Goal: Information Seeking & Learning: Learn about a topic

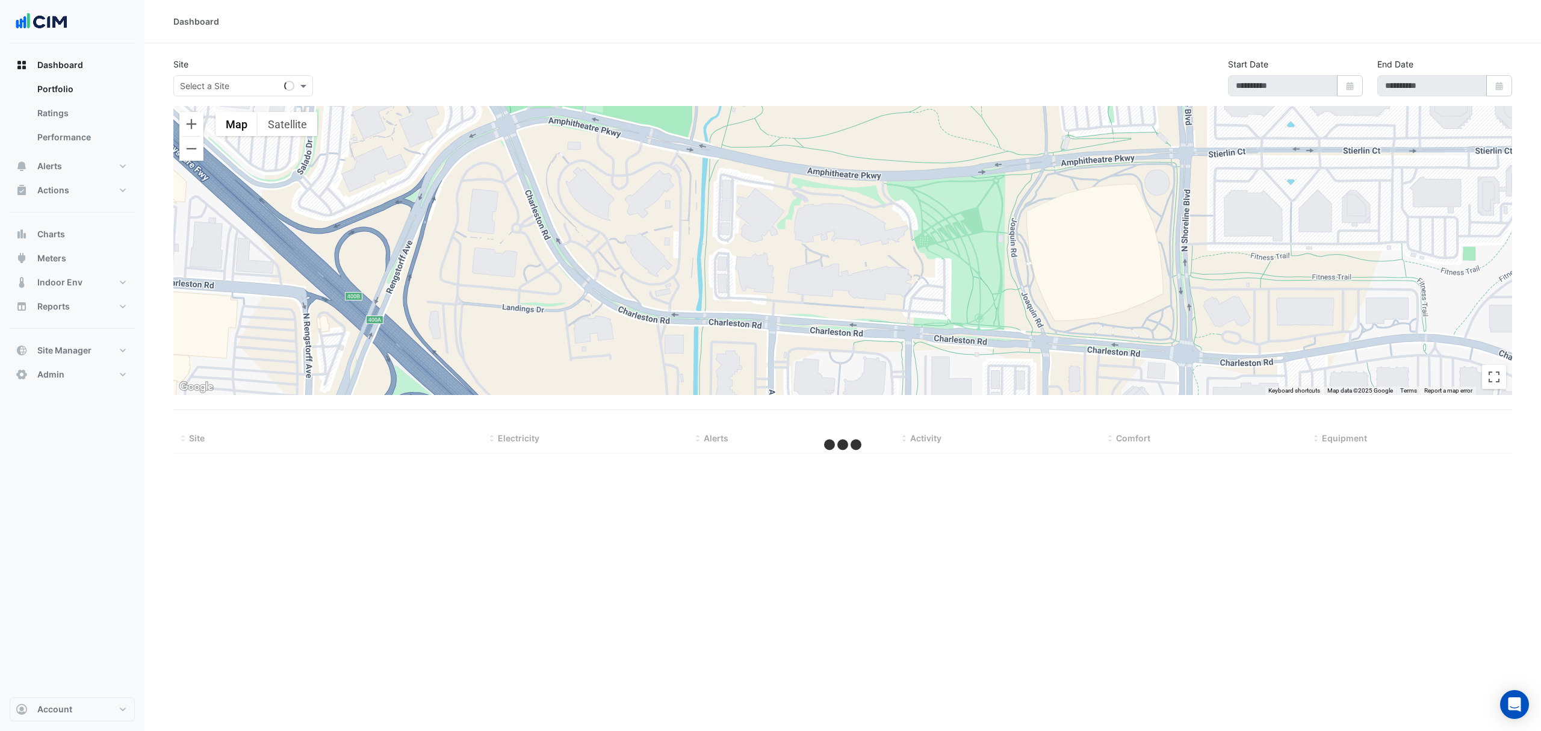
select select "***"
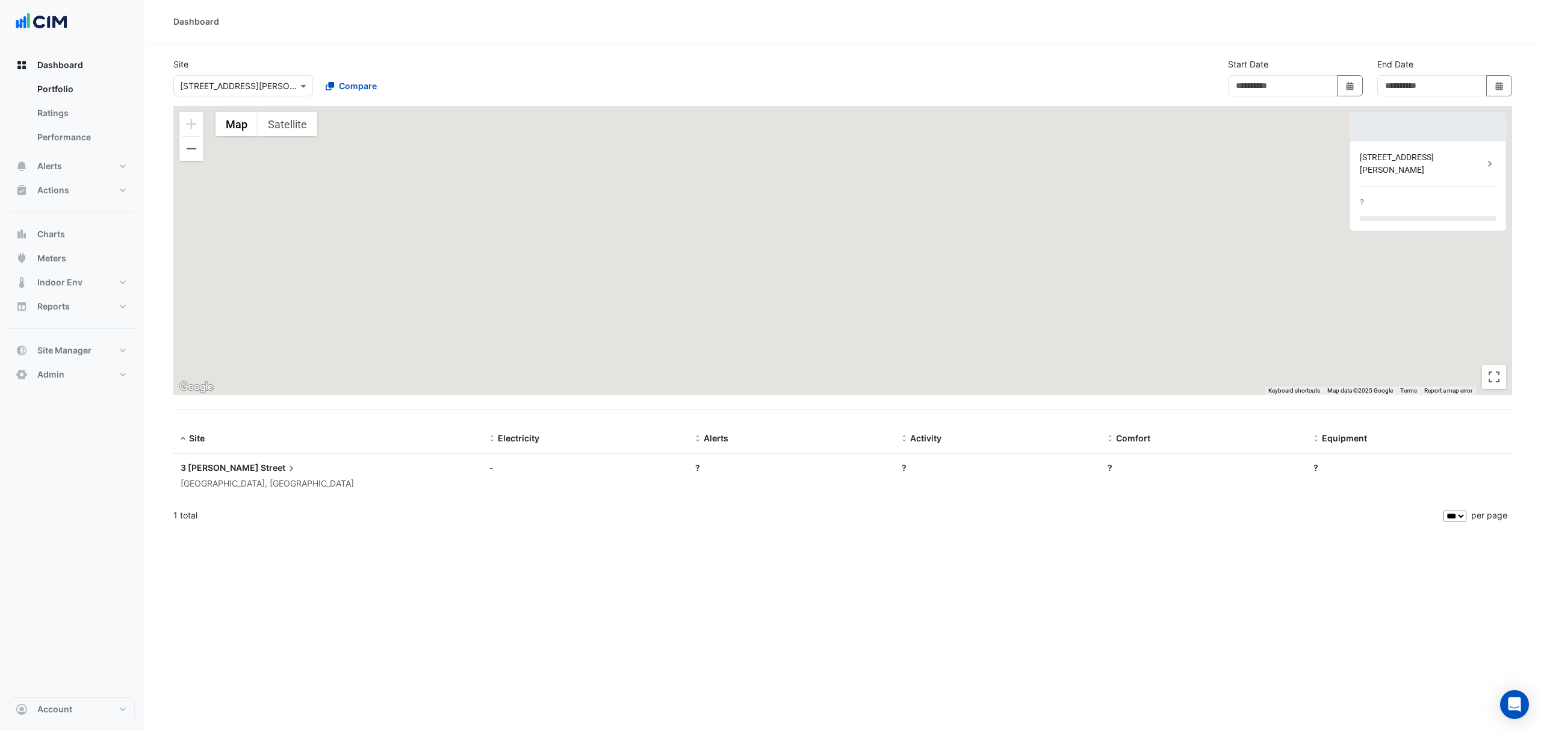
type input "**********"
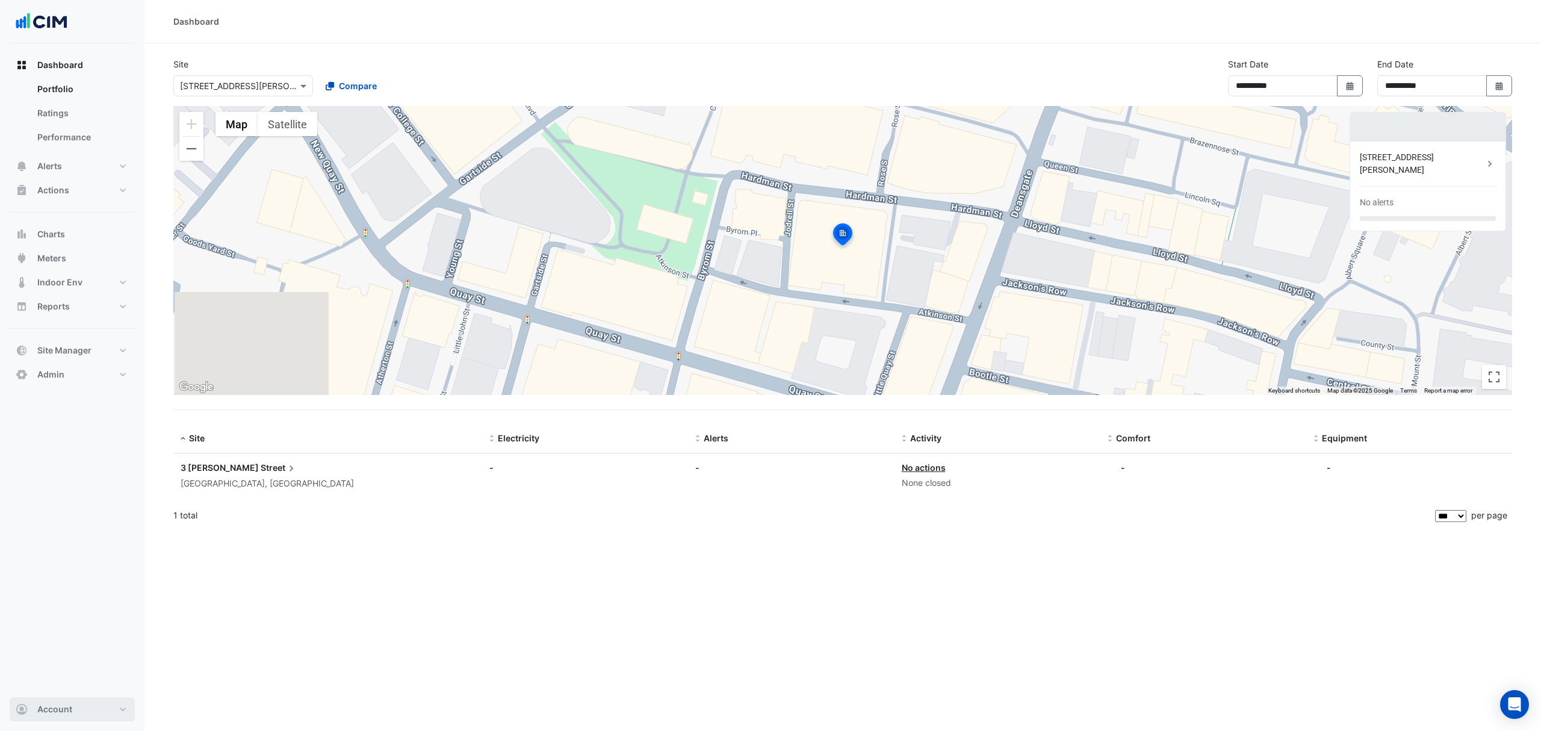
click at [65, 711] on span "Account" at bounding box center [54, 709] width 35 height 12
click at [55, 679] on link "Sign Out" at bounding box center [72, 678] width 114 height 24
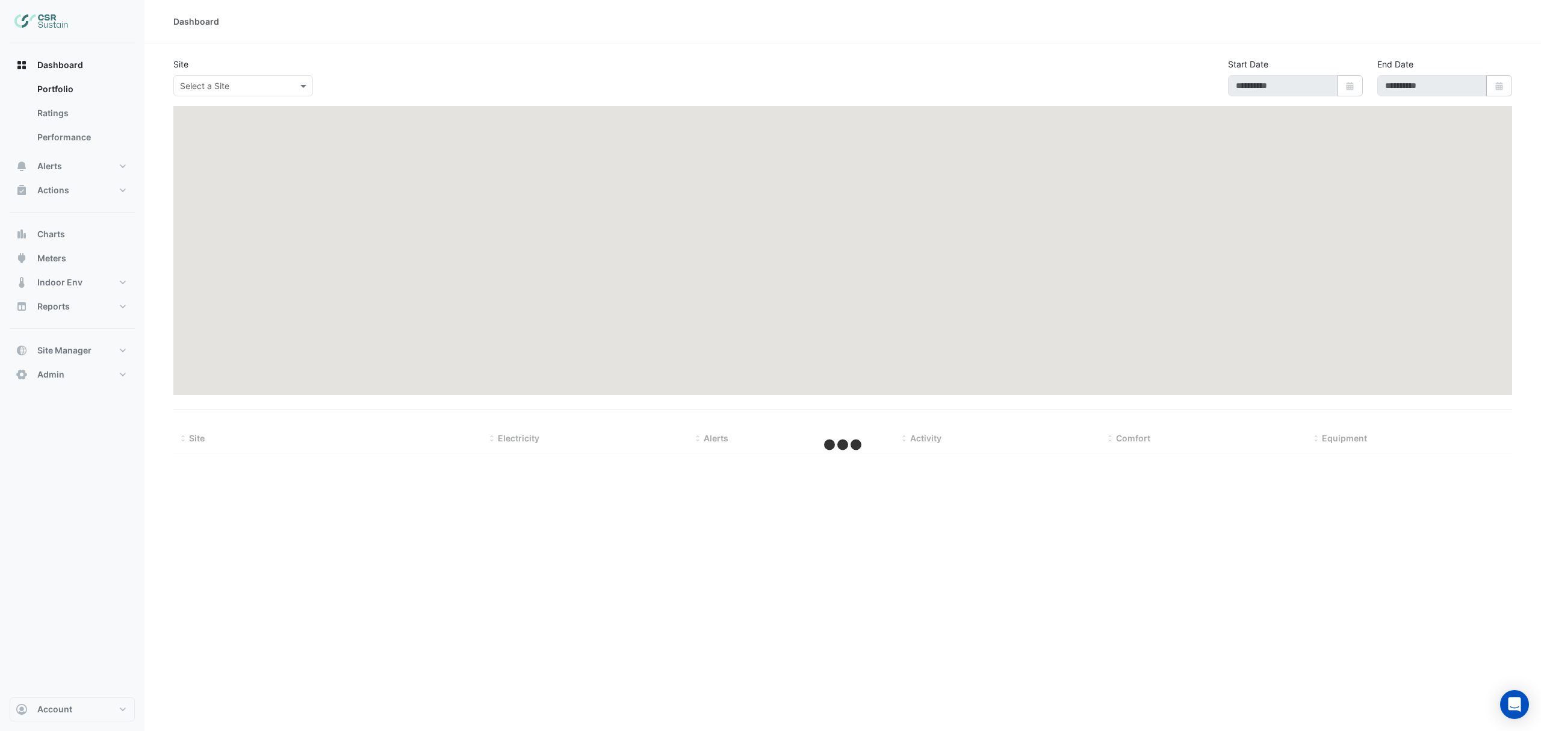
type input "**********"
select select "***"
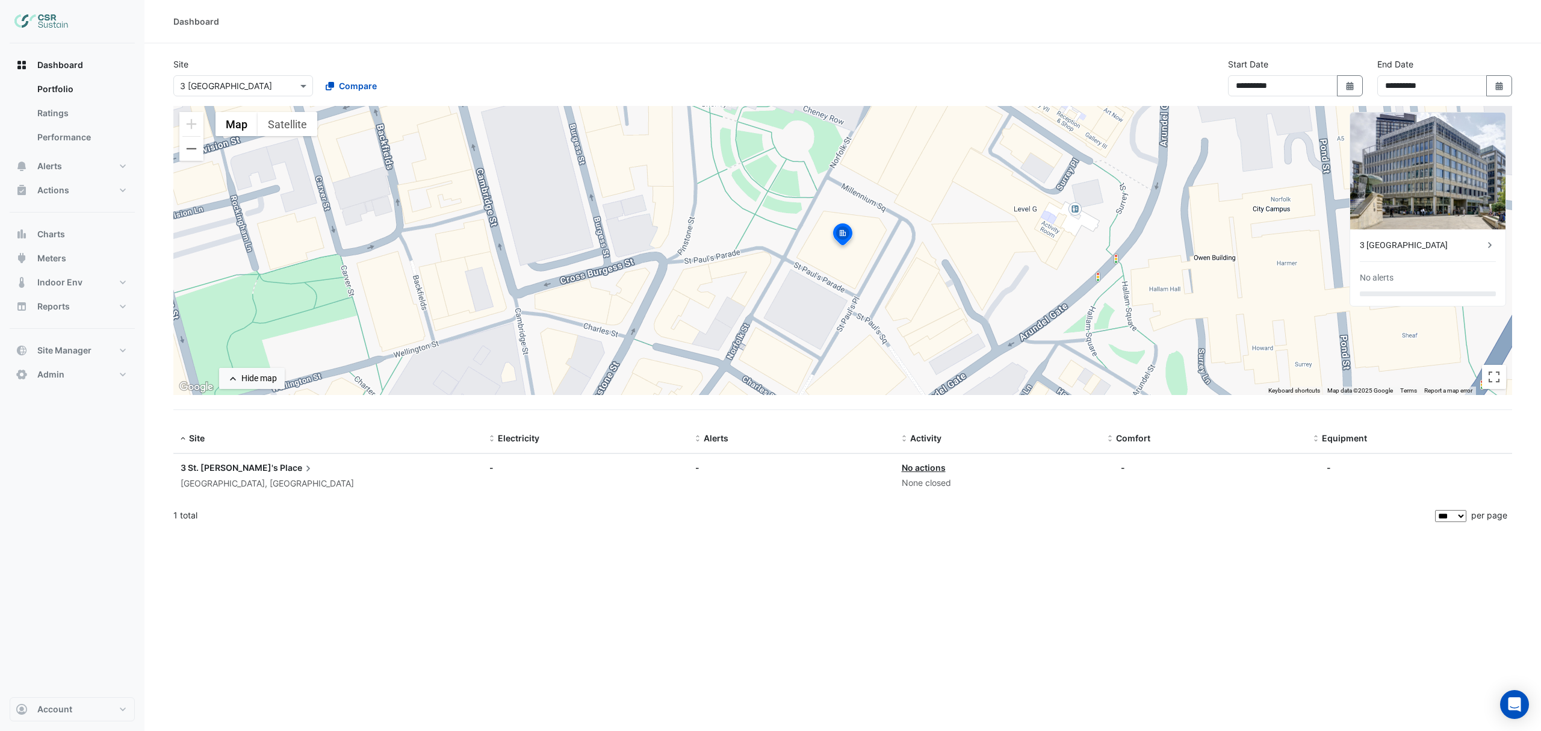
click at [1394, 241] on div "3 [GEOGRAPHIC_DATA]" at bounding box center [1422, 245] width 124 height 13
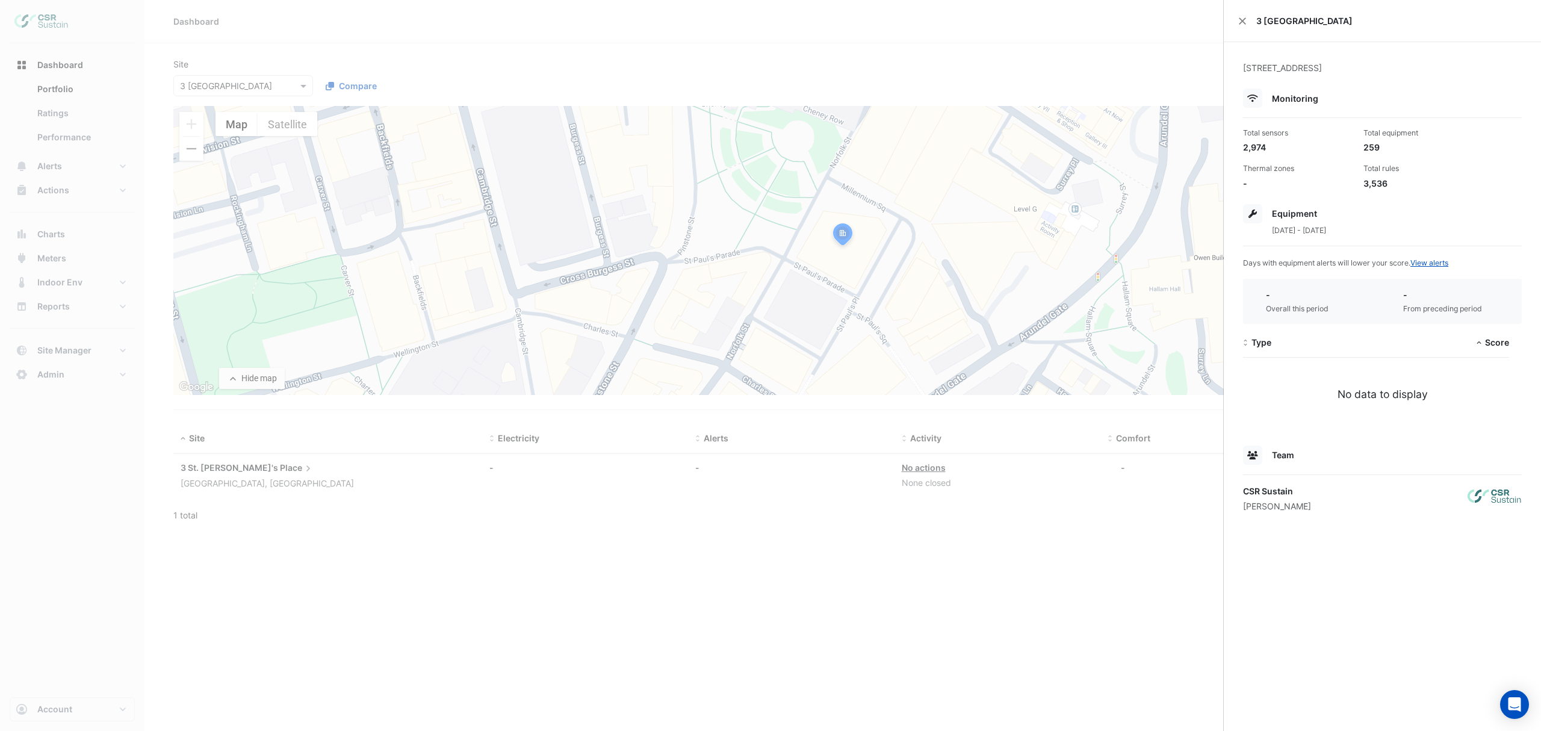
click at [56, 182] on ngb-offcanvas-backdrop at bounding box center [770, 365] width 1541 height 731
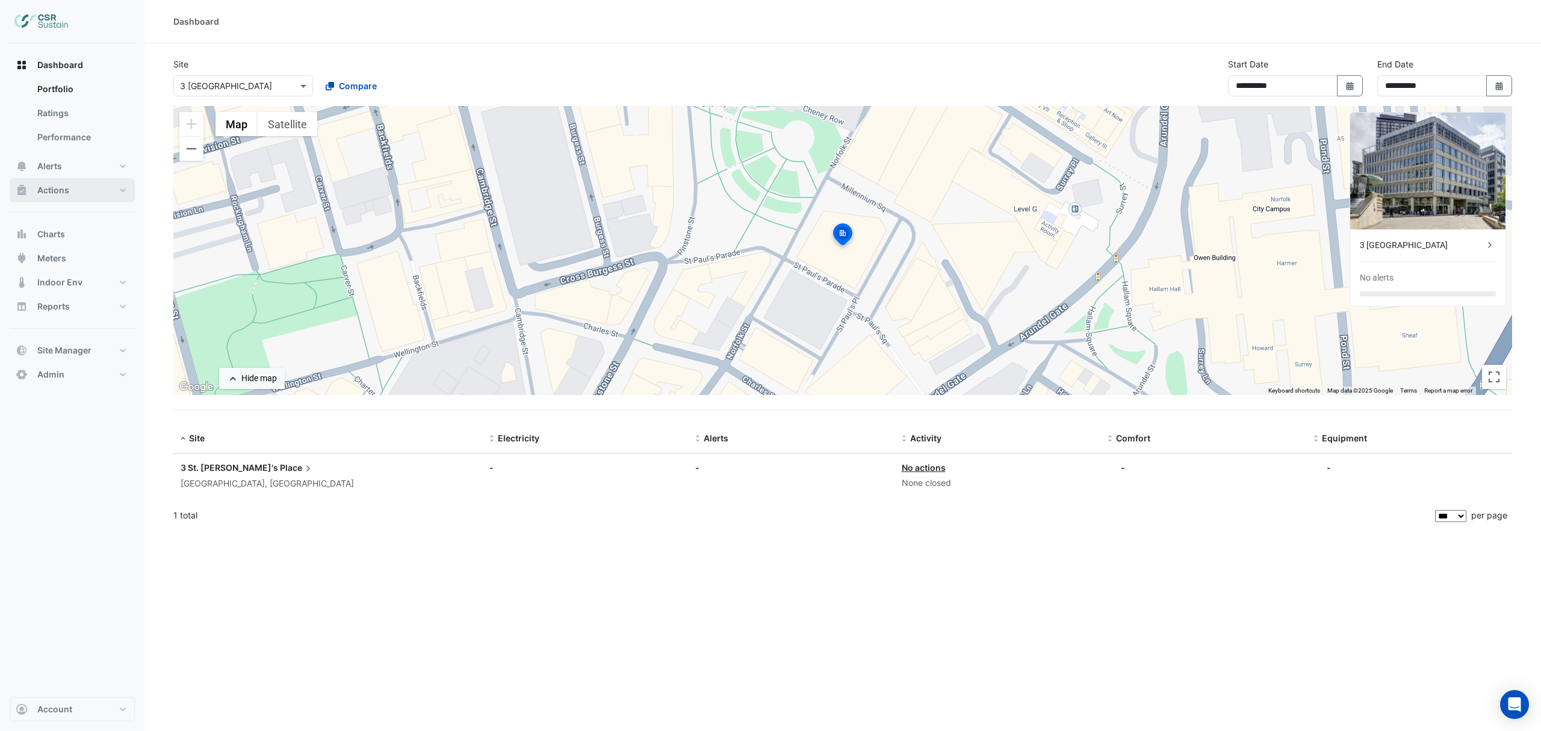
click at [56, 188] on span "Actions" at bounding box center [53, 190] width 32 height 12
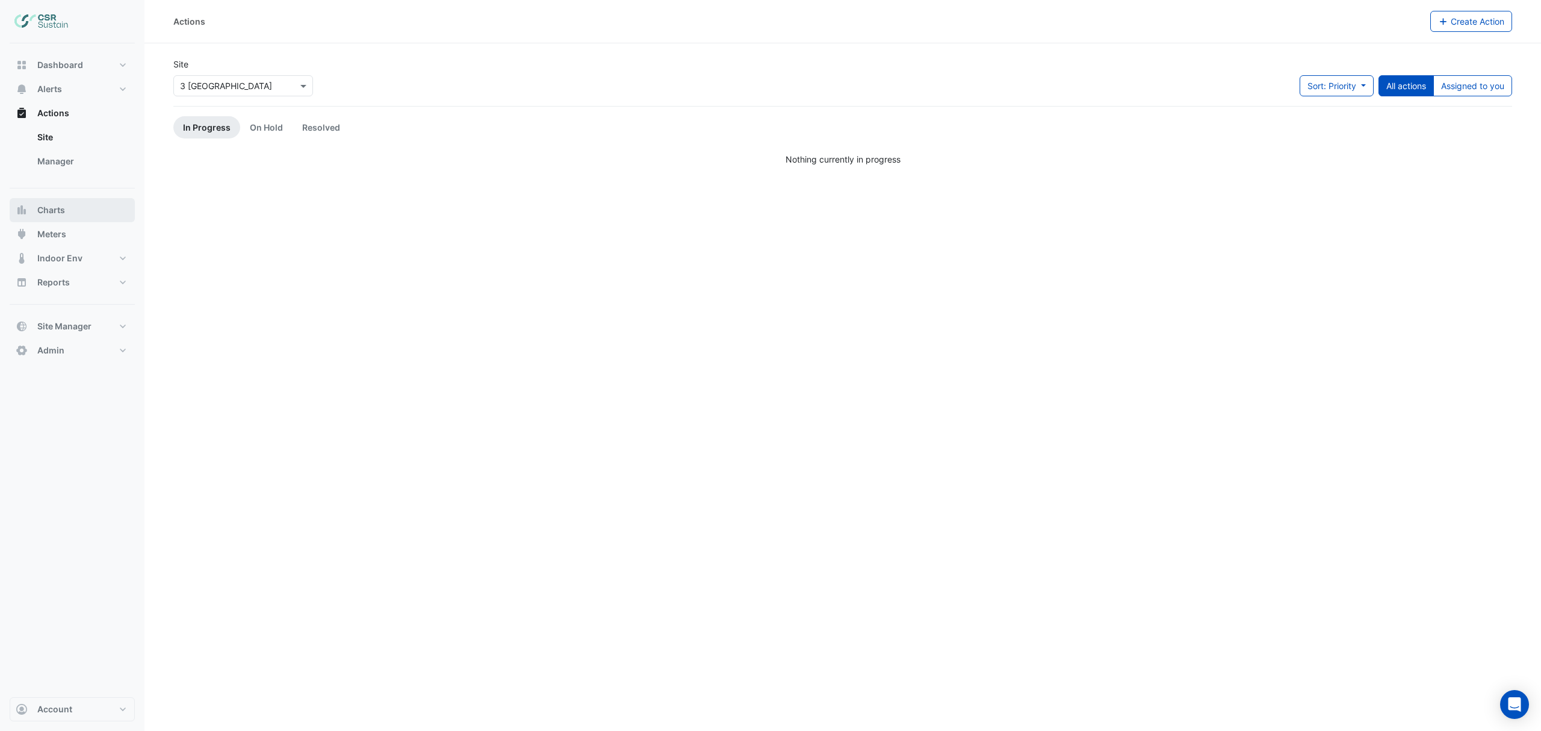
click at [57, 208] on span "Charts" at bounding box center [51, 210] width 28 height 12
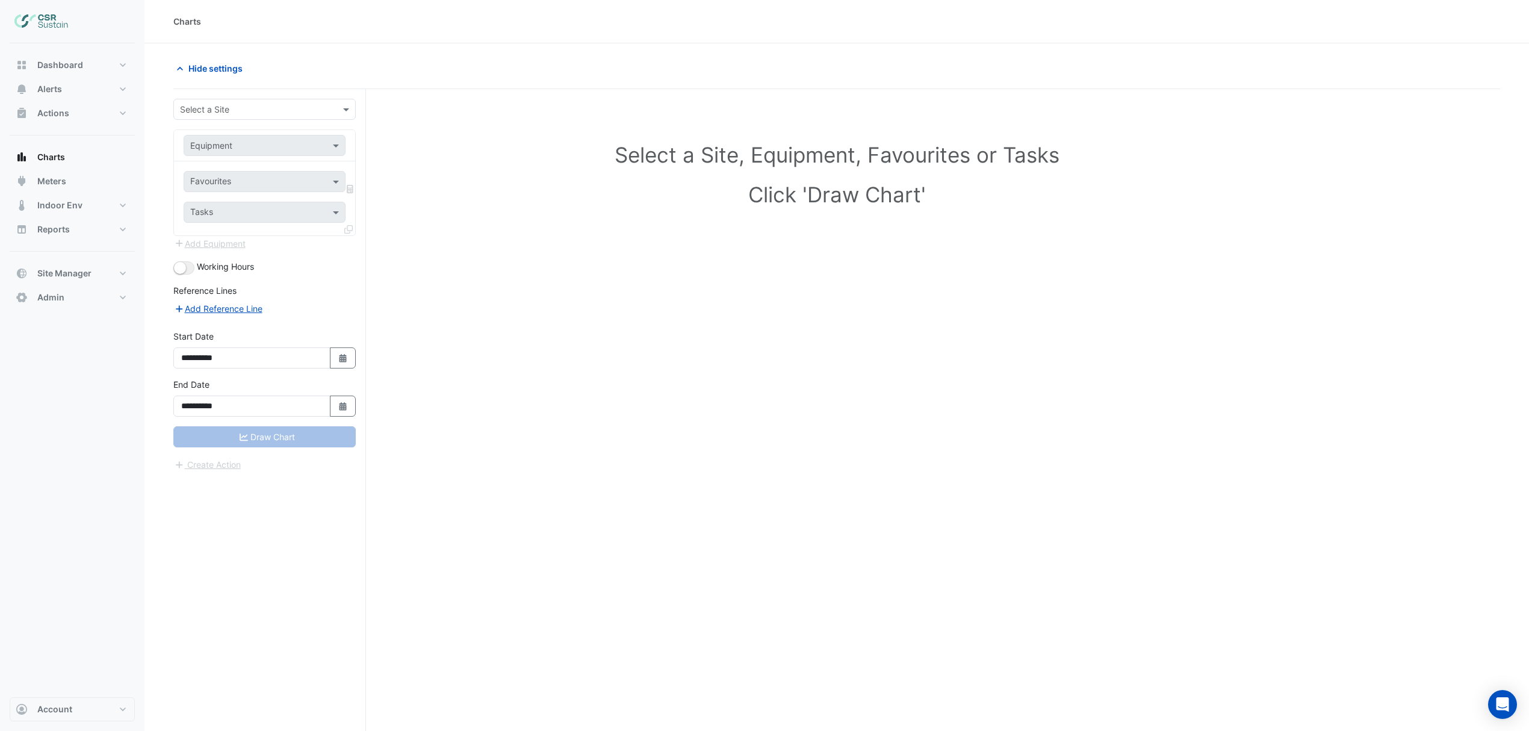
click at [276, 106] on input "text" at bounding box center [252, 110] width 145 height 13
type input "**"
click at [234, 154] on span "3 [GEOGRAPHIC_DATA]" at bounding box center [239, 153] width 92 height 10
click at [251, 143] on input "text" at bounding box center [252, 146] width 125 height 13
click at [509, 138] on div "Select a Site, Equipment, Favourites or Tasks Click 'Draw Chart'" at bounding box center [837, 177] width 1312 height 147
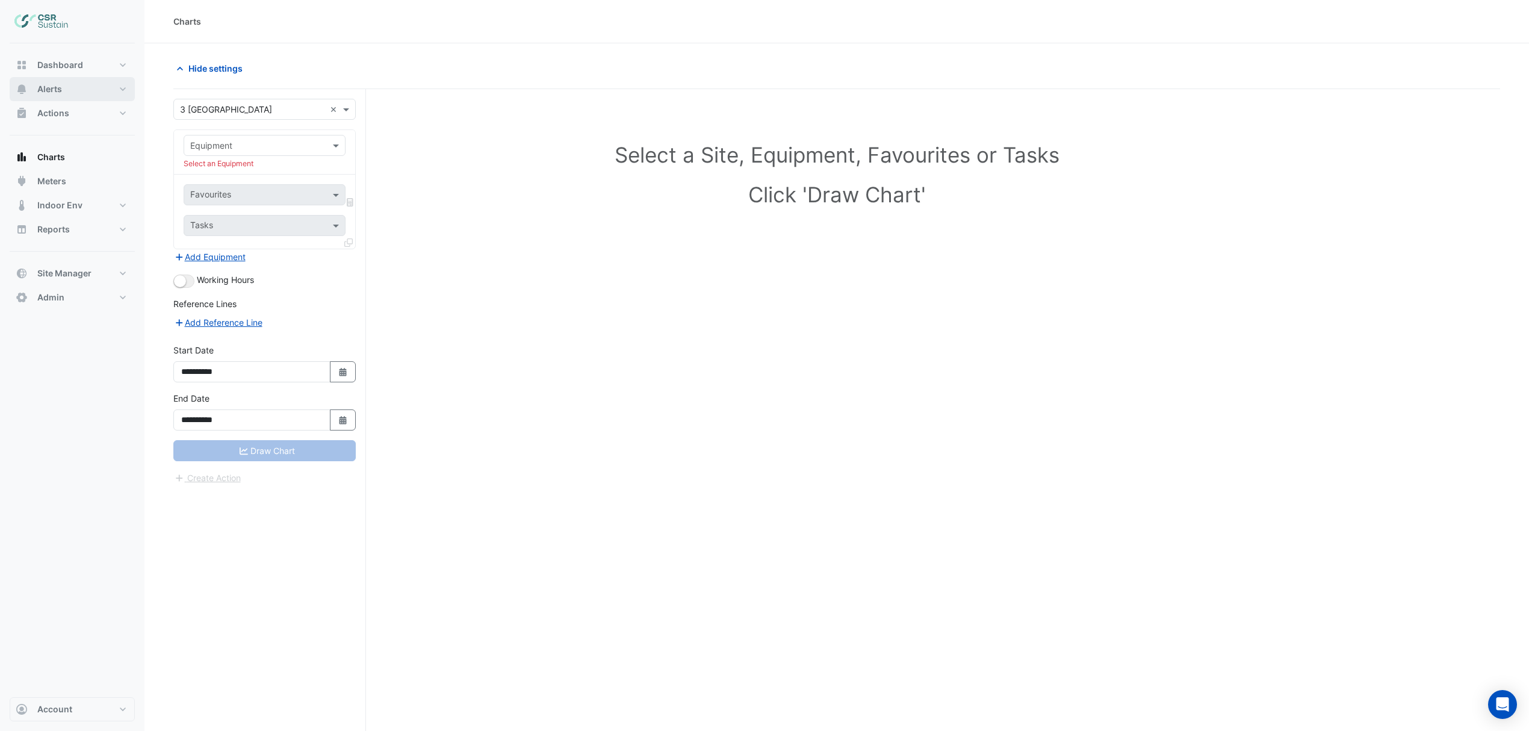
click at [51, 81] on button "Alerts" at bounding box center [72, 89] width 125 height 24
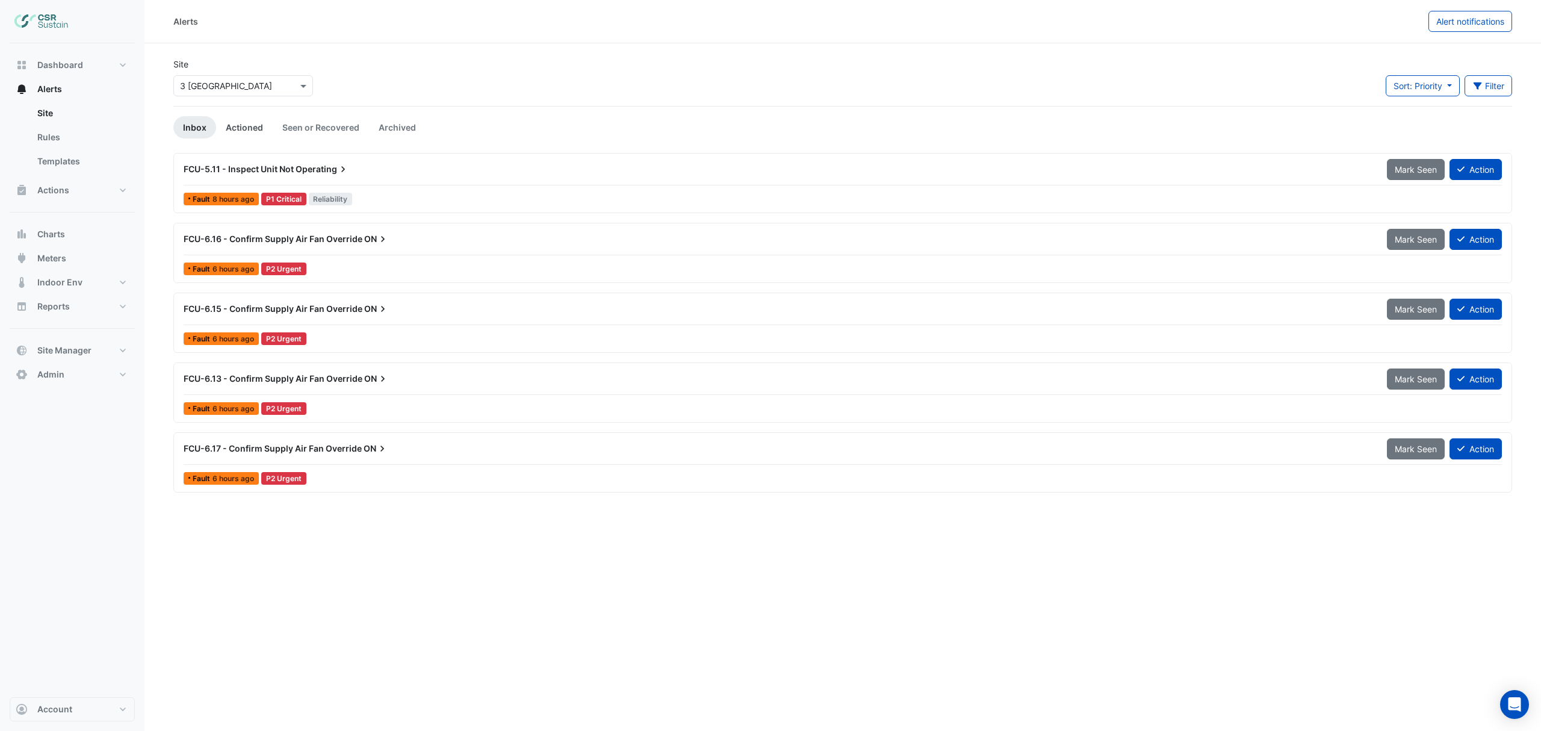
click at [244, 131] on link "Actioned" at bounding box center [244, 127] width 57 height 22
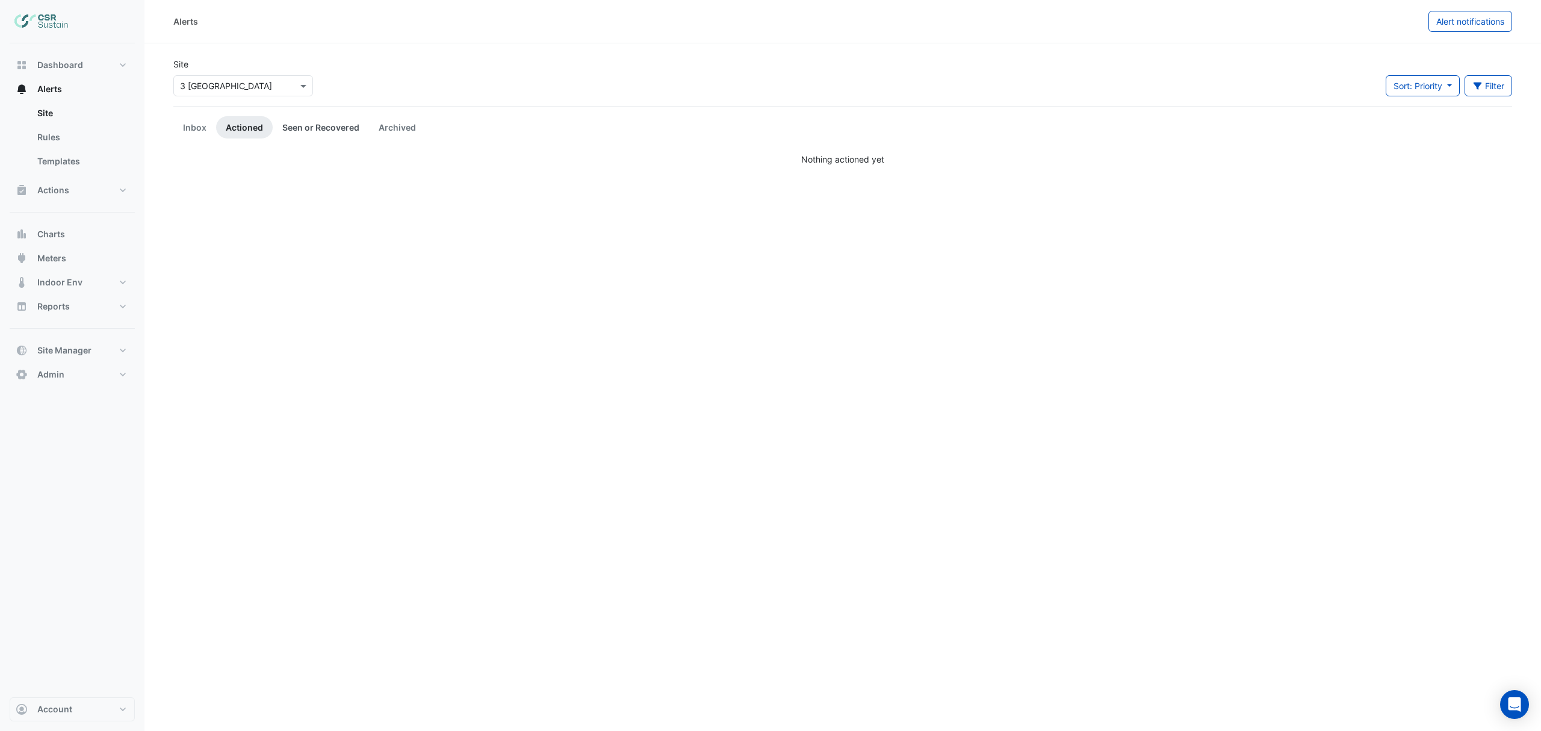
click at [326, 126] on link "Seen or Recovered" at bounding box center [321, 127] width 96 height 22
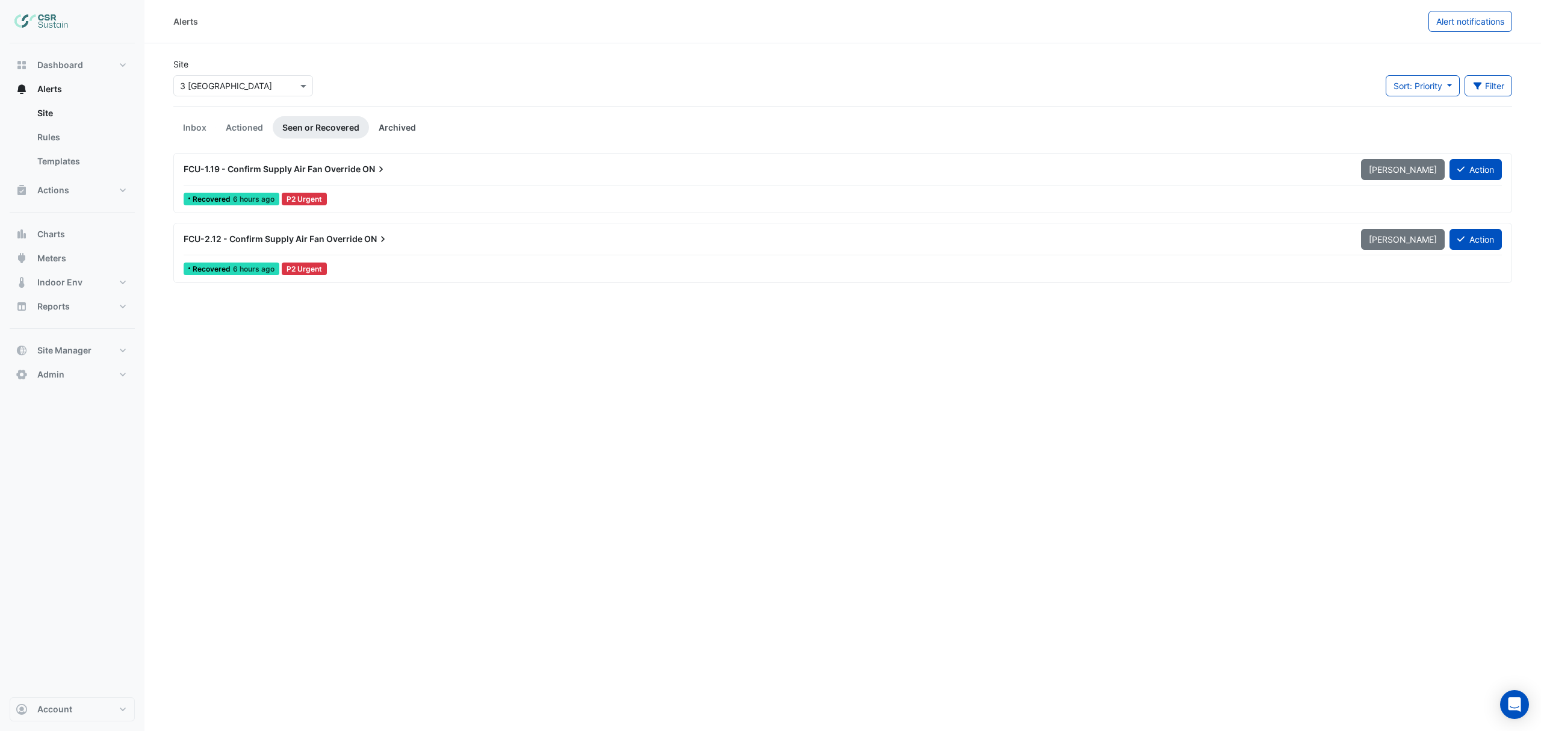
click at [390, 126] on link "Archived" at bounding box center [397, 127] width 57 height 22
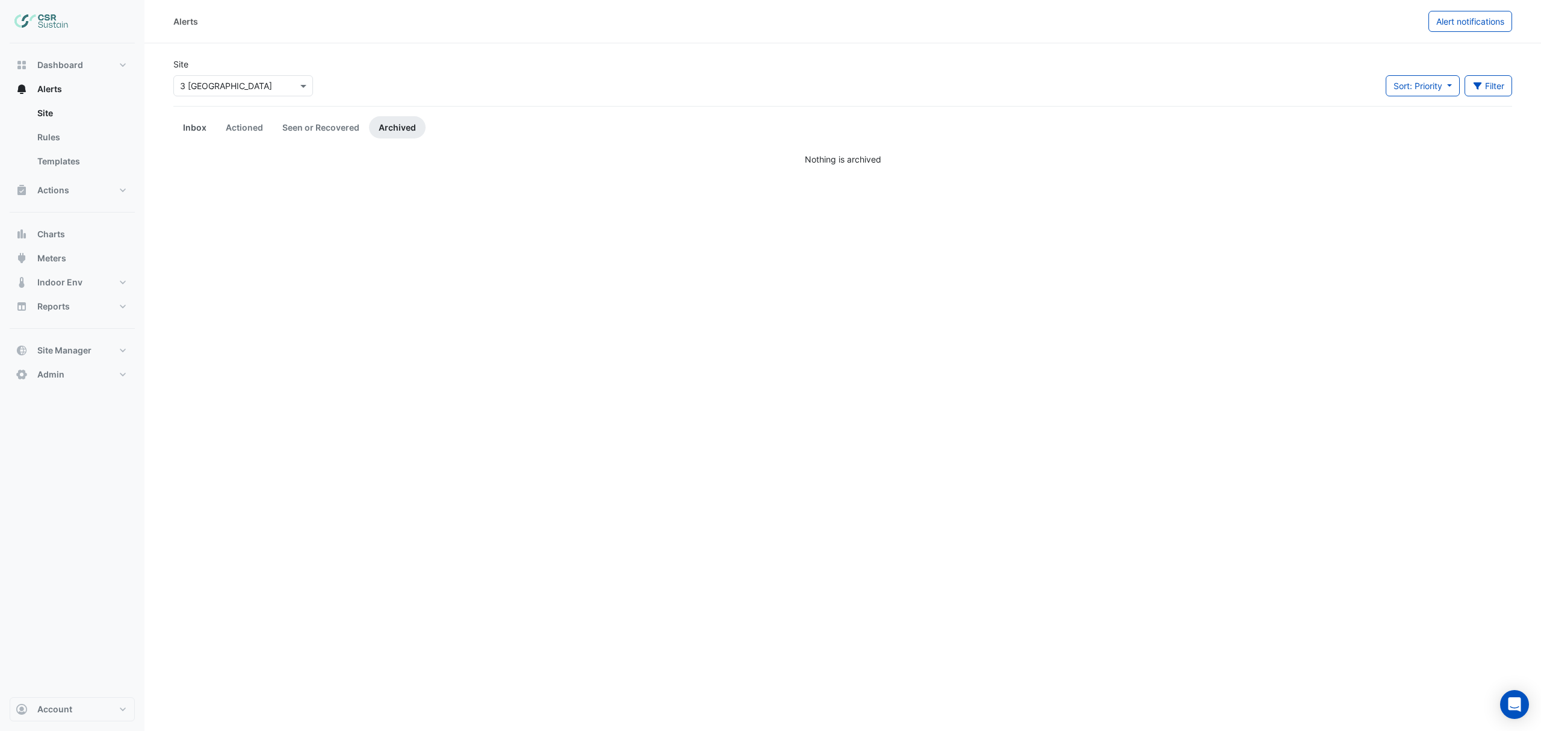
click at [188, 122] on link "Inbox" at bounding box center [194, 127] width 43 height 22
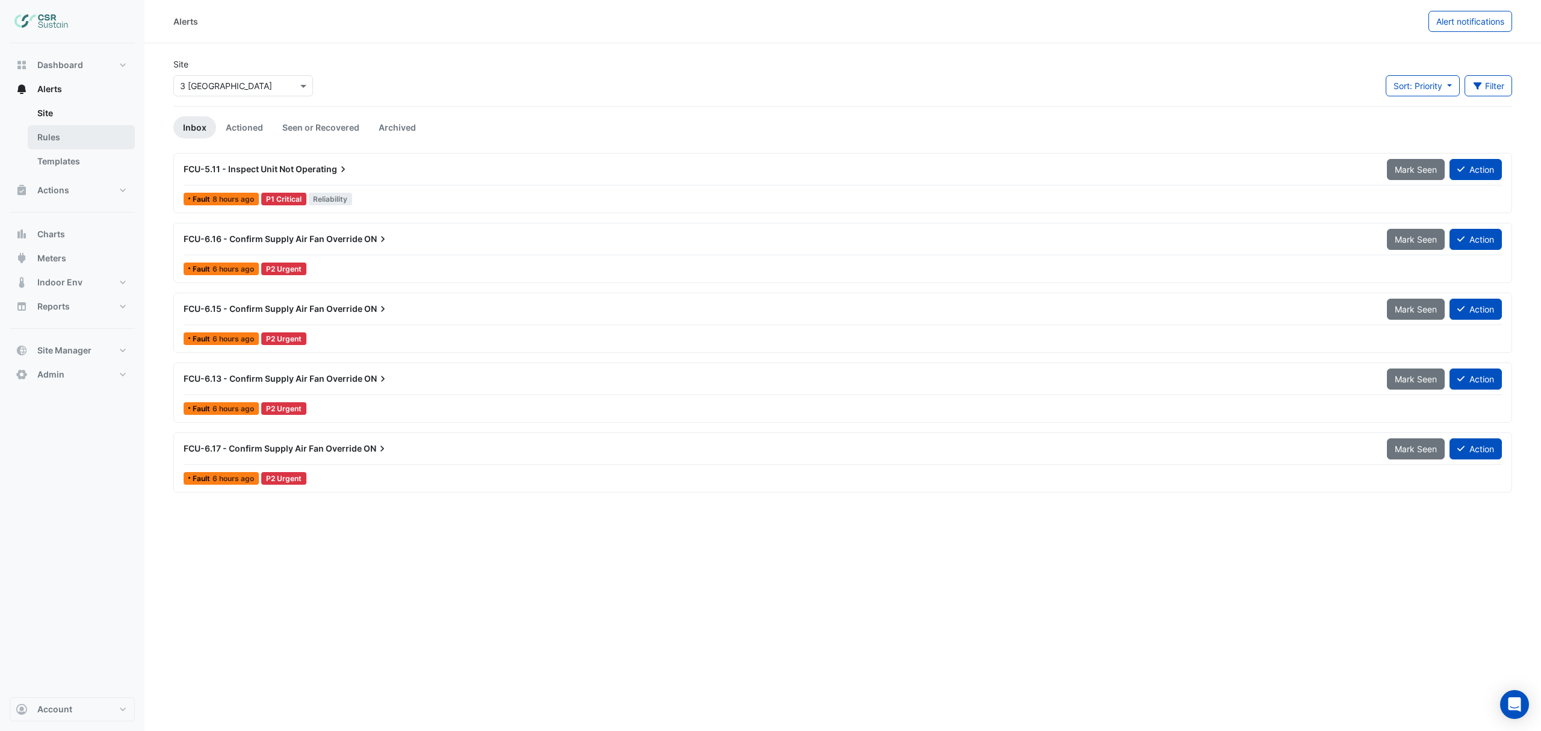
click at [51, 138] on link "Rules" at bounding box center [81, 137] width 107 height 24
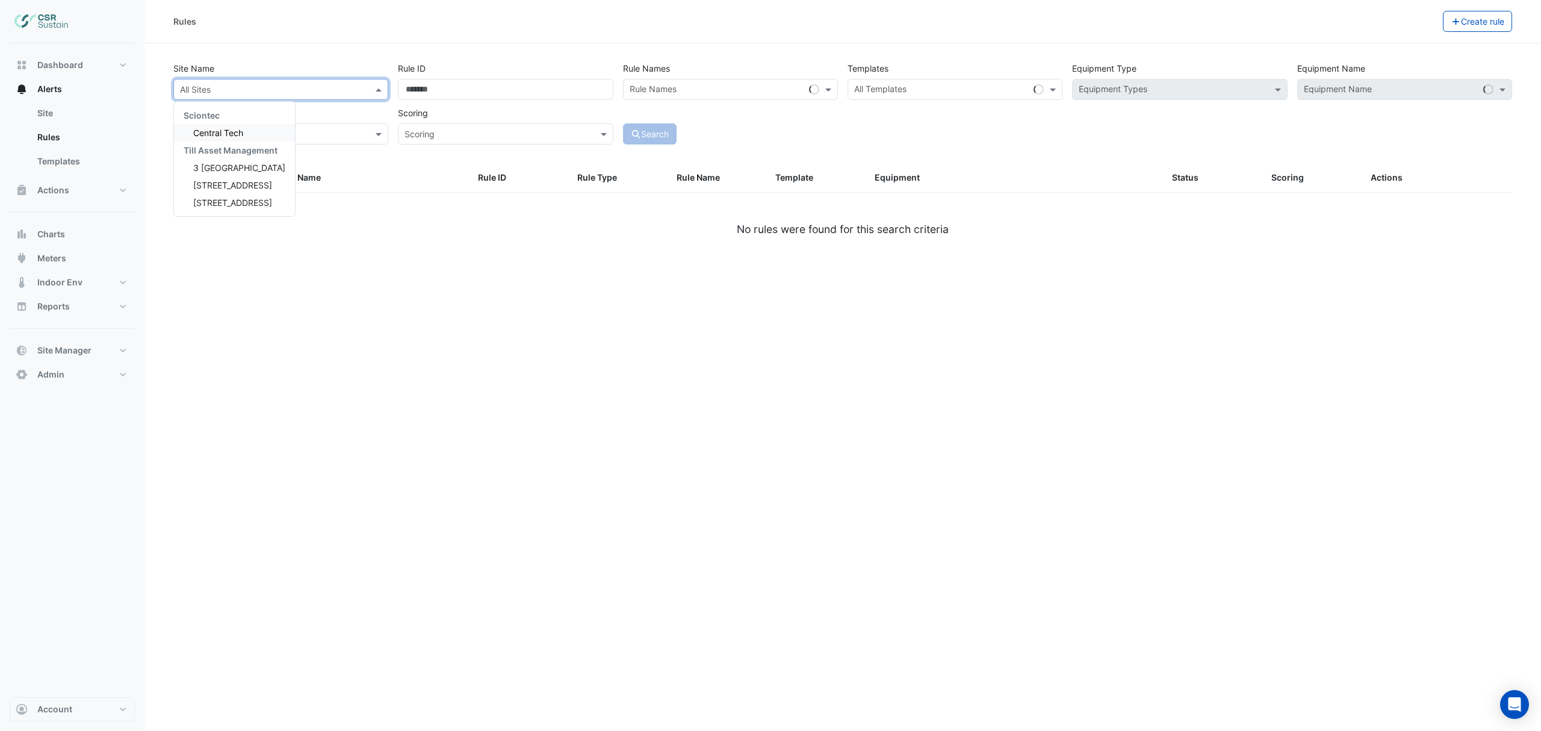
click at [287, 84] on input "text" at bounding box center [269, 90] width 178 height 13
click at [241, 166] on span "3 [GEOGRAPHIC_DATA]" at bounding box center [239, 168] width 92 height 10
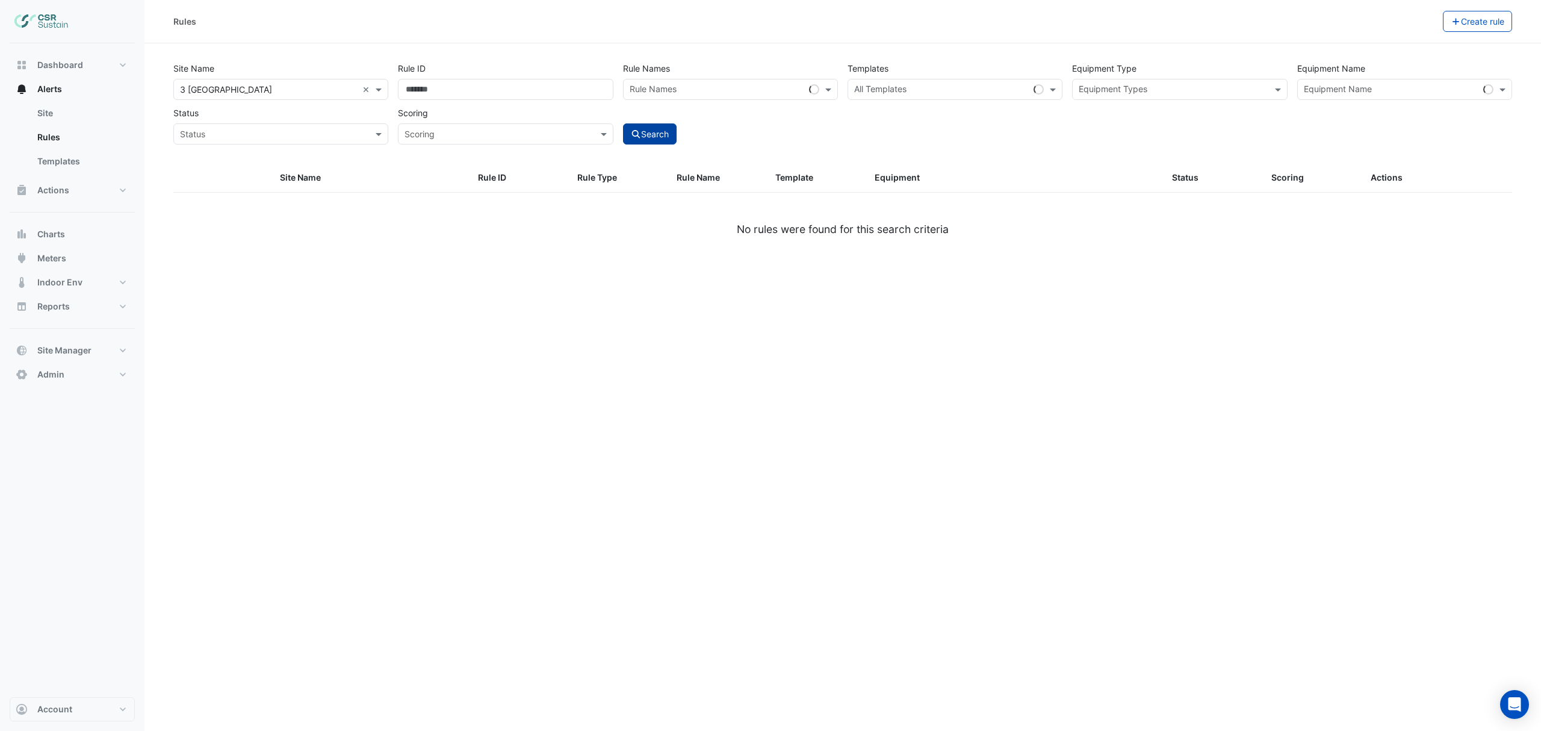
click at [656, 134] on button "Search" at bounding box center [650, 133] width 54 height 21
select select "***"
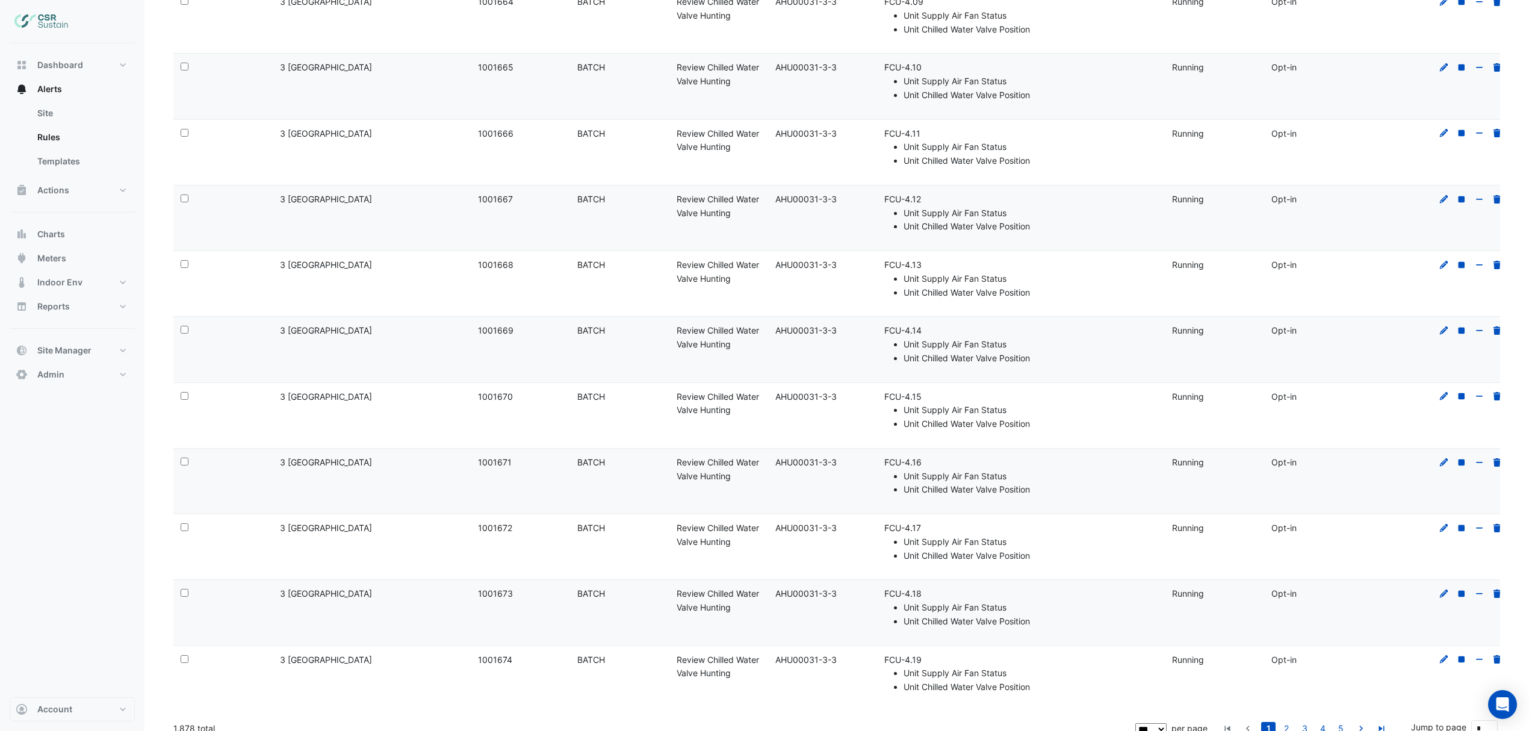
scroll to position [6093, 0]
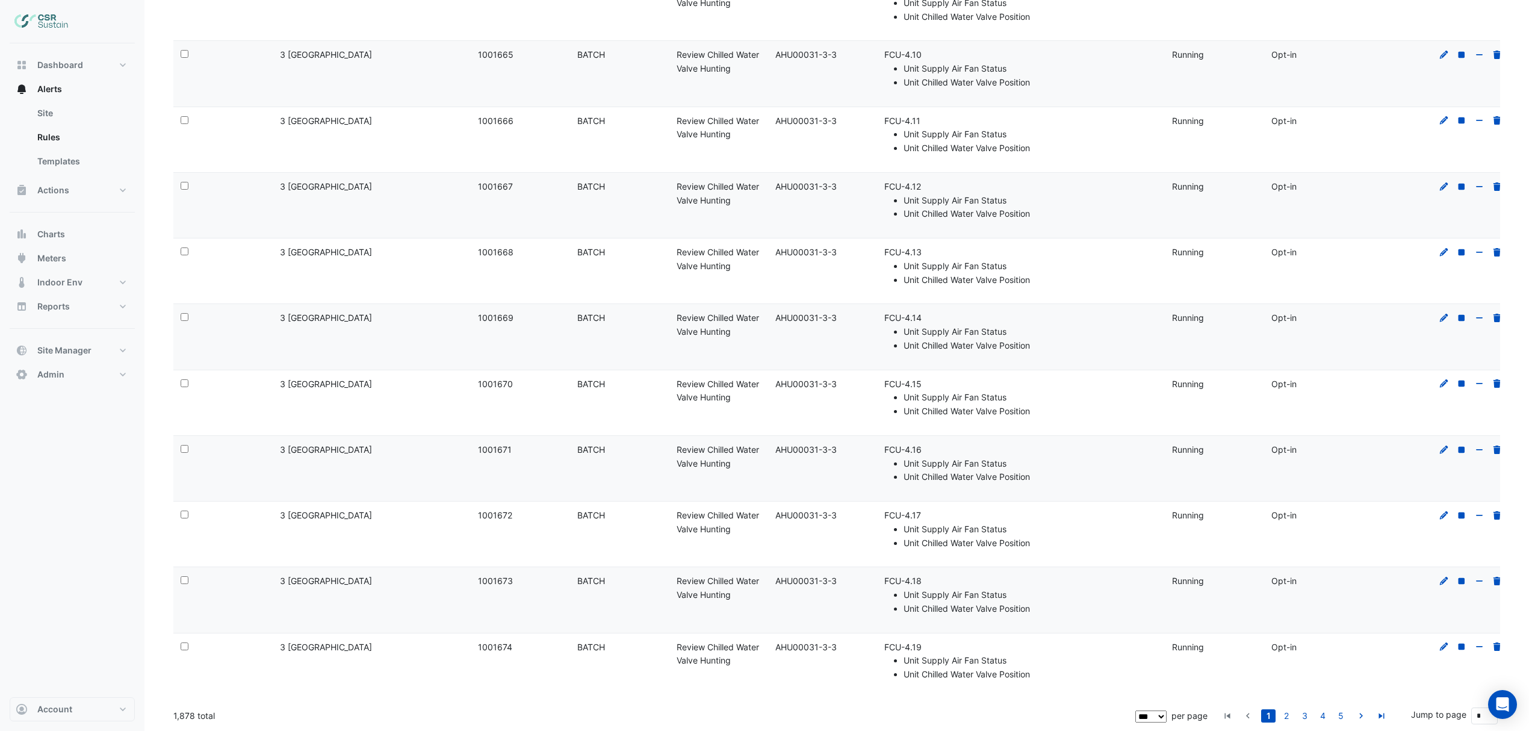
click at [1284, 712] on link "2" at bounding box center [1286, 715] width 14 height 13
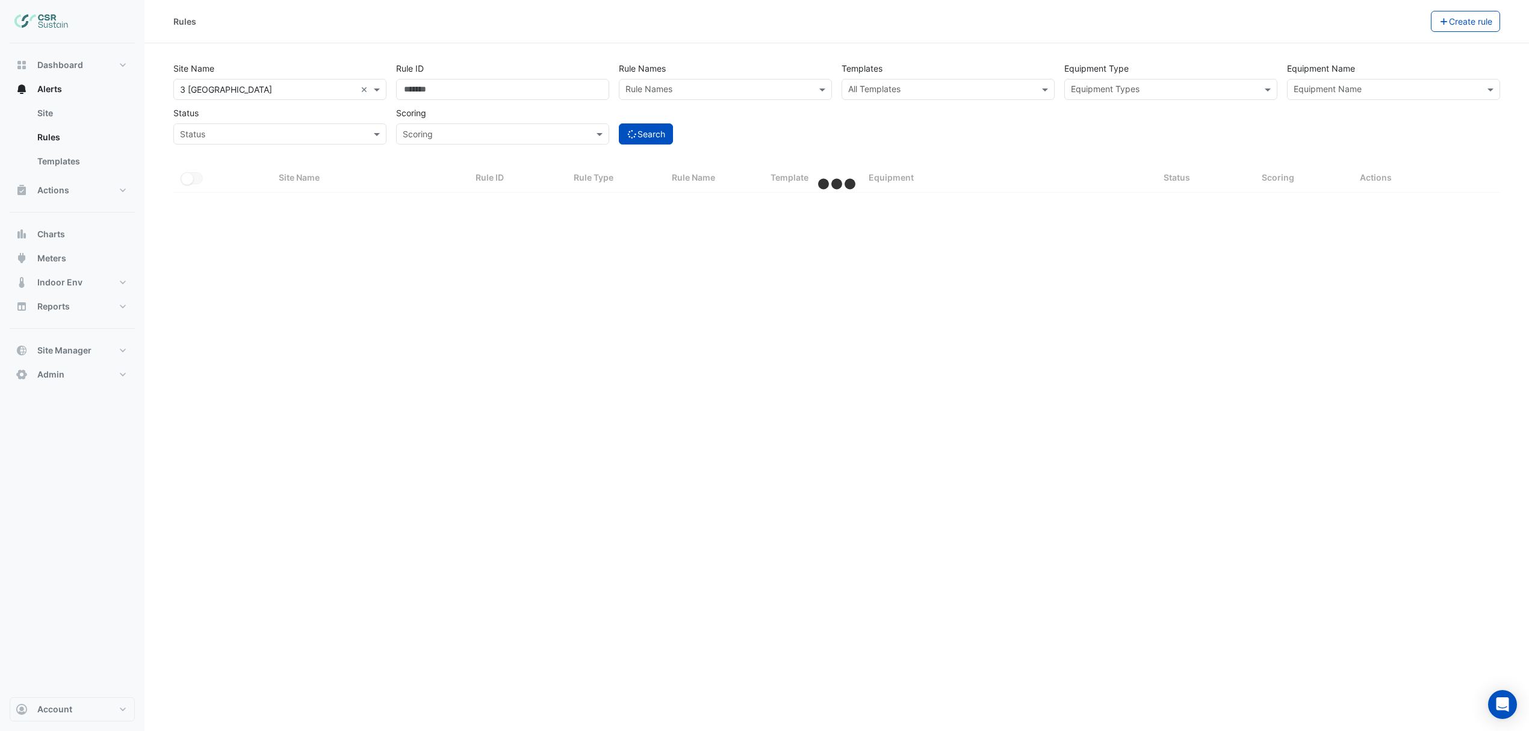
scroll to position [0, 0]
select select "***"
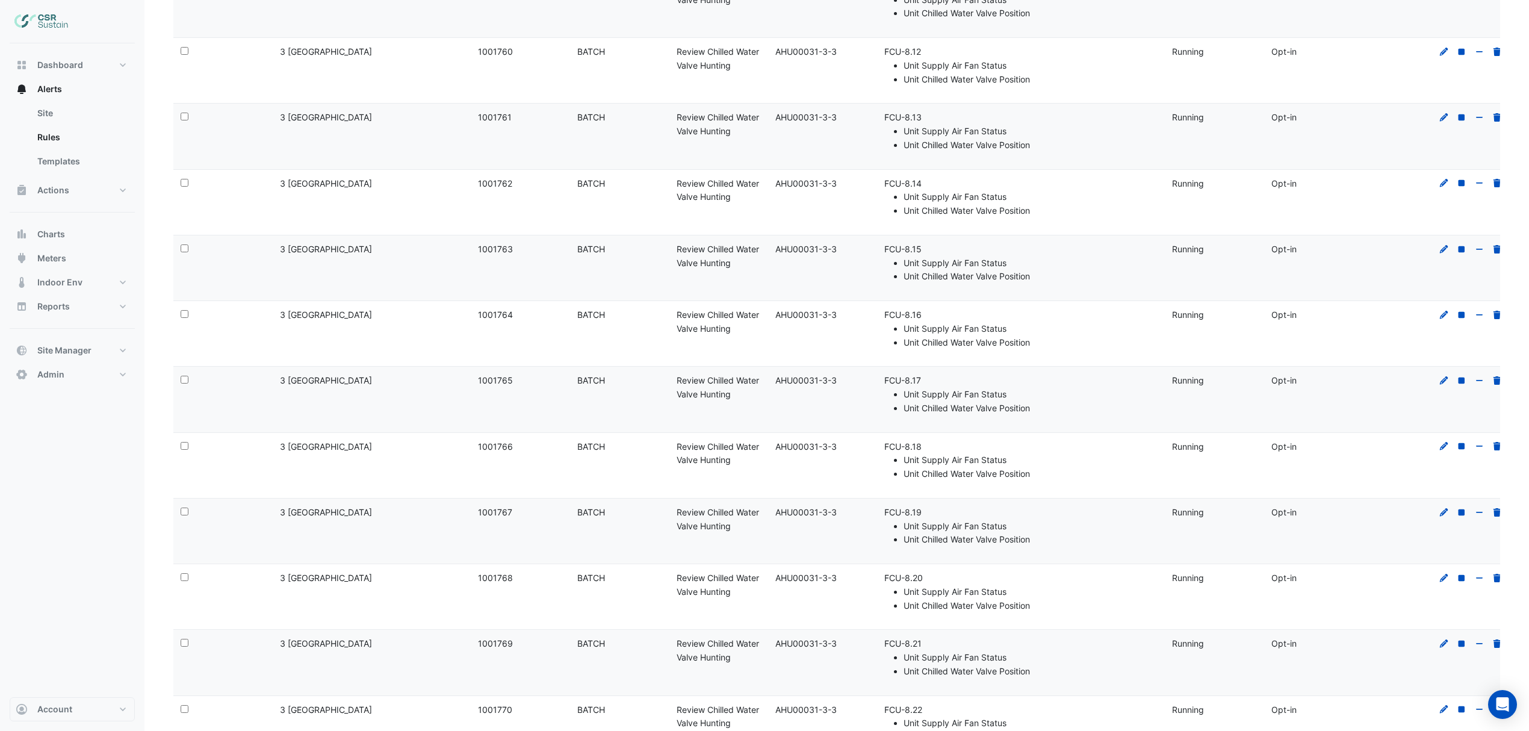
scroll to position [6093, 0]
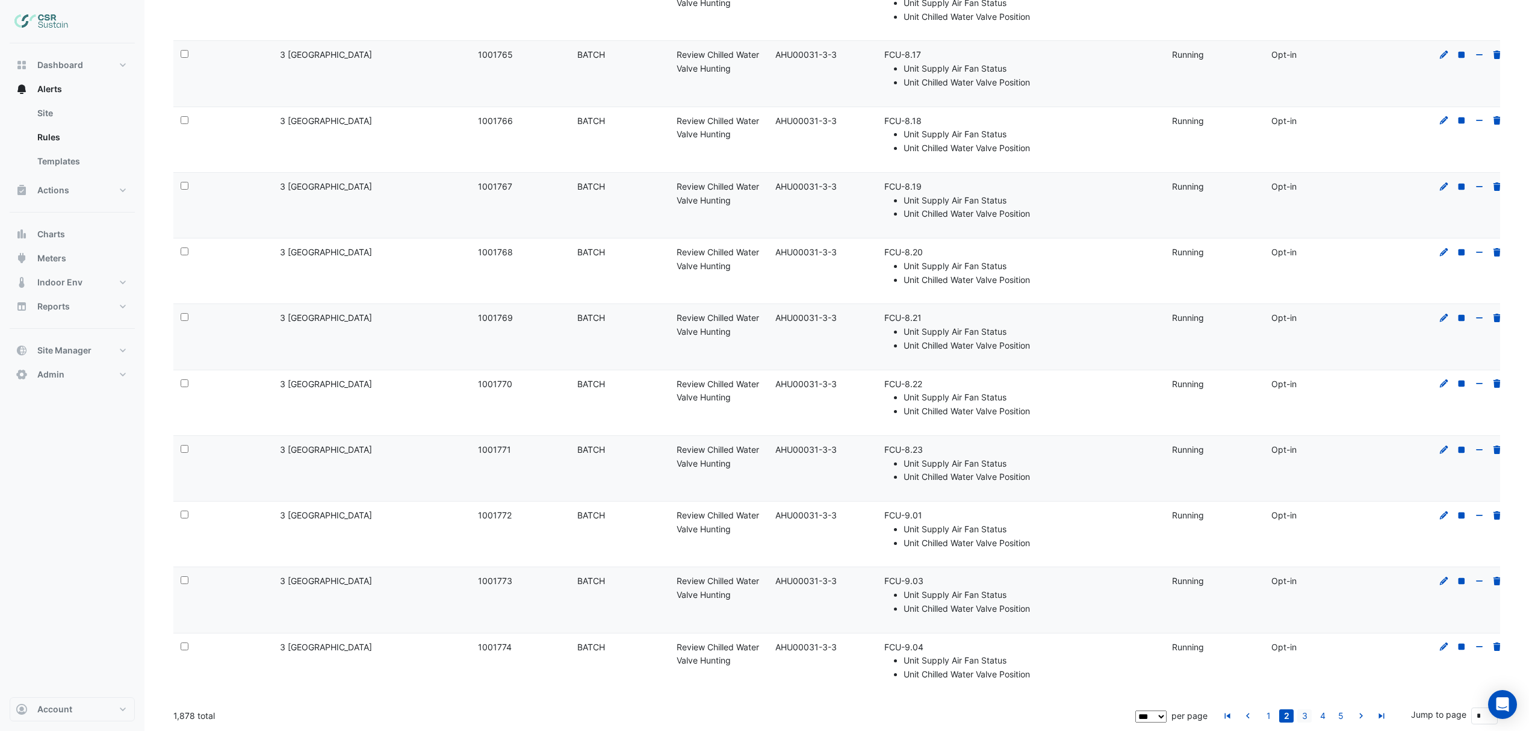
click at [1303, 716] on link "3" at bounding box center [1304, 715] width 14 height 13
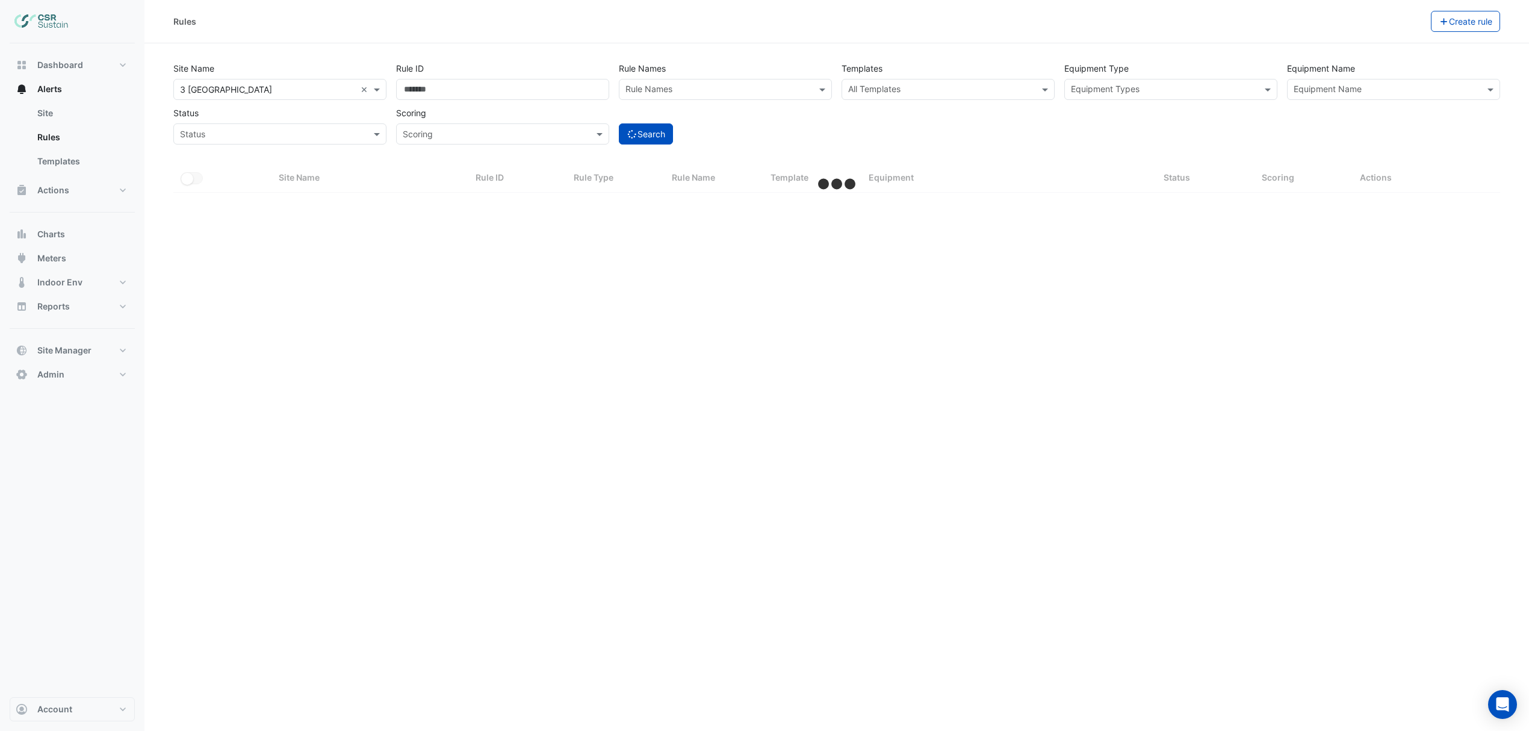
scroll to position [0, 0]
select select "***"
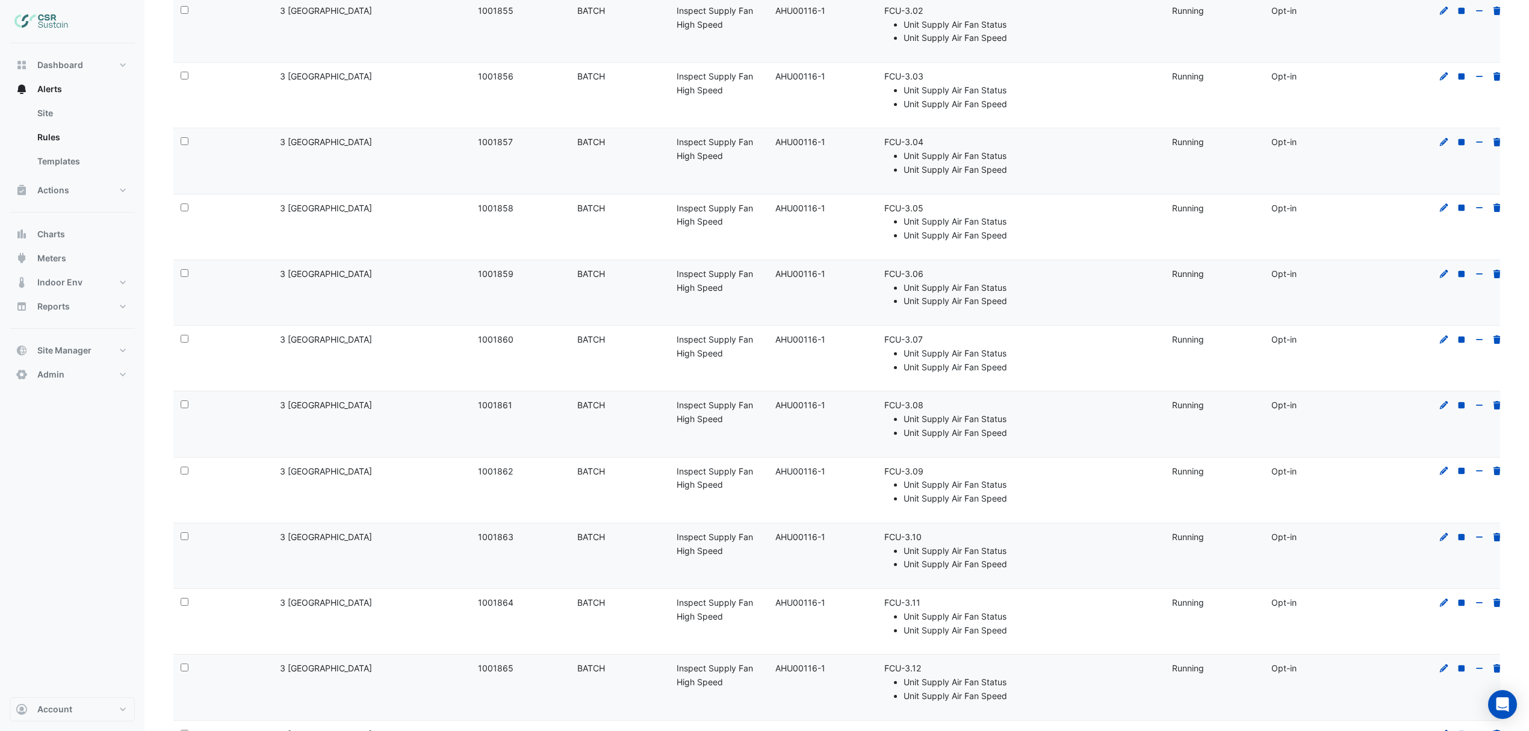
scroll to position [6093, 0]
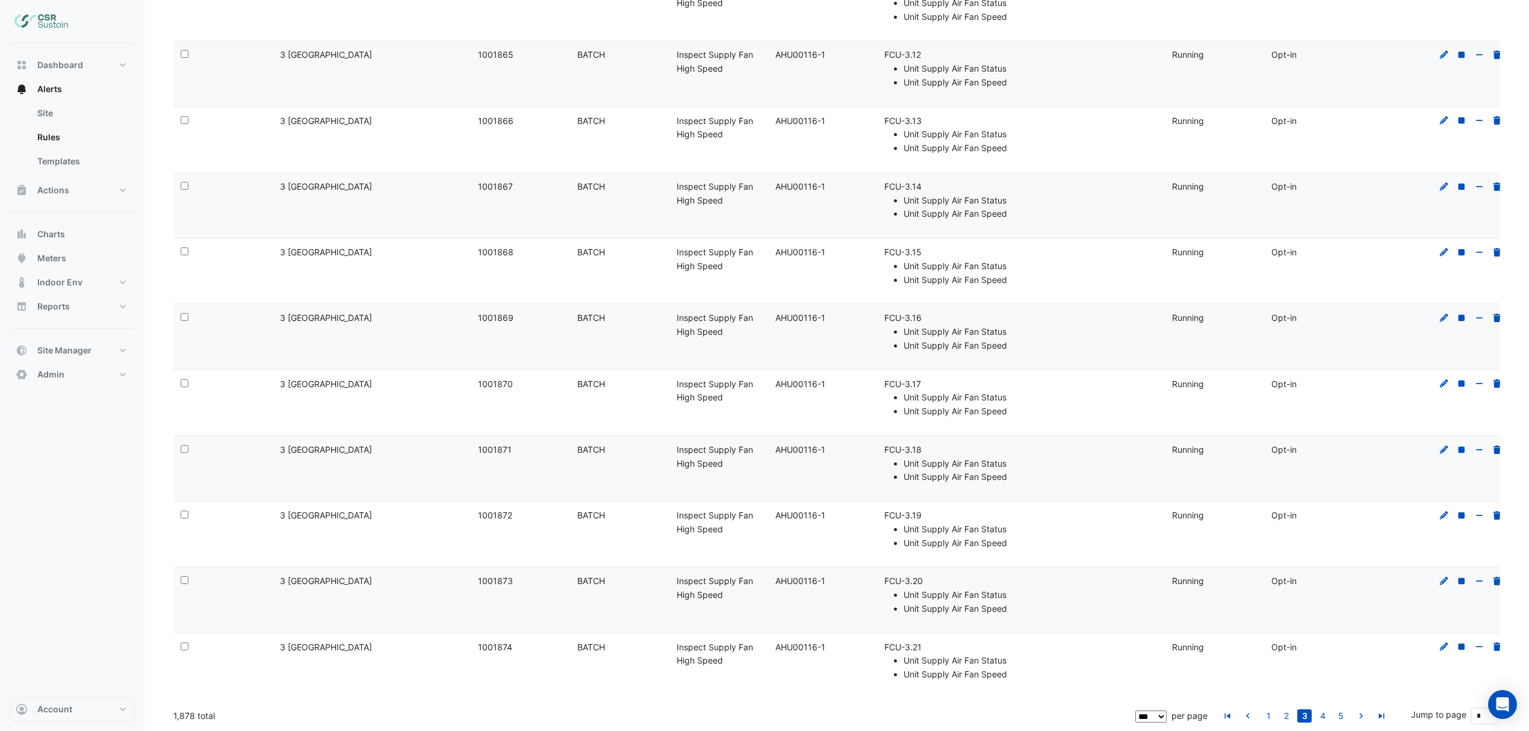
click at [1323, 716] on link "4" at bounding box center [1322, 715] width 14 height 13
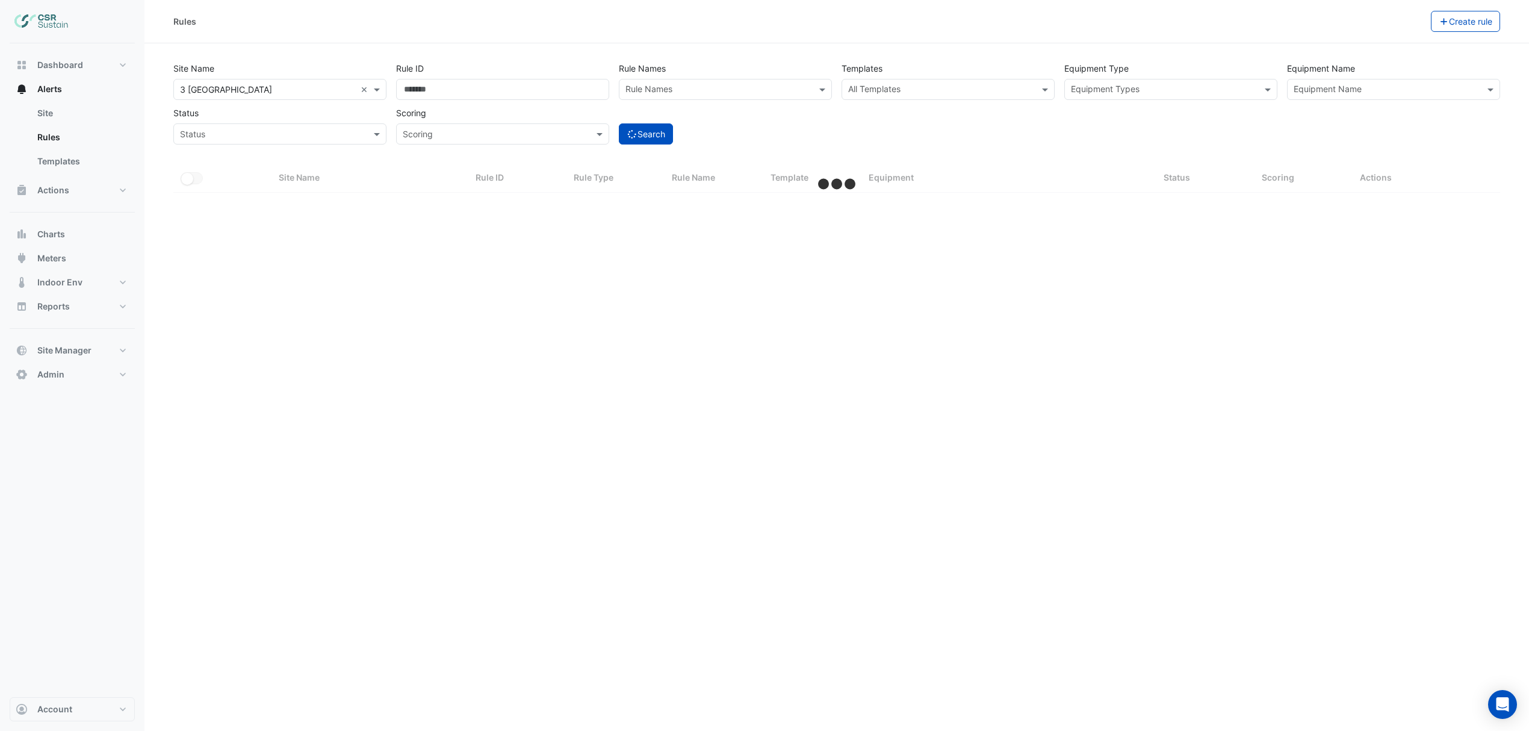
scroll to position [0, 0]
select select "***"
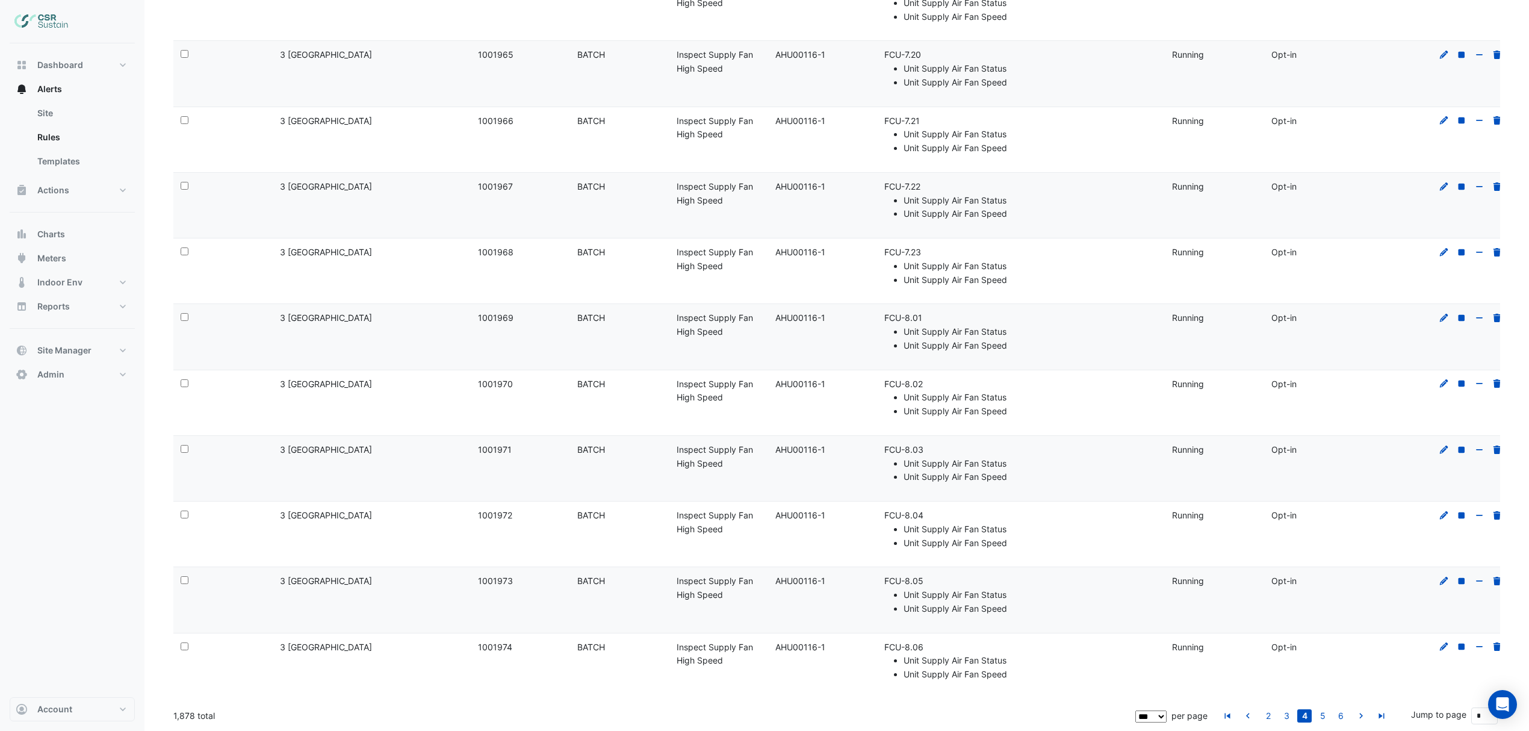
scroll to position [6093, 0]
click at [1321, 716] on link "5" at bounding box center [1322, 715] width 14 height 13
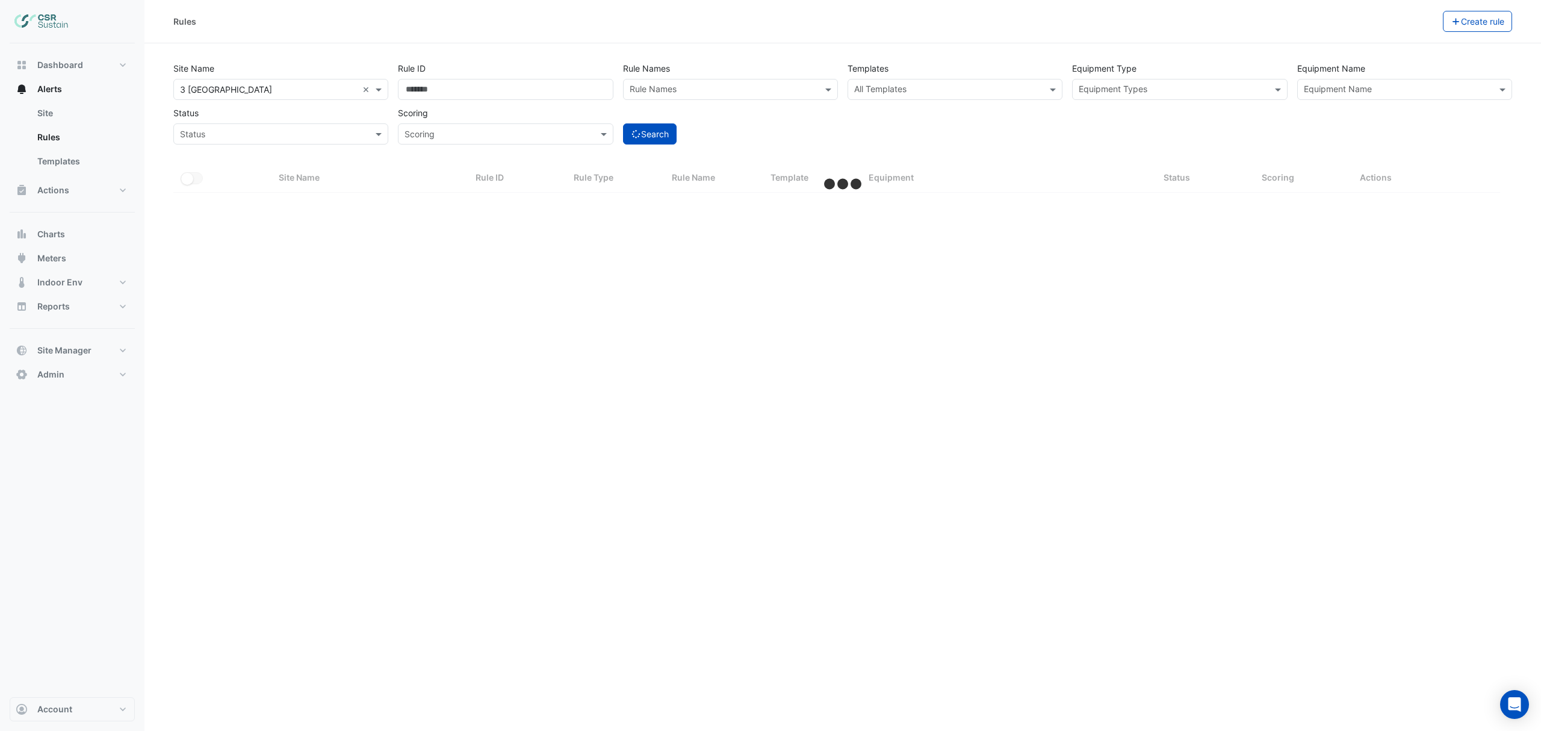
select select "***"
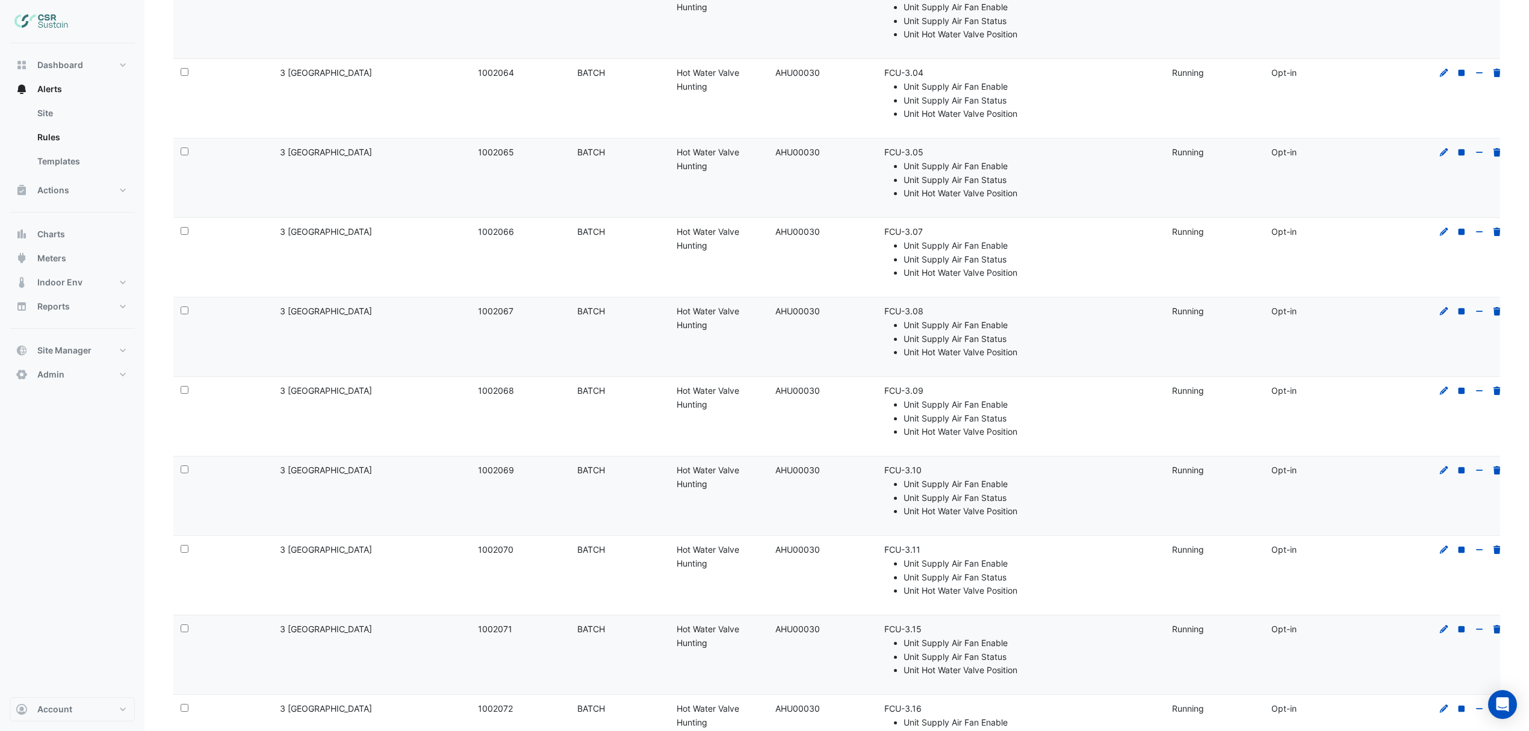
scroll to position [6901, 0]
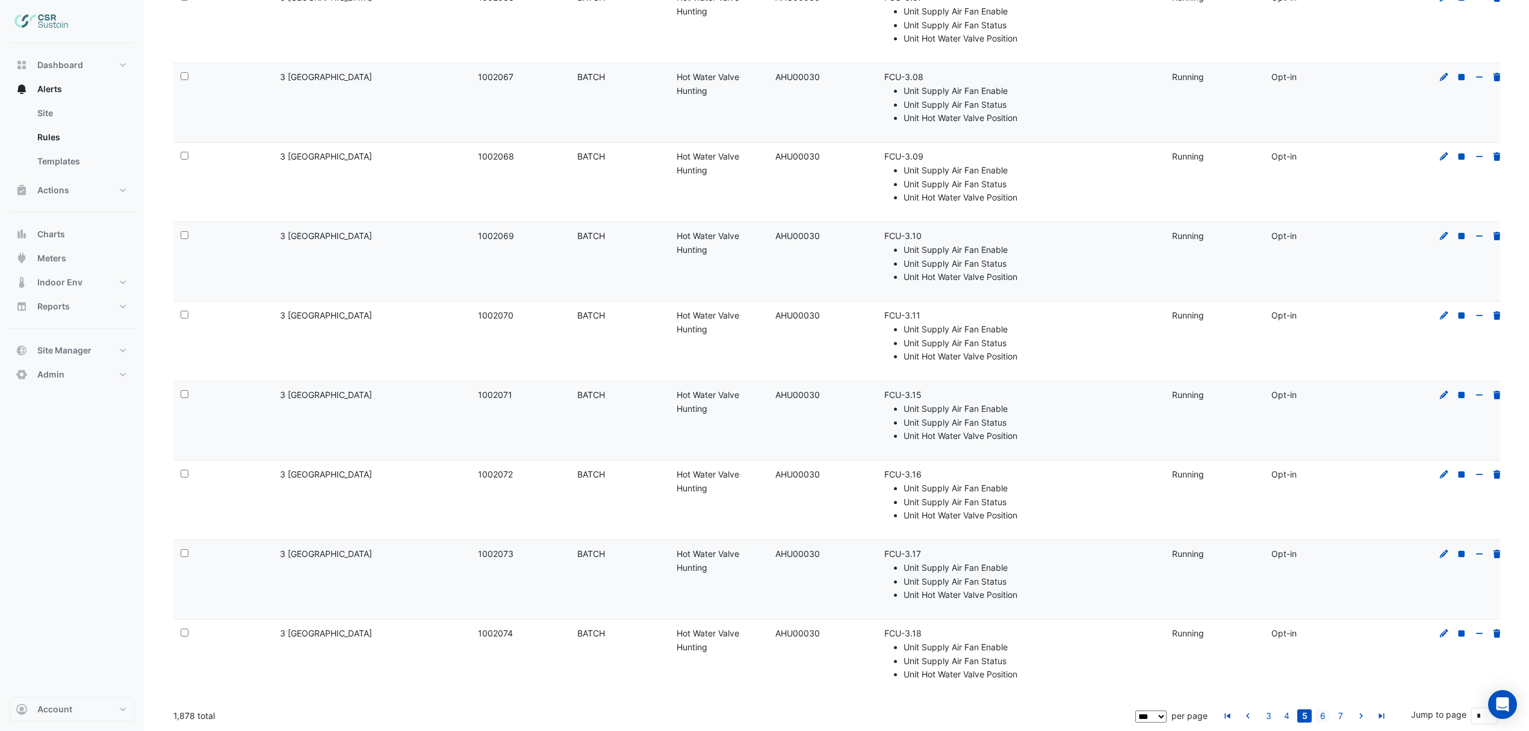
click at [1325, 713] on link "6" at bounding box center [1322, 715] width 14 height 13
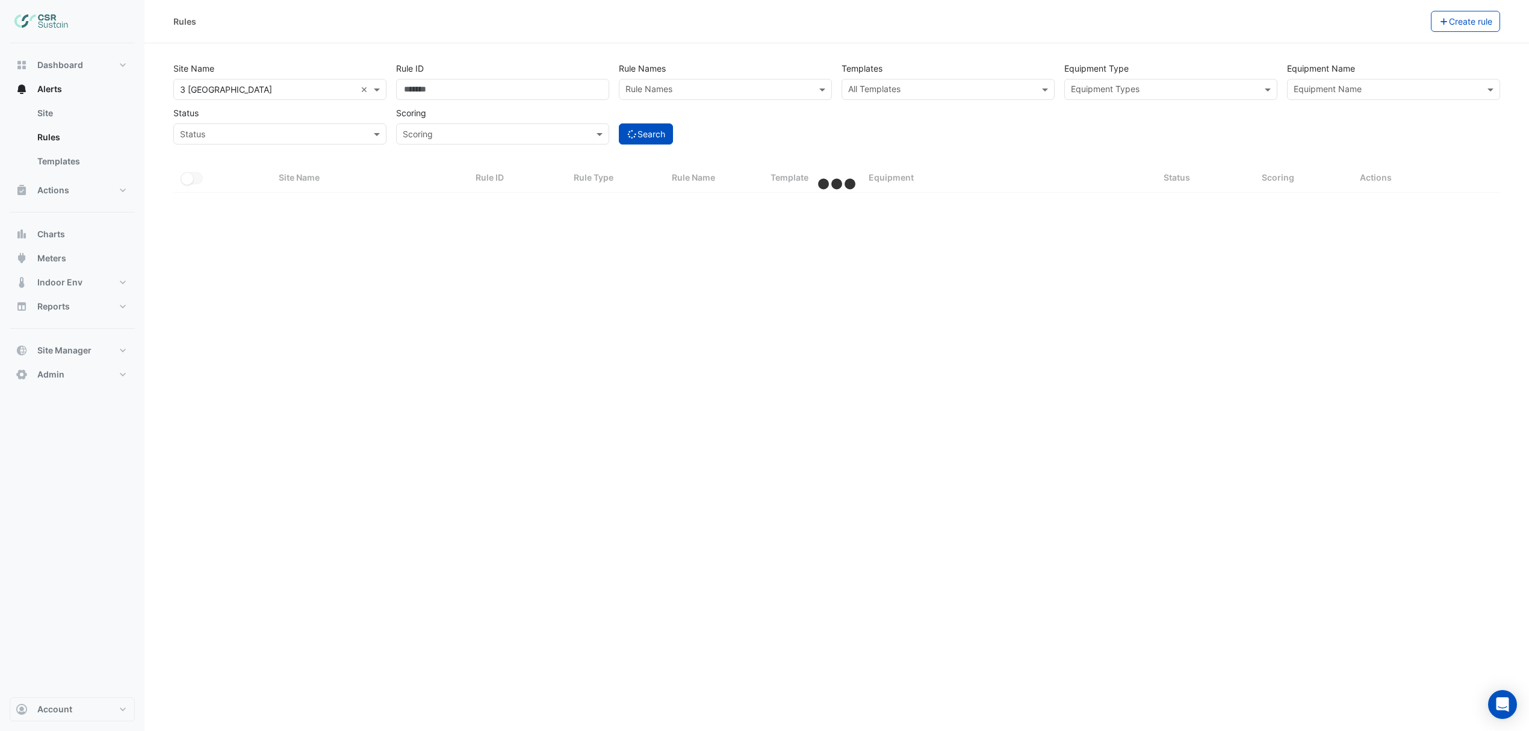
scroll to position [0, 0]
select select "***"
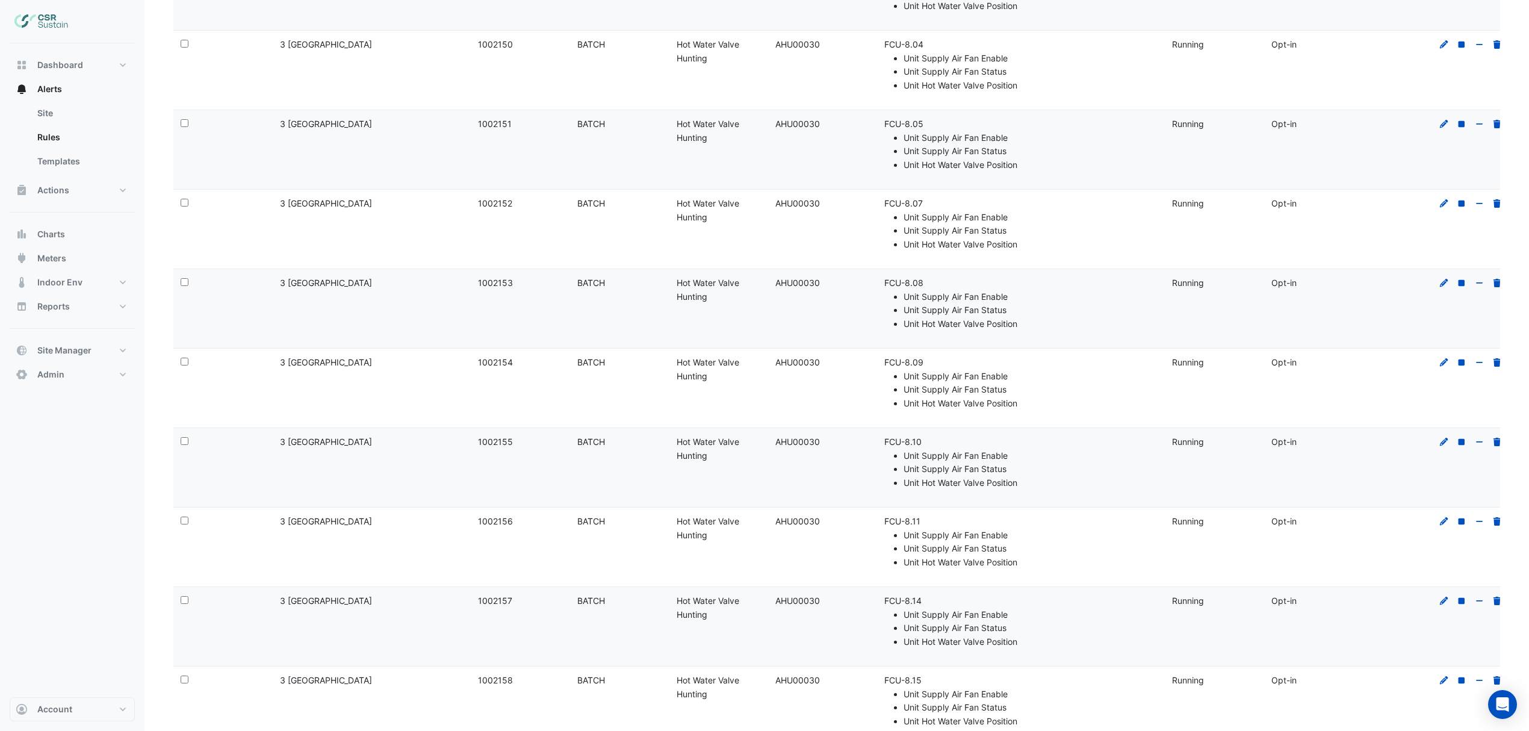
scroll to position [7462, 0]
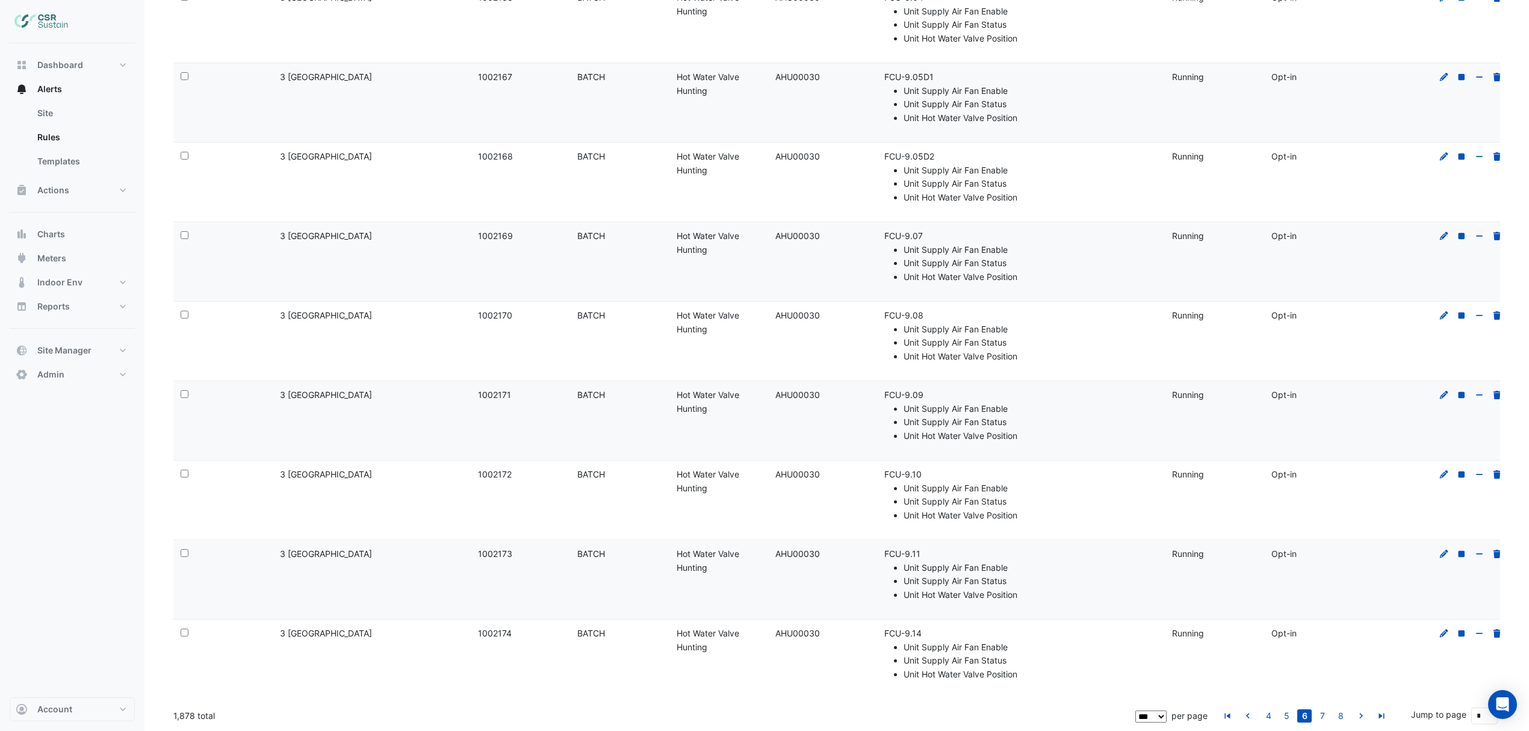
click at [1320, 713] on link "7" at bounding box center [1322, 715] width 14 height 13
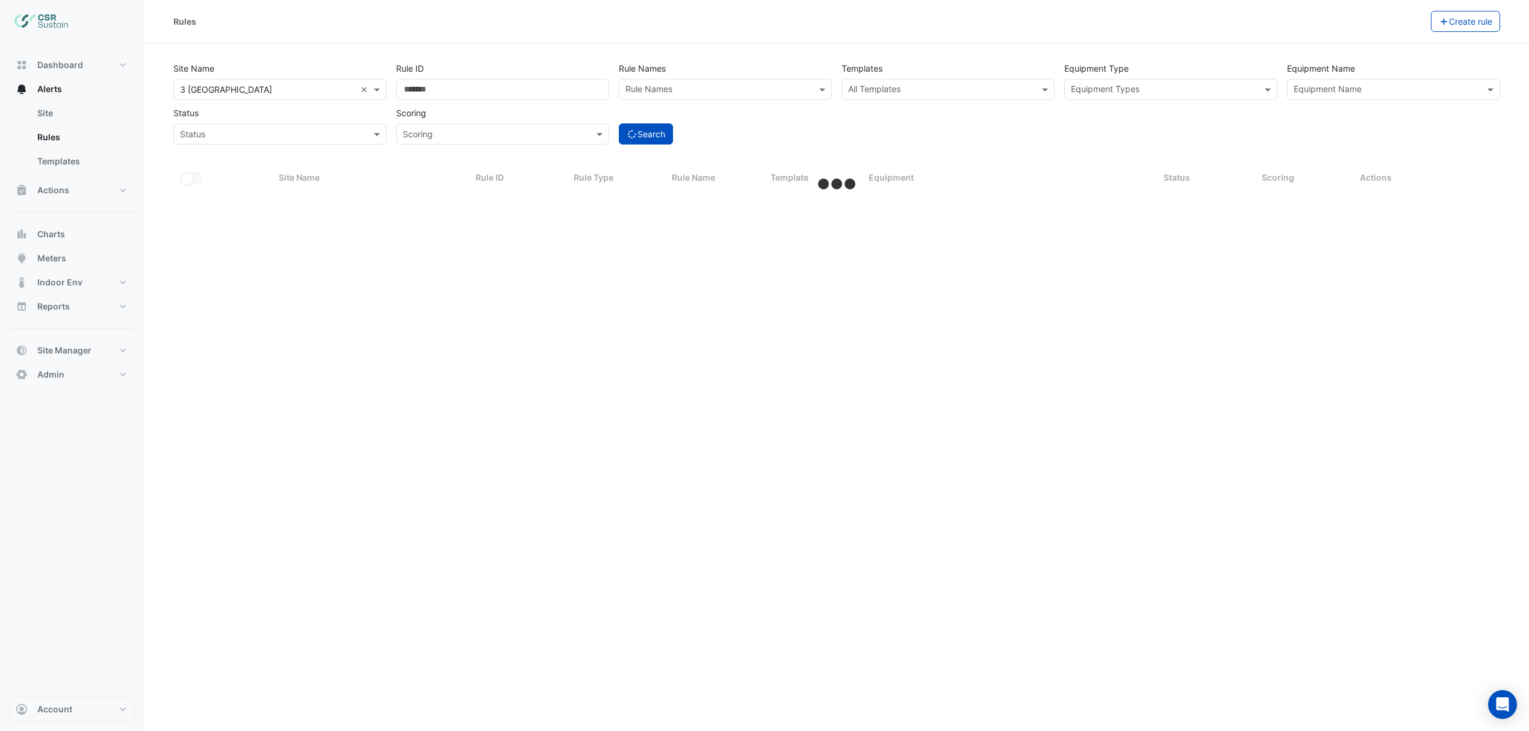
scroll to position [0, 0]
select select "***"
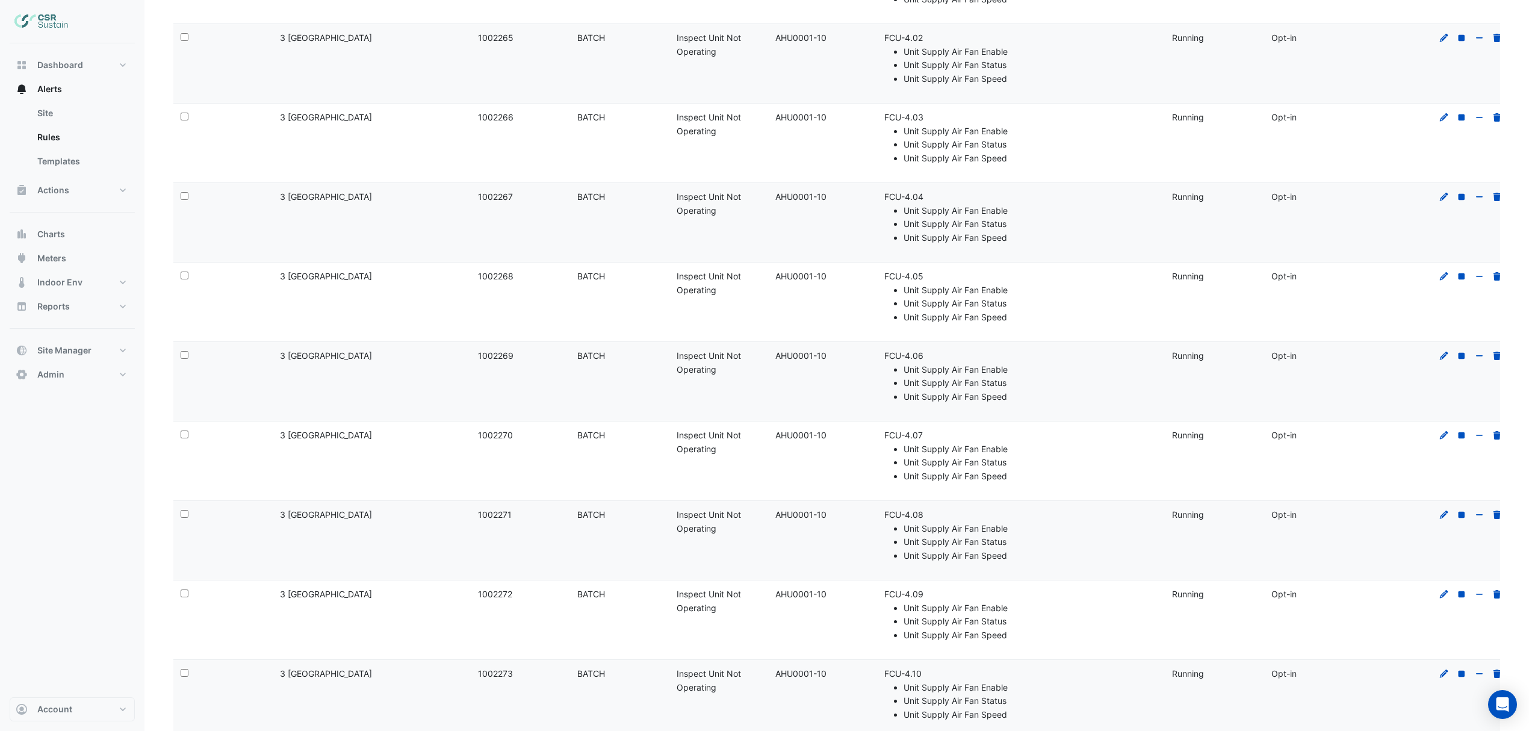
scroll to position [7462, 0]
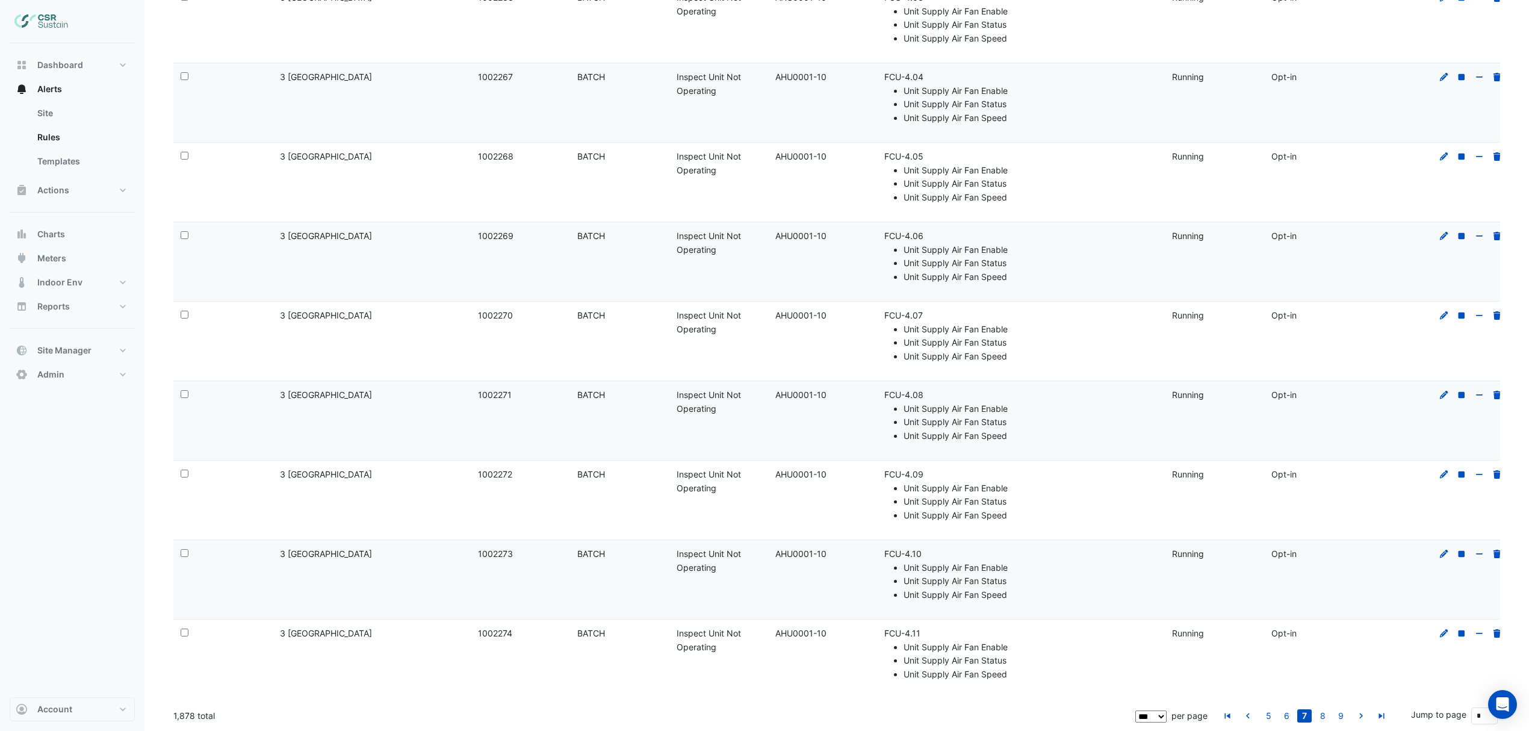
click at [1328, 715] on link "8" at bounding box center [1322, 715] width 14 height 13
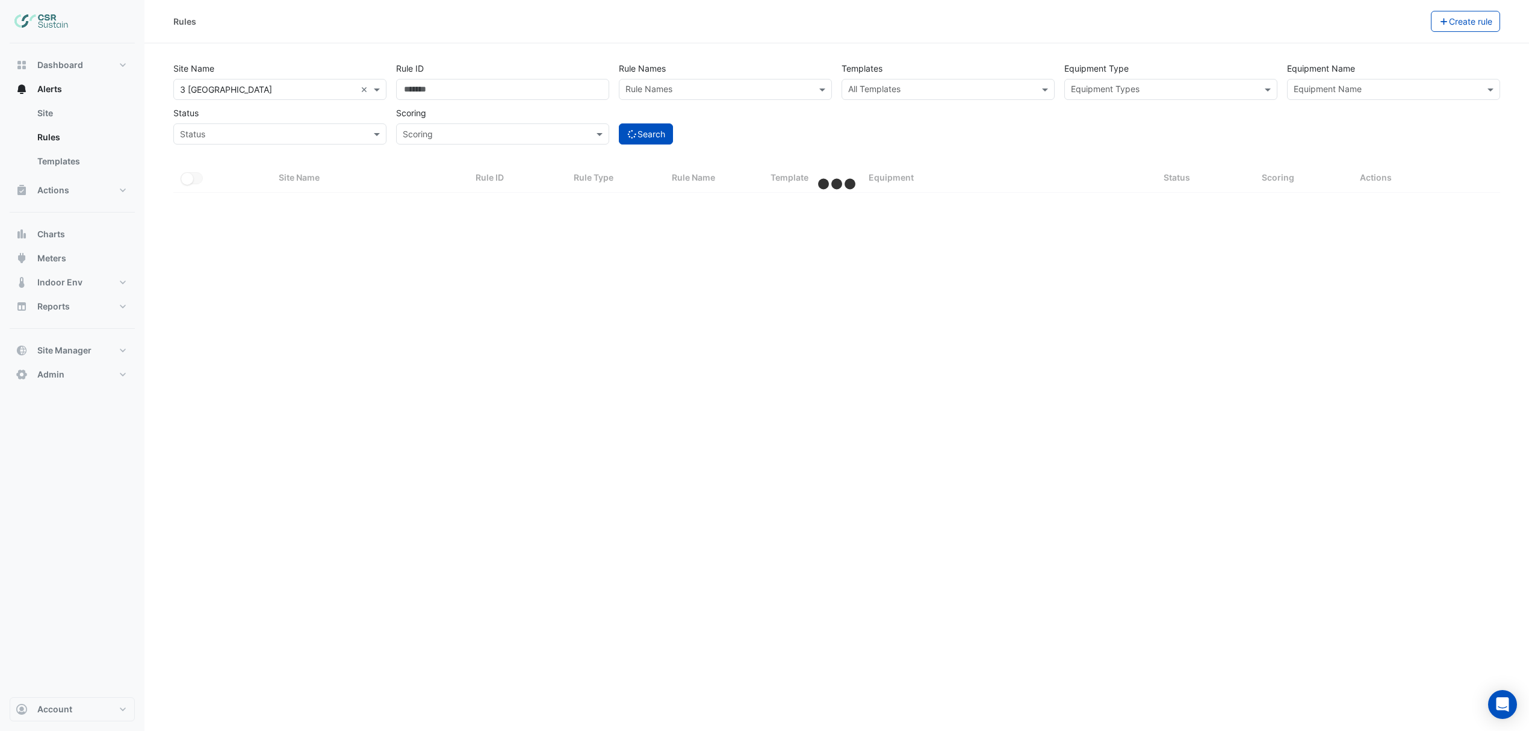
scroll to position [0, 0]
select select "***"
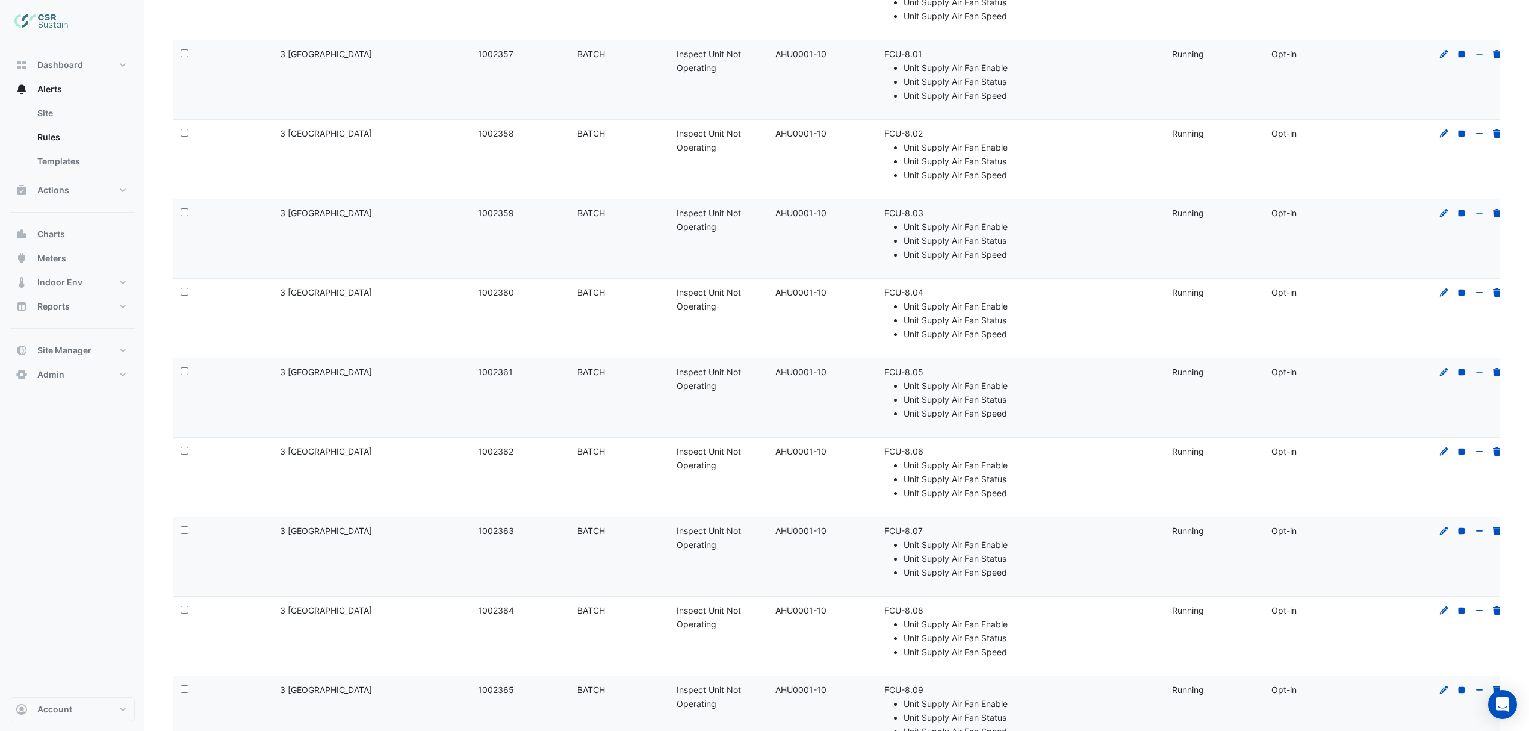
scroll to position [7435, 0]
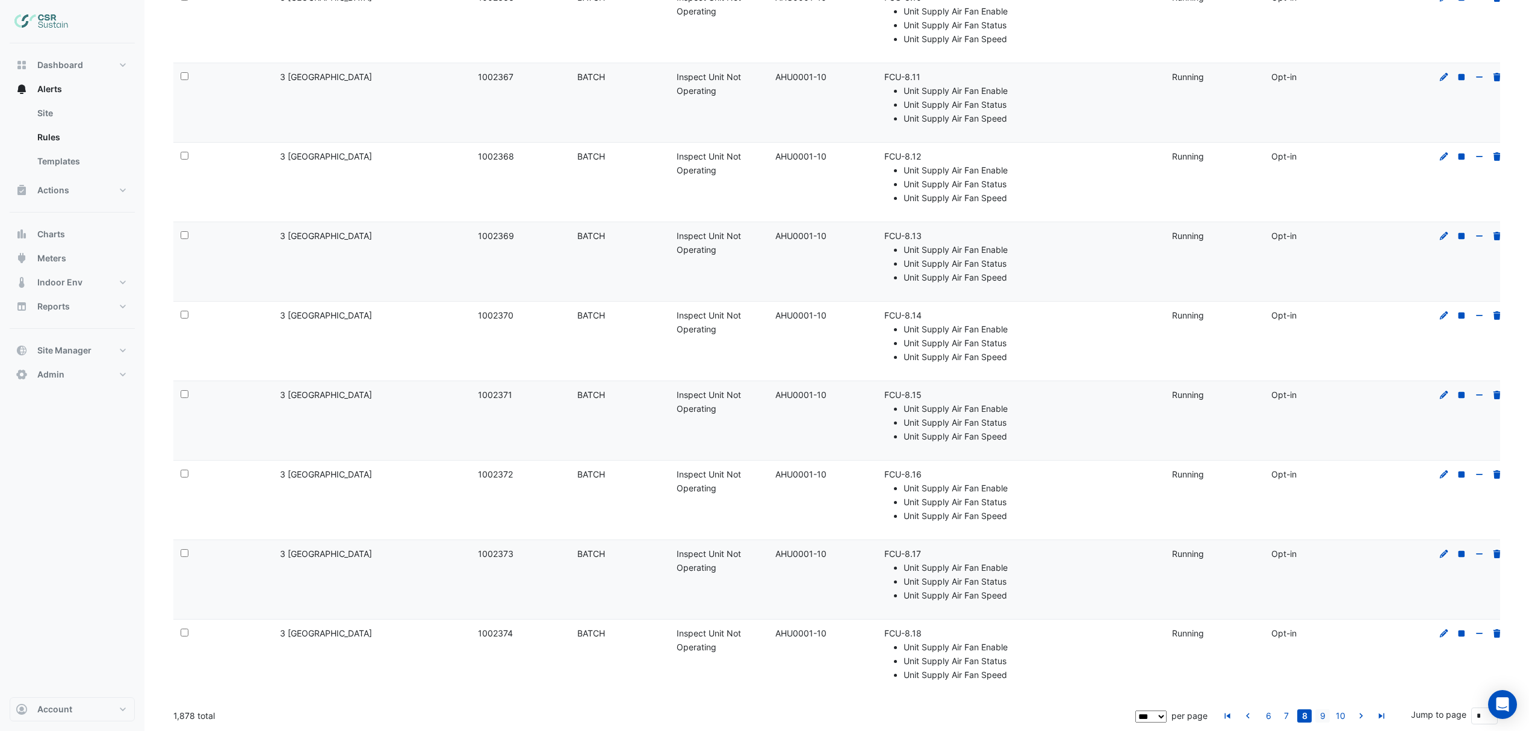
click at [1325, 718] on link "9" at bounding box center [1322, 715] width 14 height 13
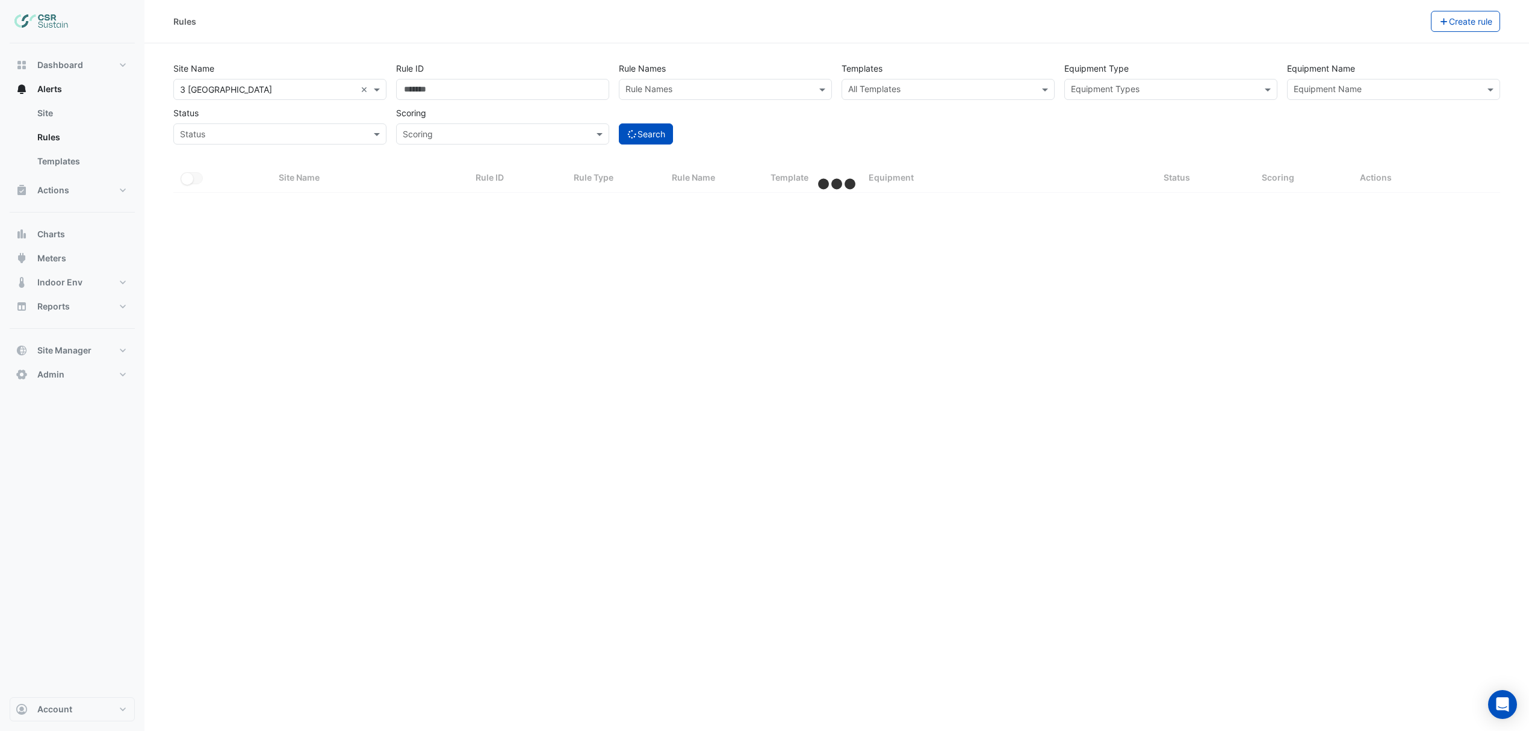
scroll to position [0, 0]
select select "***"
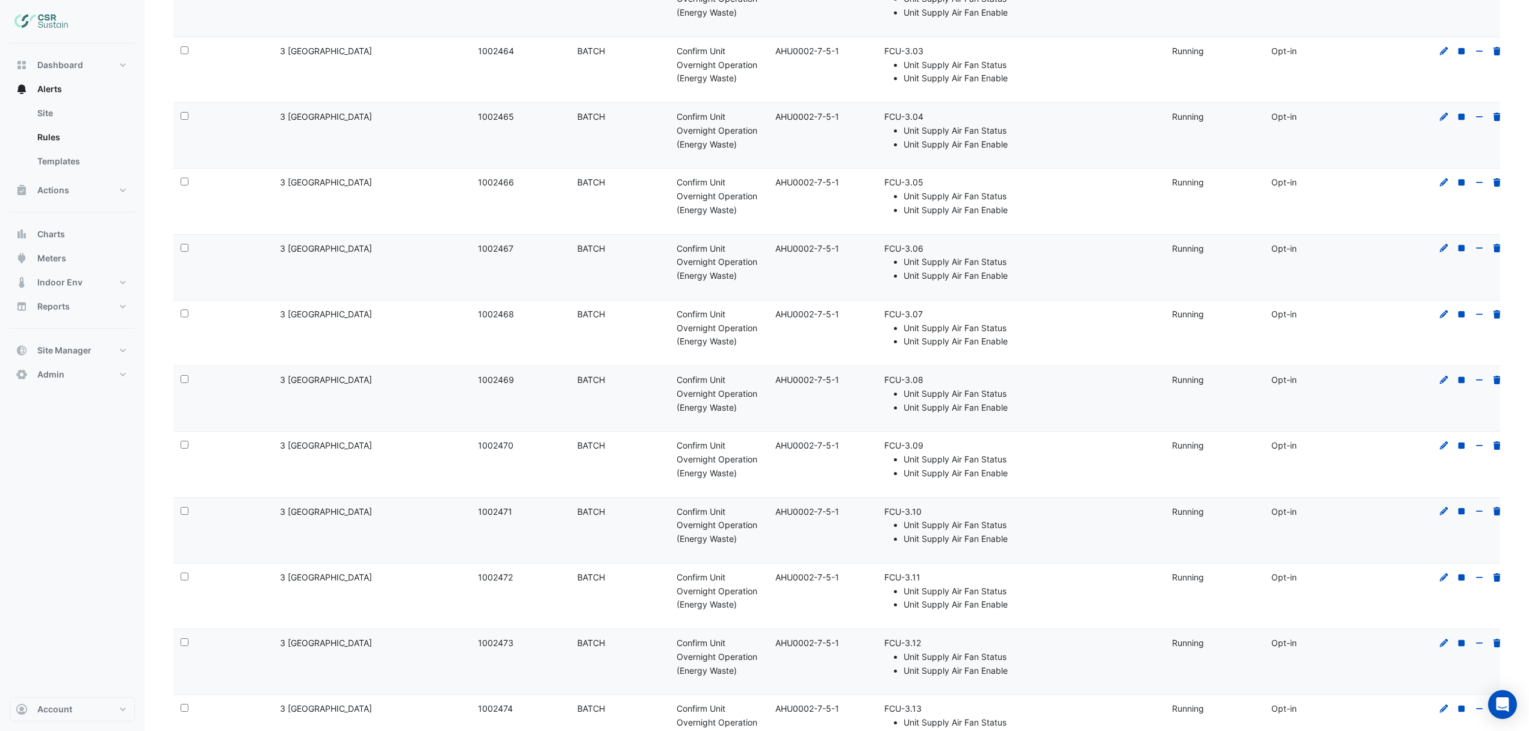
scroll to position [6490, 0]
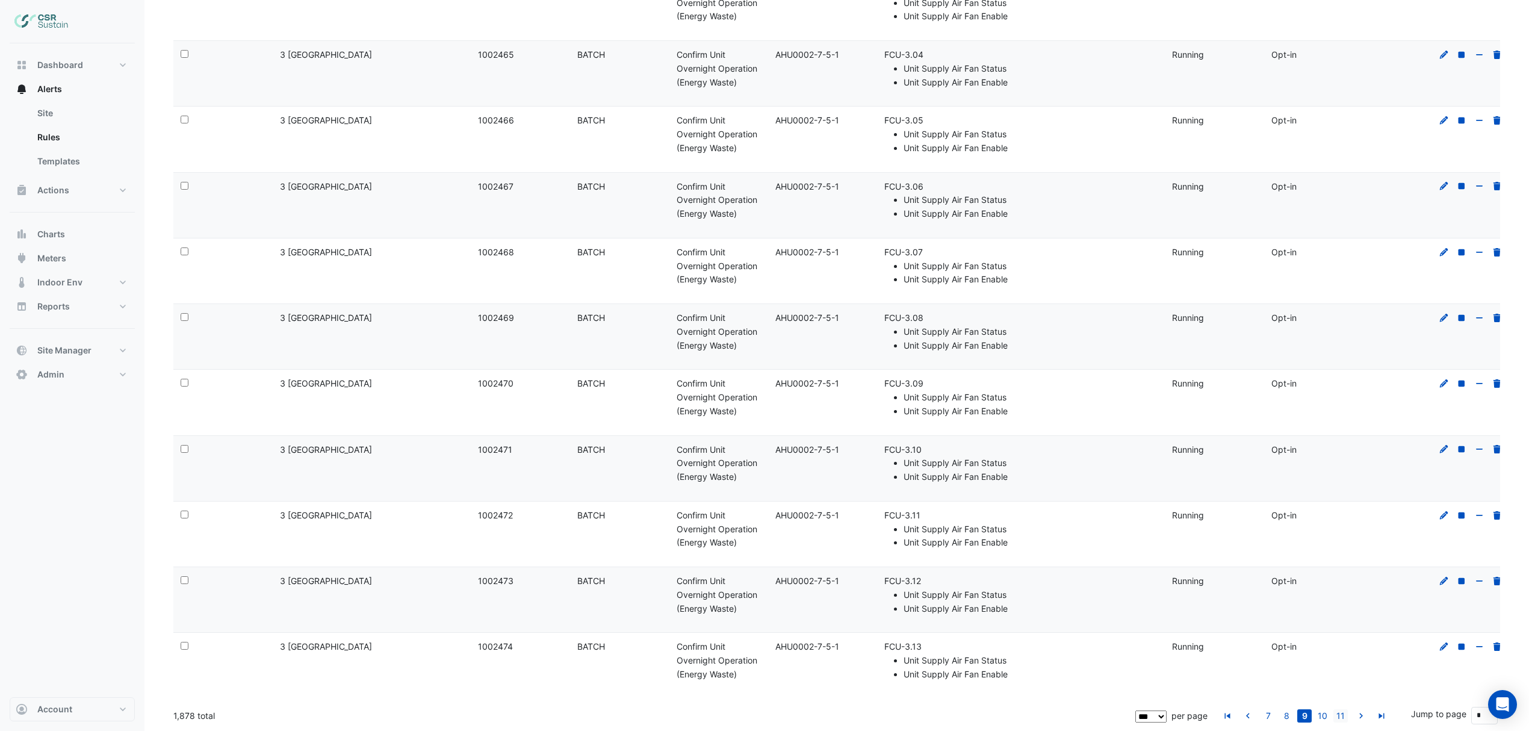
click at [1344, 716] on link "11" at bounding box center [1341, 715] width 14 height 13
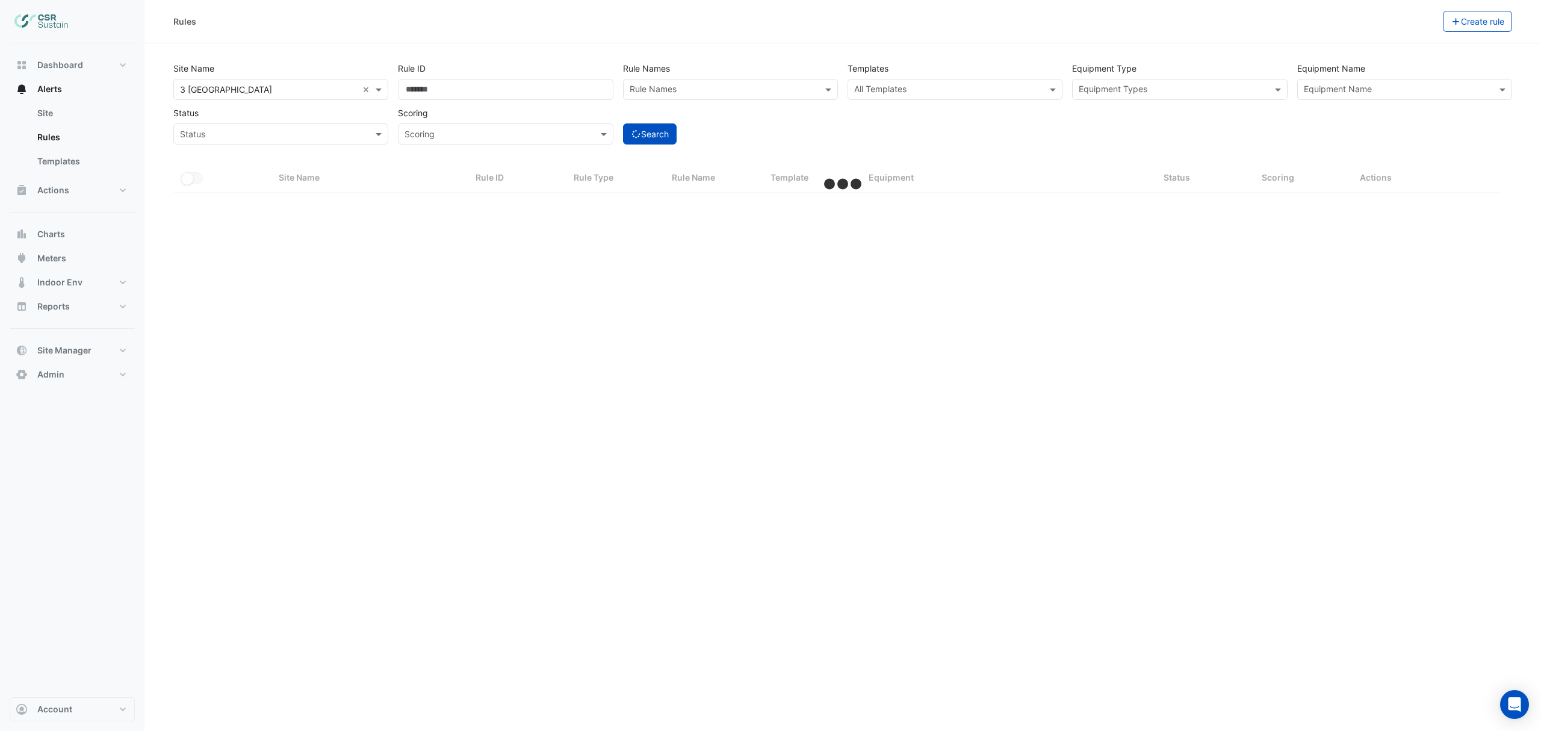
select select "***"
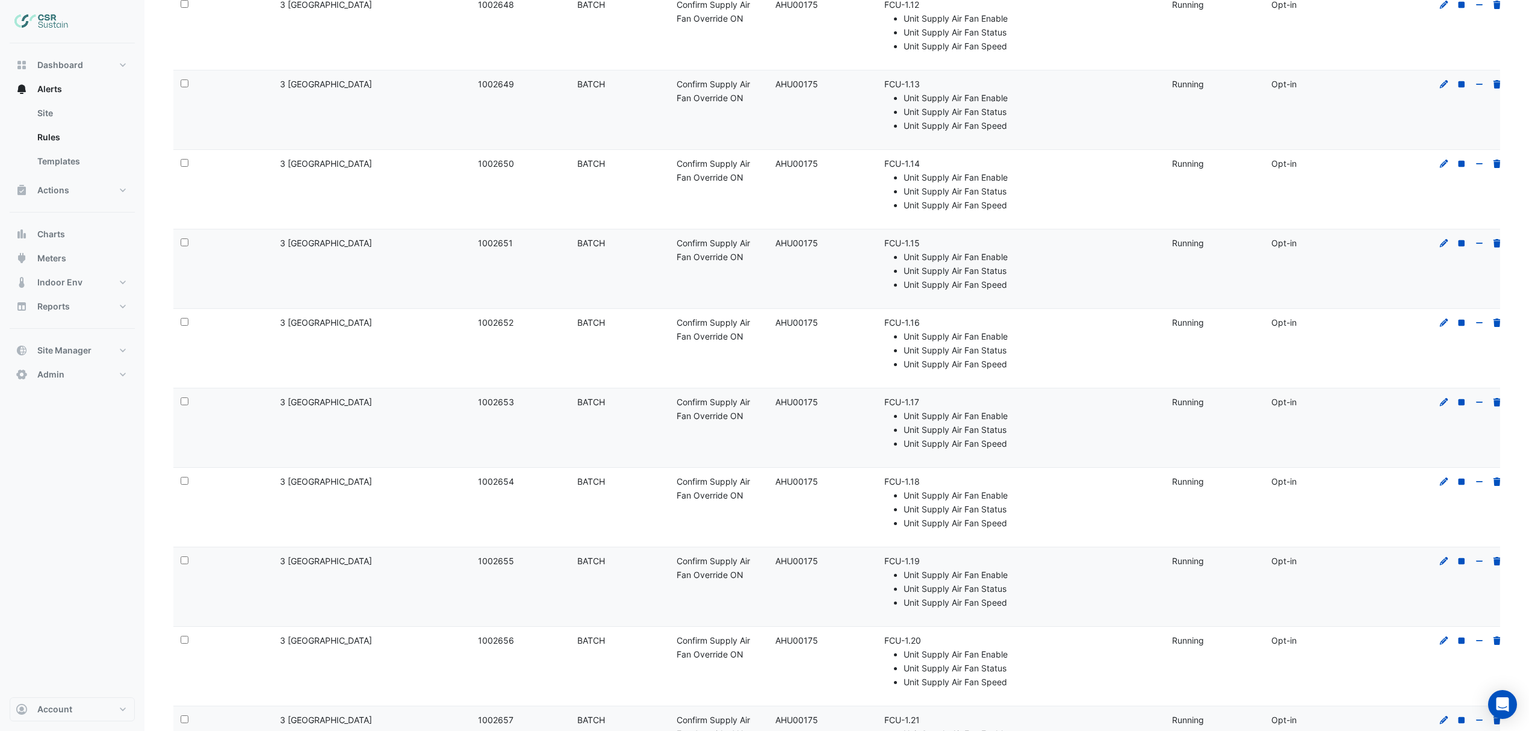
scroll to position [6777, 0]
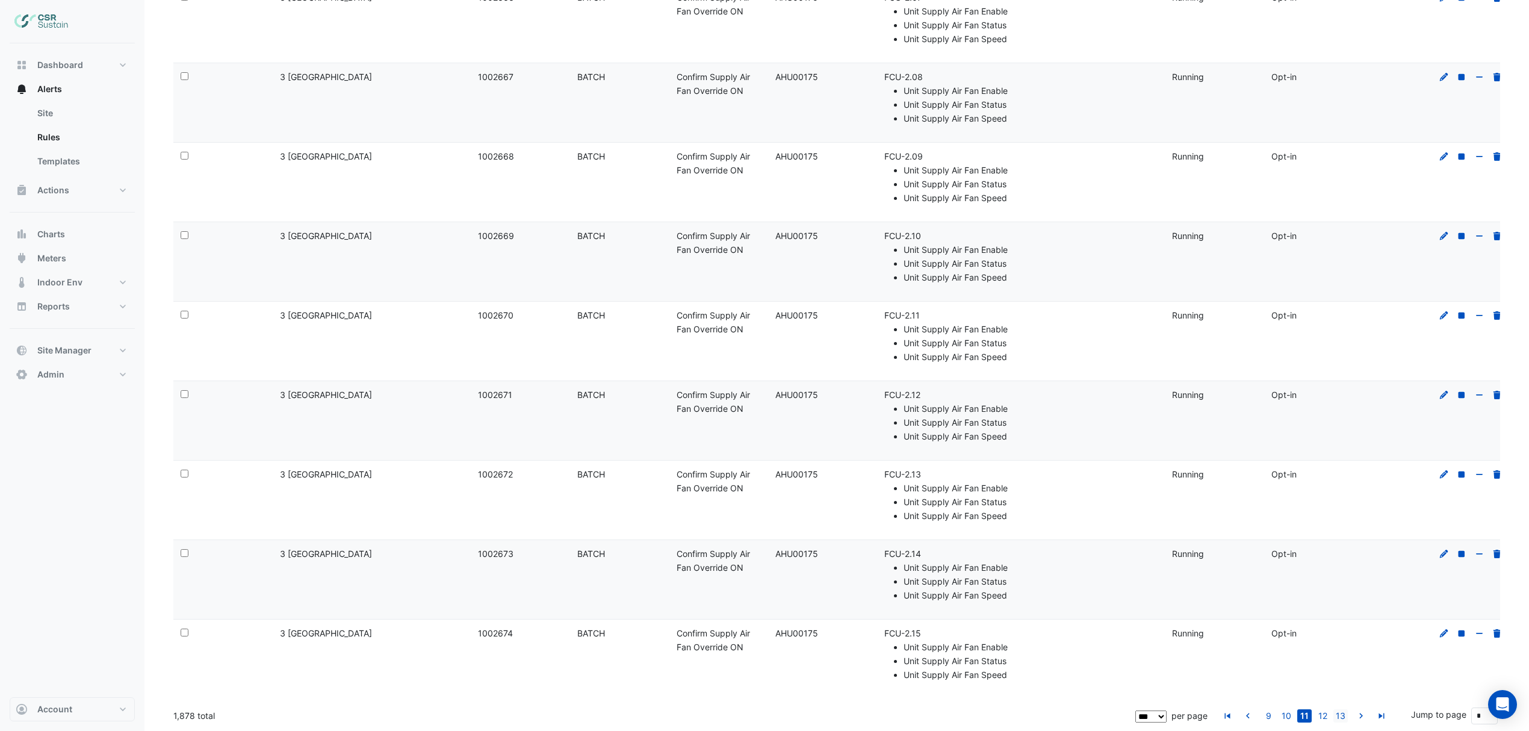
click at [1341, 713] on link "13" at bounding box center [1341, 715] width 14 height 13
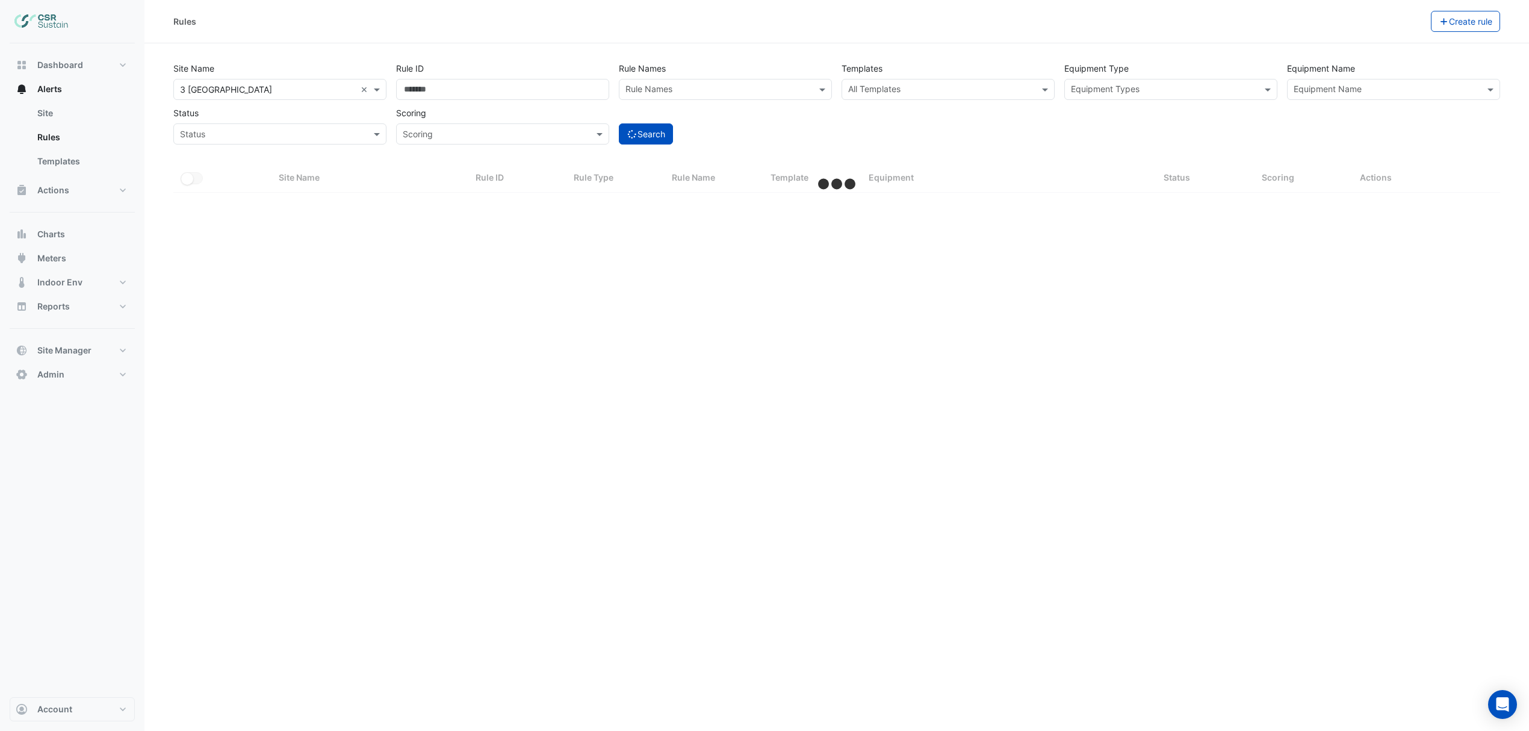
scroll to position [0, 0]
select select "***"
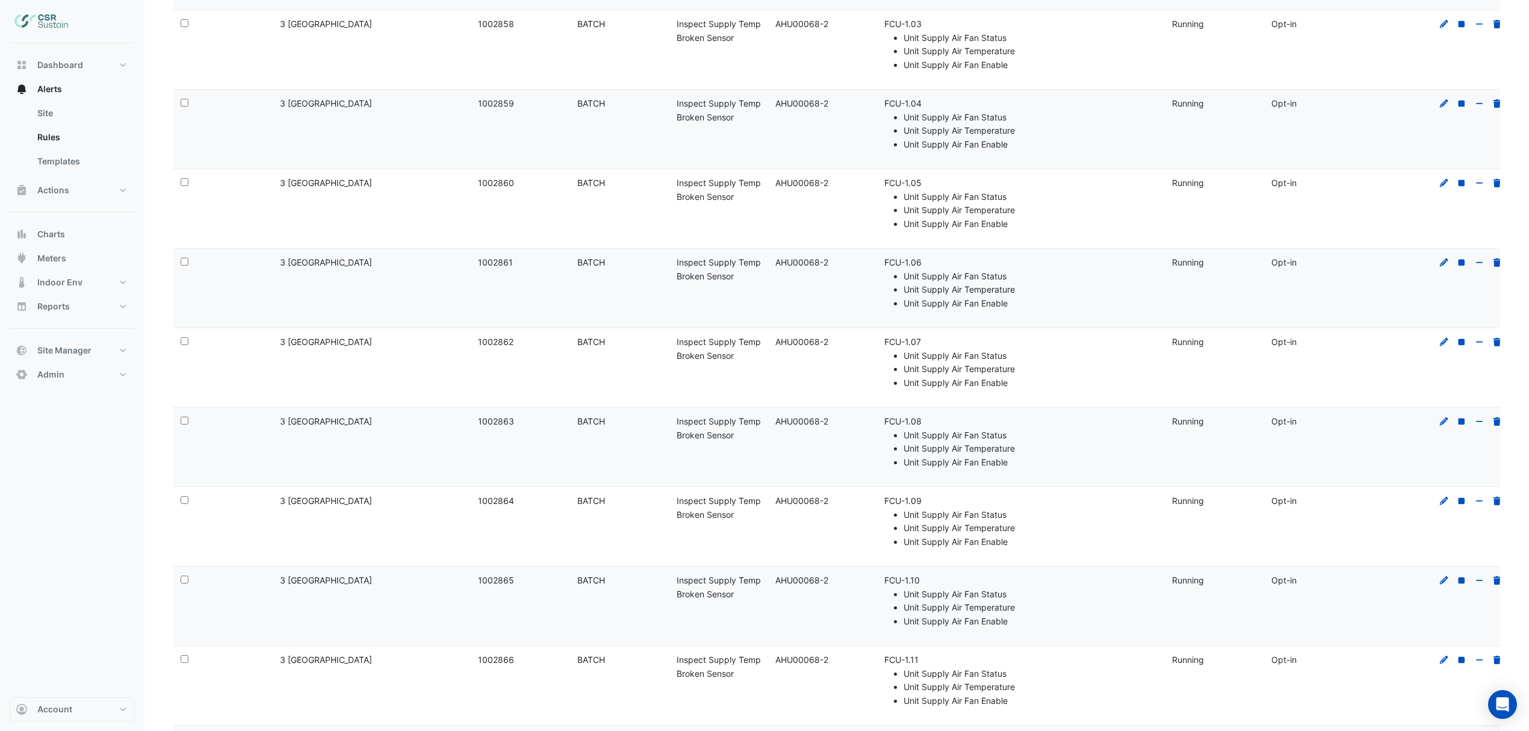
scroll to position [7462, 0]
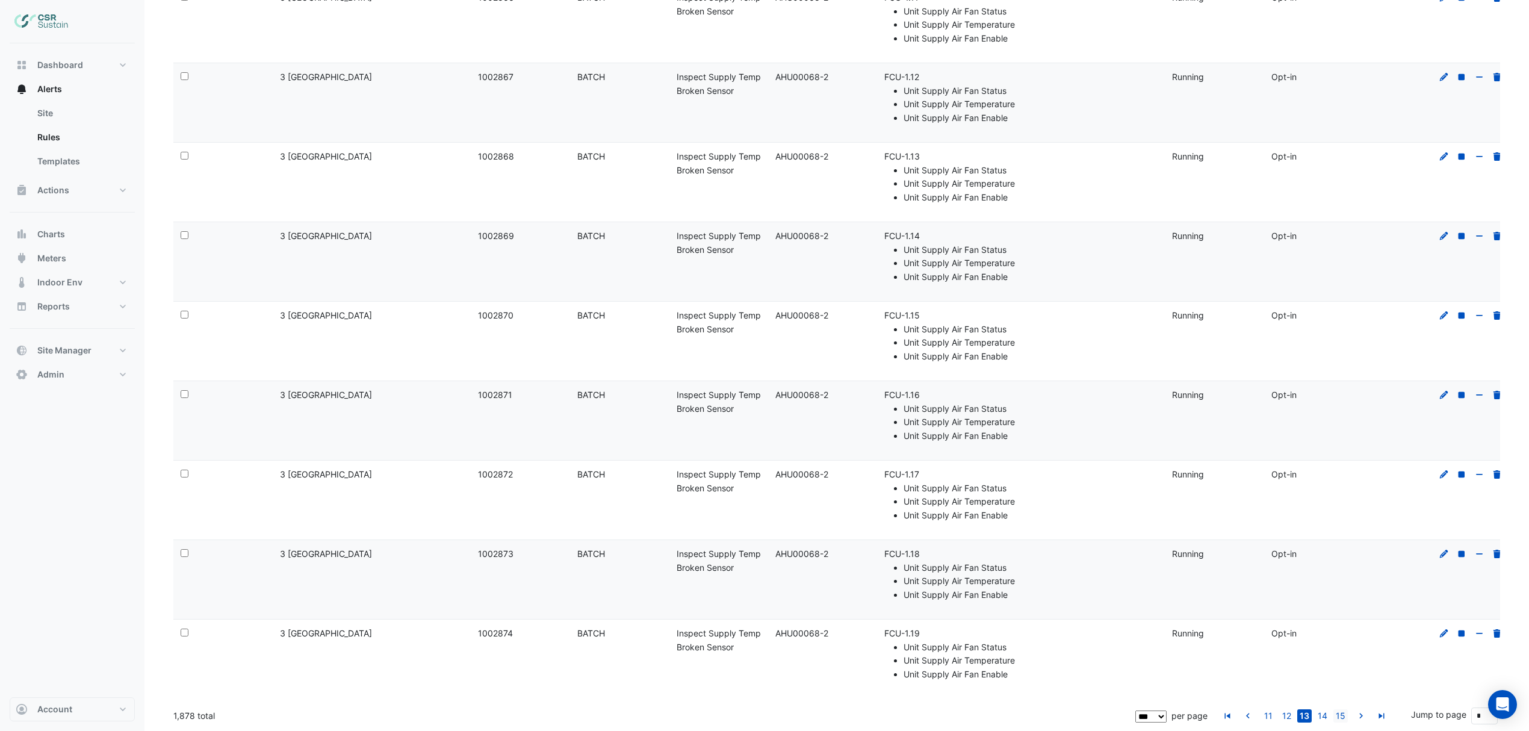
click at [1340, 713] on link "15" at bounding box center [1341, 715] width 14 height 13
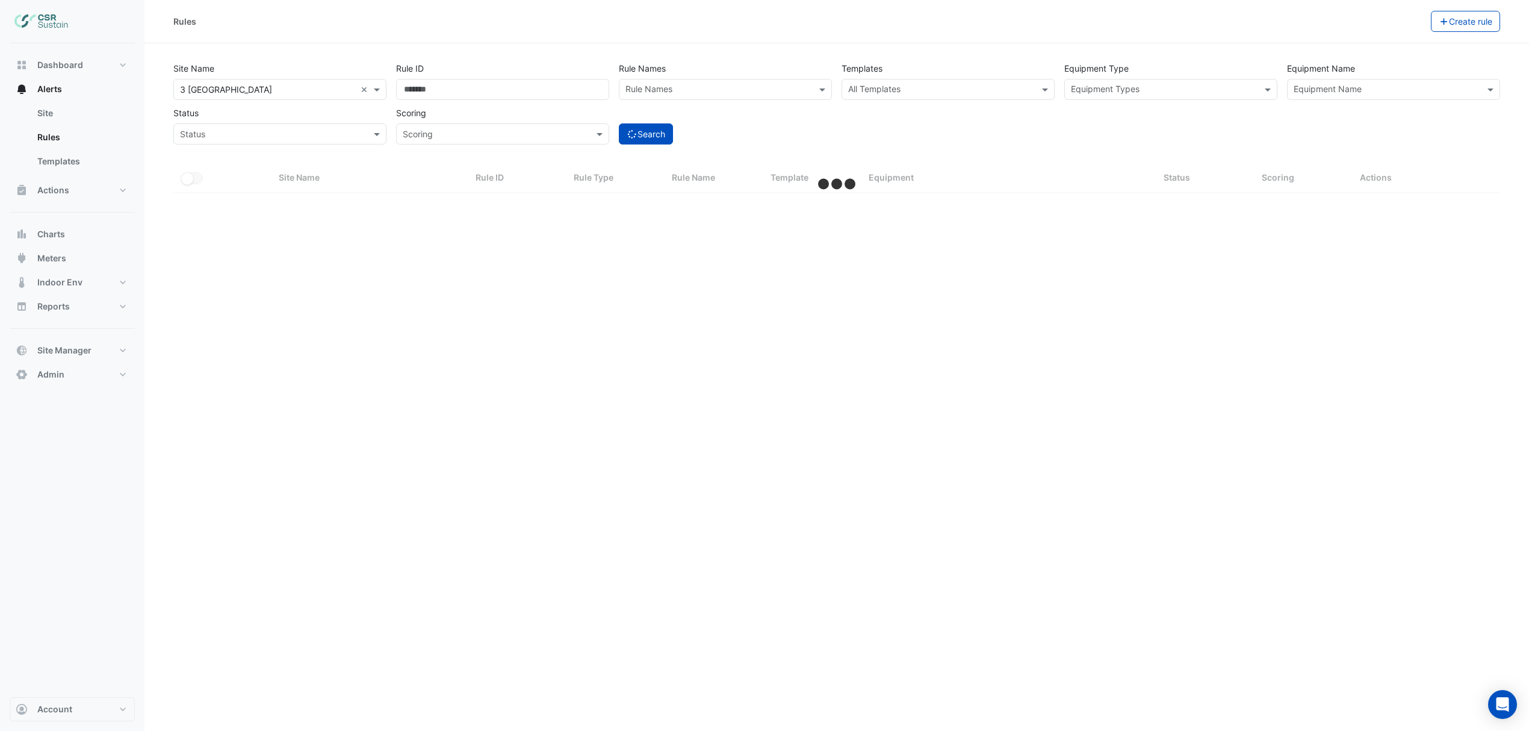
scroll to position [0, 0]
select select "***"
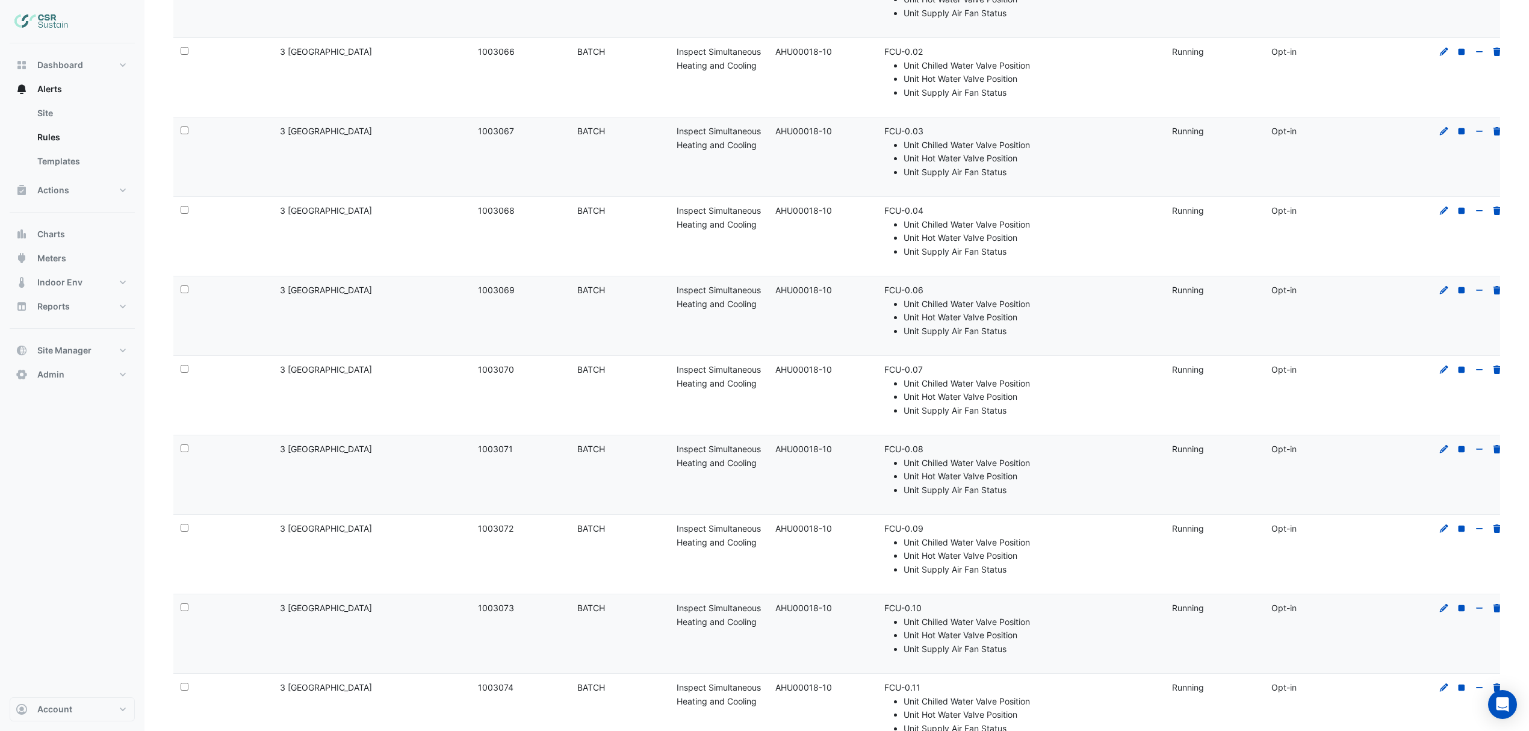
scroll to position [7462, 0]
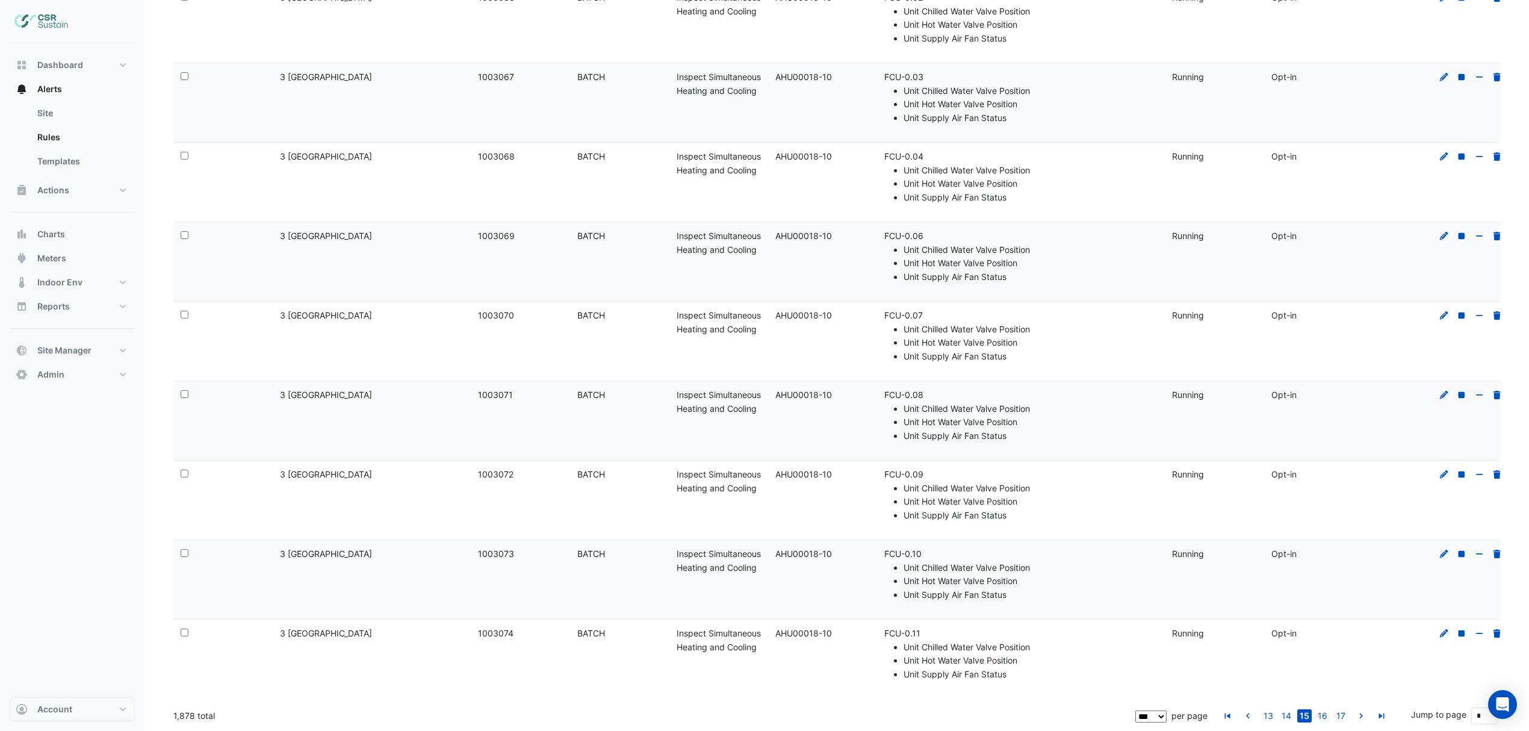
click at [1342, 716] on link "17" at bounding box center [1341, 715] width 14 height 13
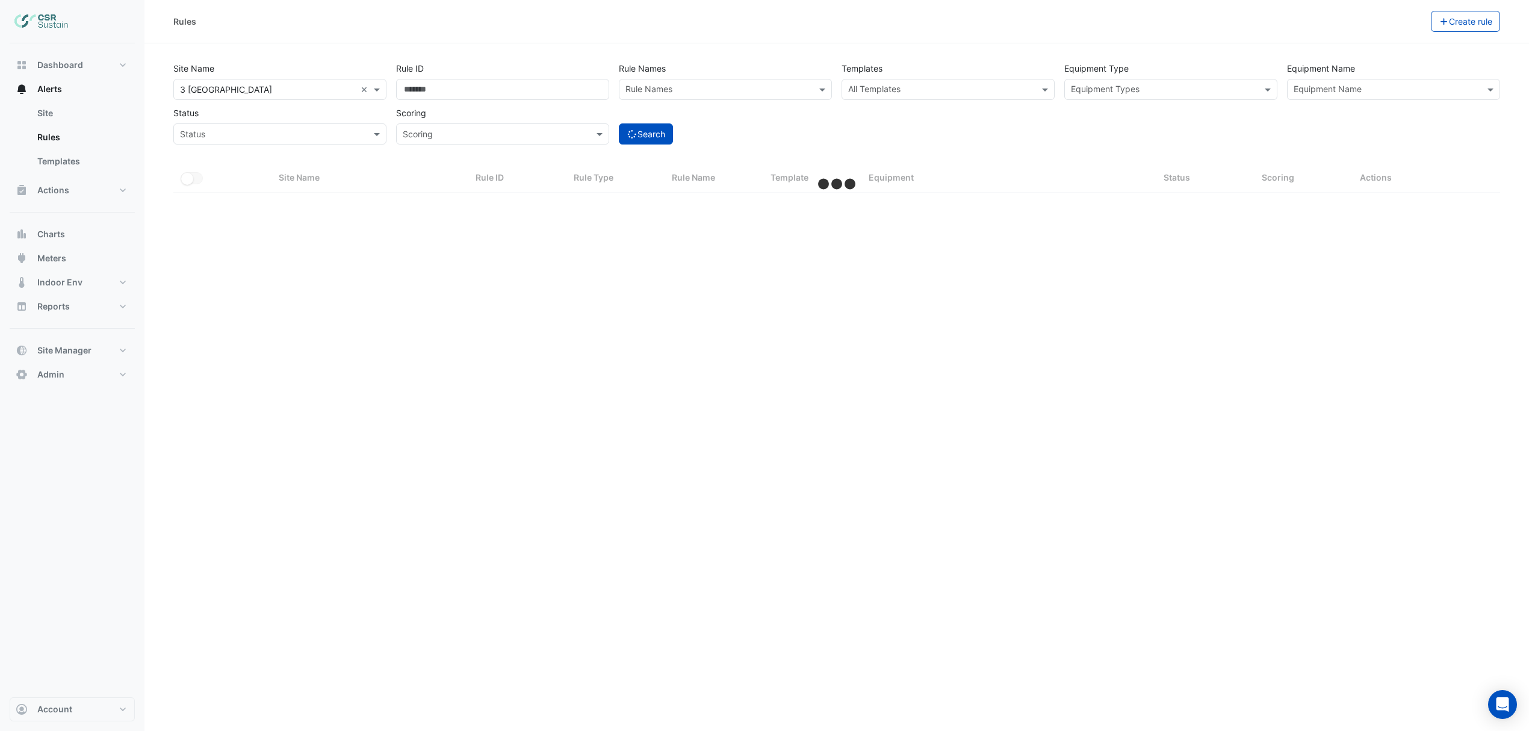
scroll to position [0, 0]
select select "***"
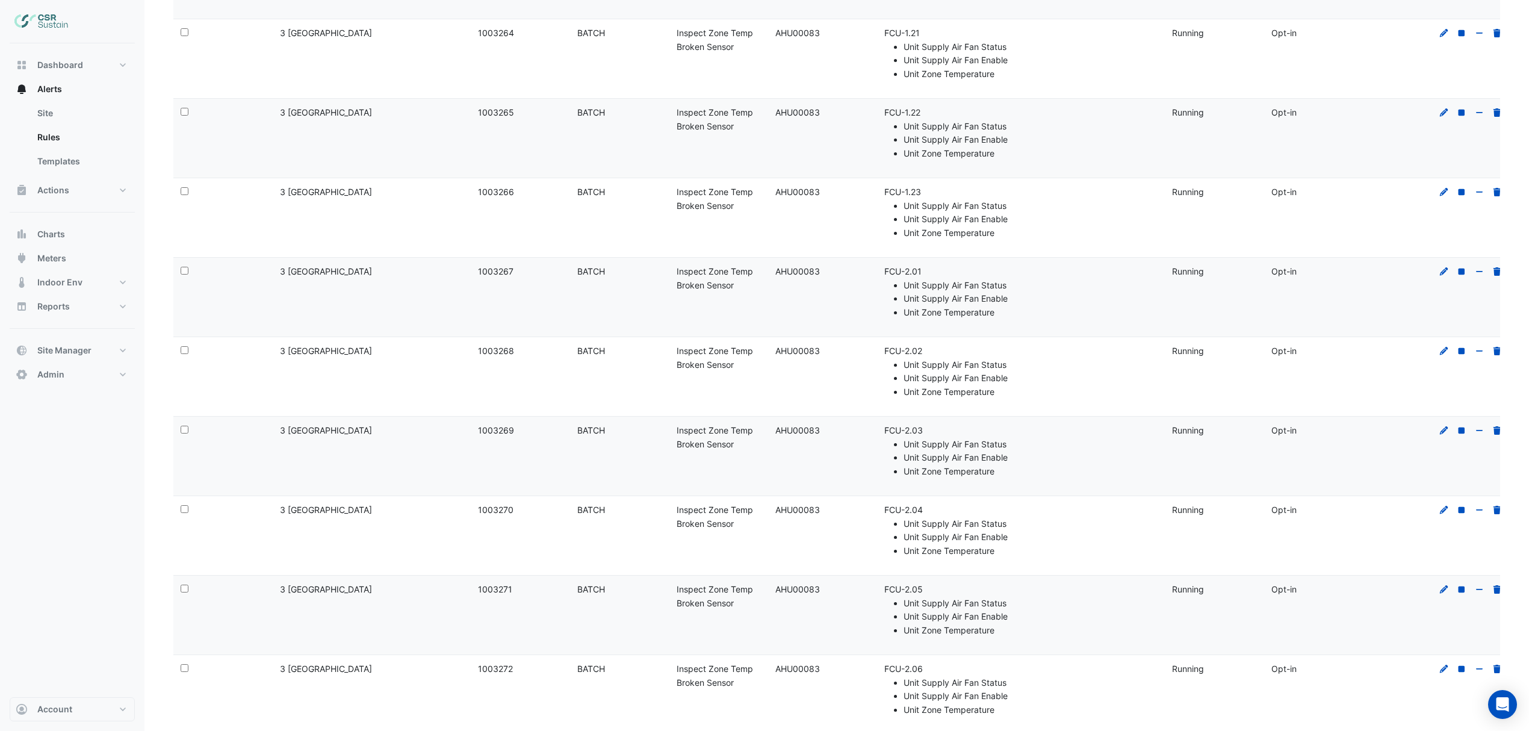
scroll to position [7462, 0]
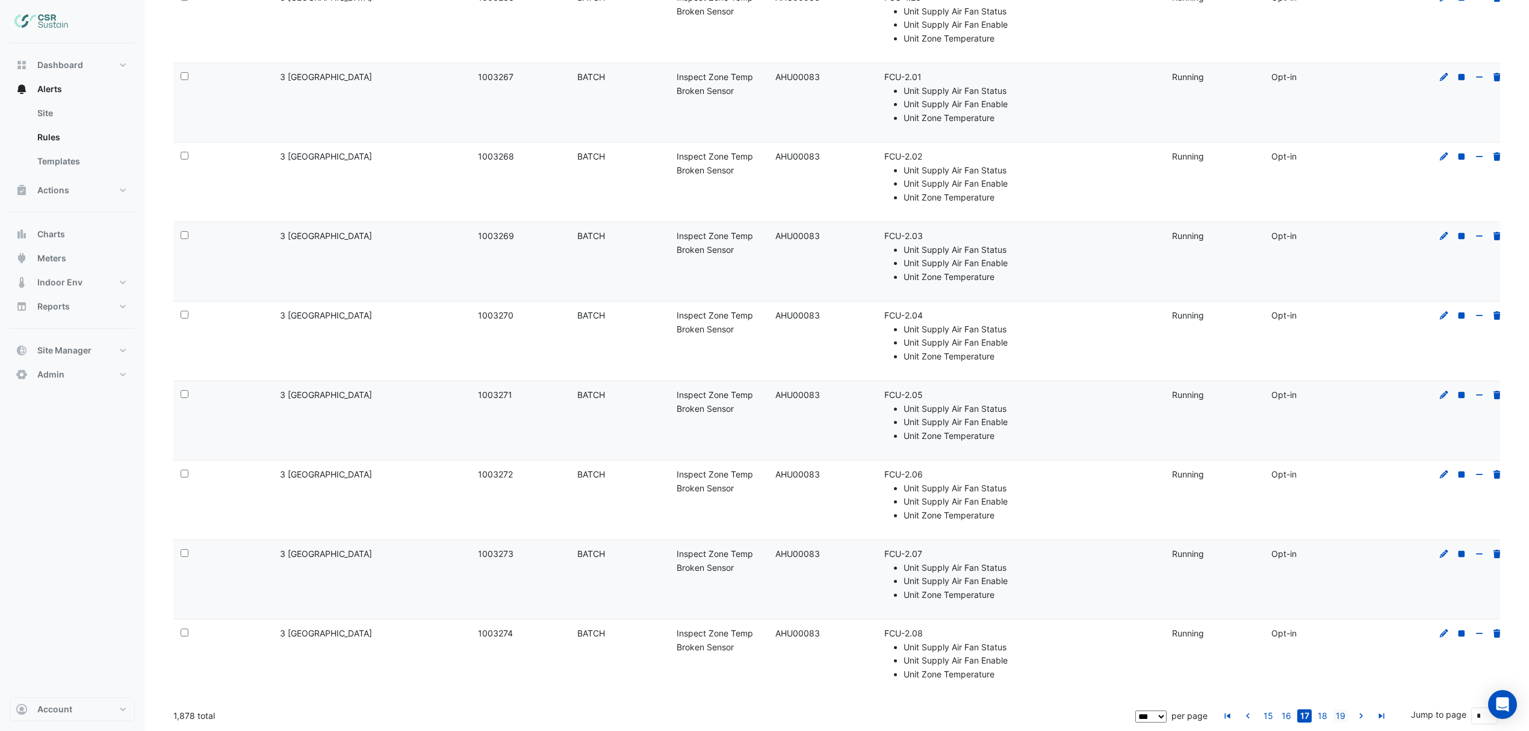
click at [1338, 716] on link "19" at bounding box center [1341, 715] width 14 height 13
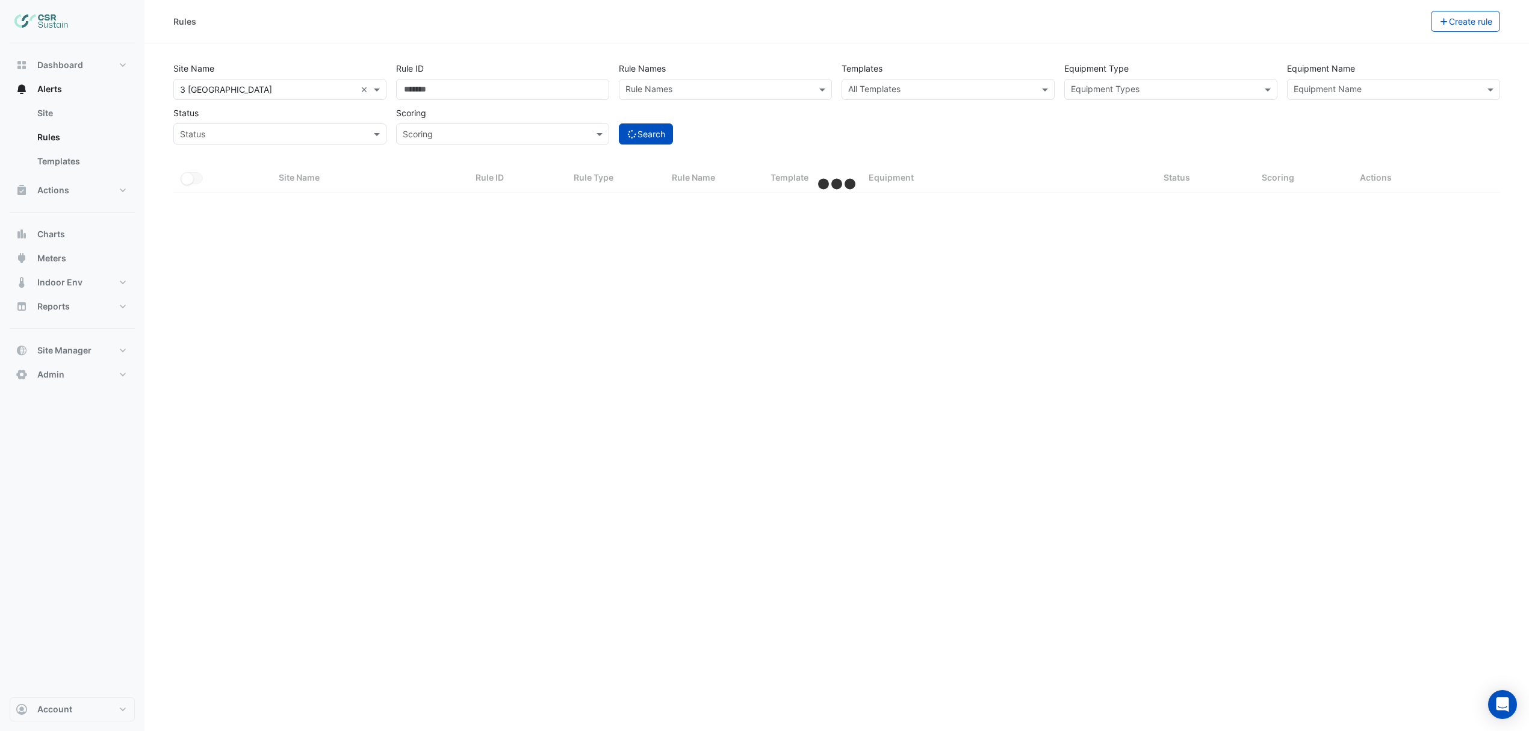
scroll to position [0, 0]
select select "***"
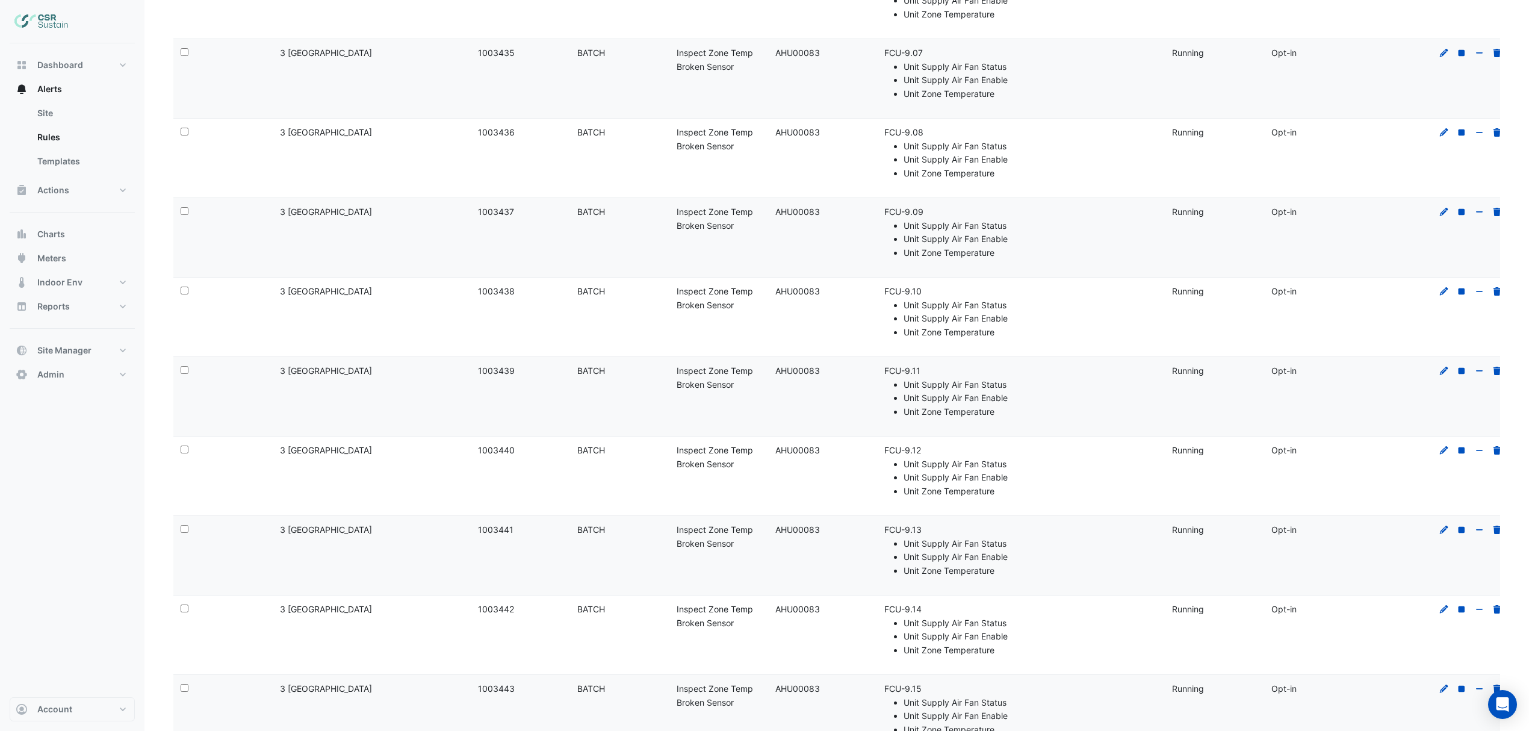
scroll to position [5710, 0]
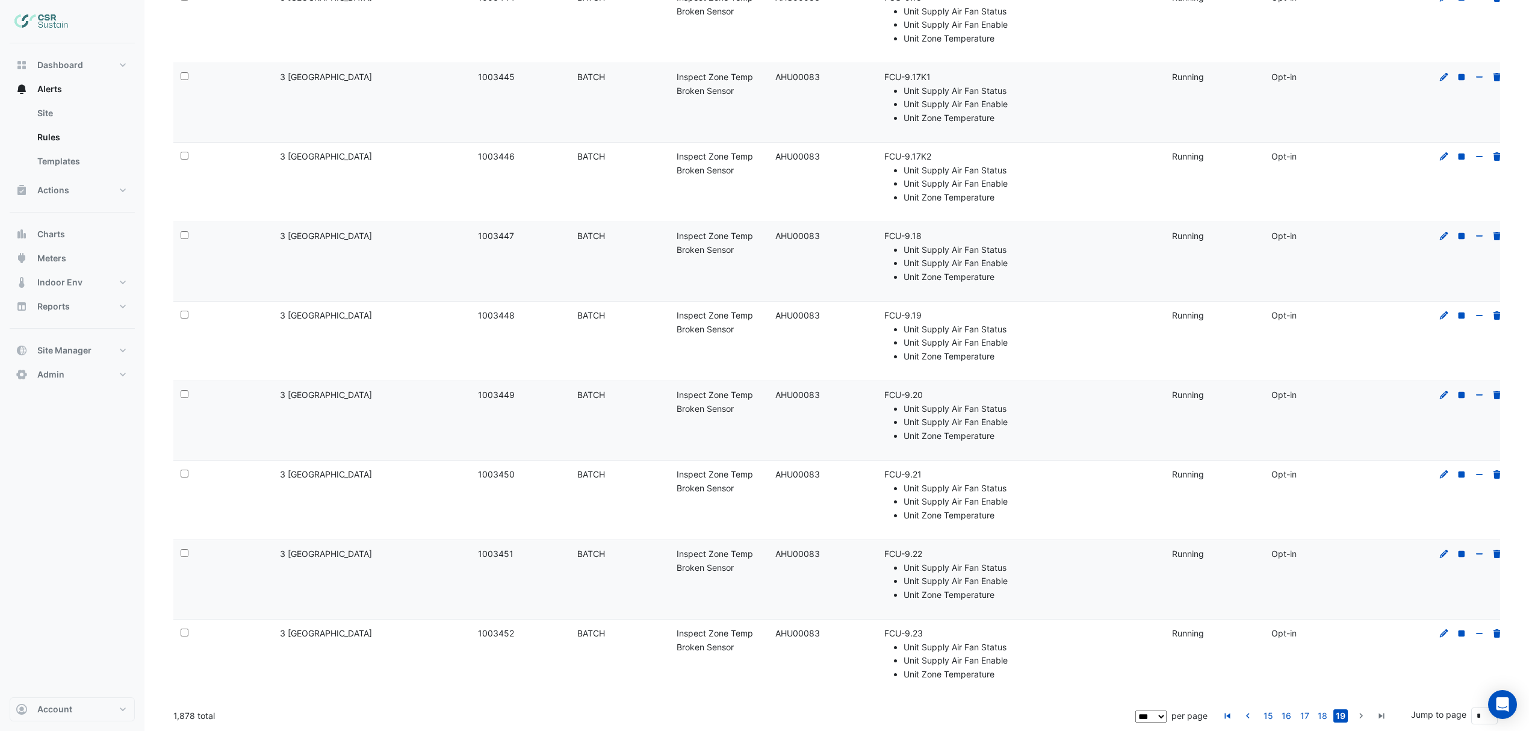
click at [1363, 718] on icon "go to next page" at bounding box center [1361, 717] width 14 height 13
click at [40, 83] on span "Alerts" at bounding box center [49, 89] width 25 height 12
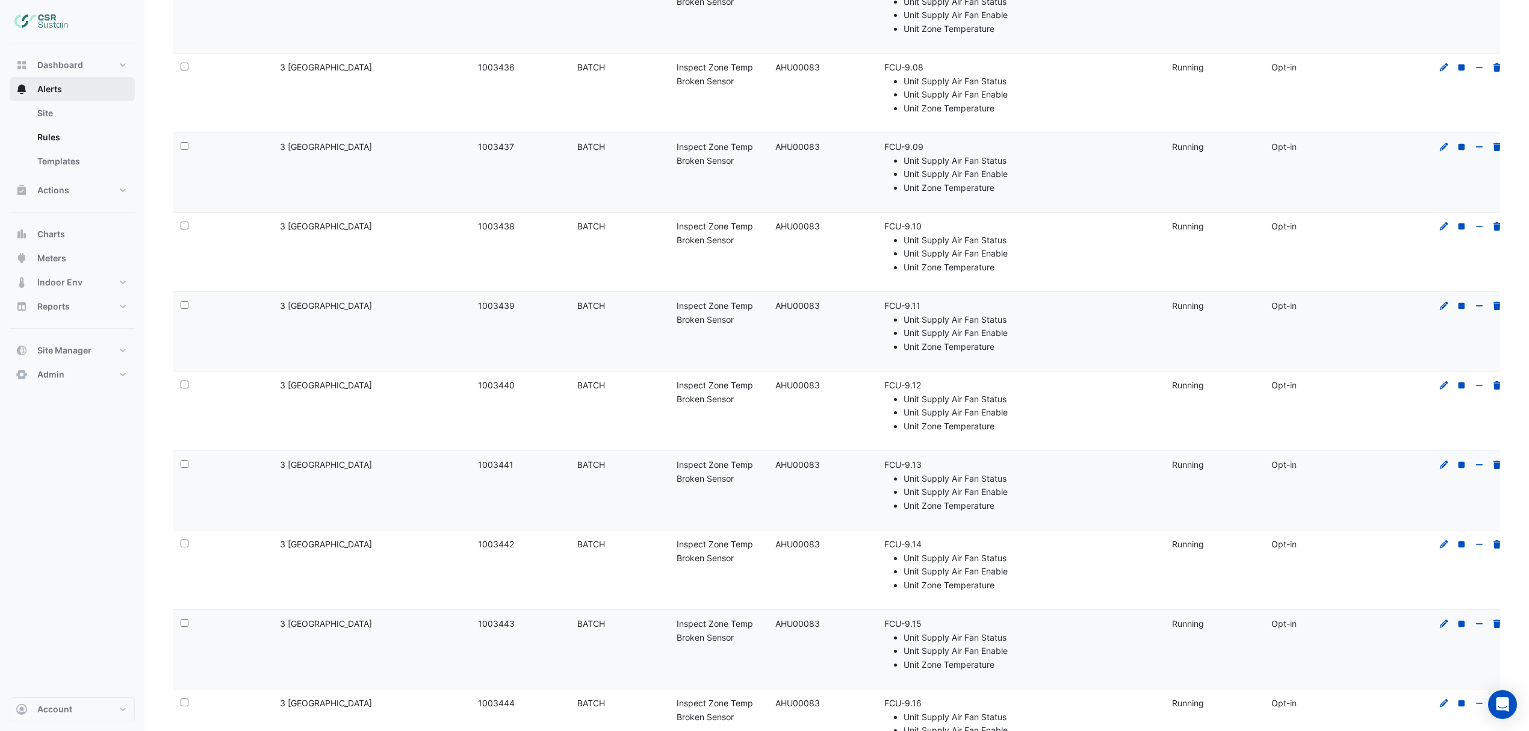
click at [42, 93] on span "Alerts" at bounding box center [49, 89] width 25 height 12
click at [49, 135] on link "Rules" at bounding box center [81, 137] width 107 height 24
click at [51, 108] on link "Site" at bounding box center [81, 113] width 107 height 24
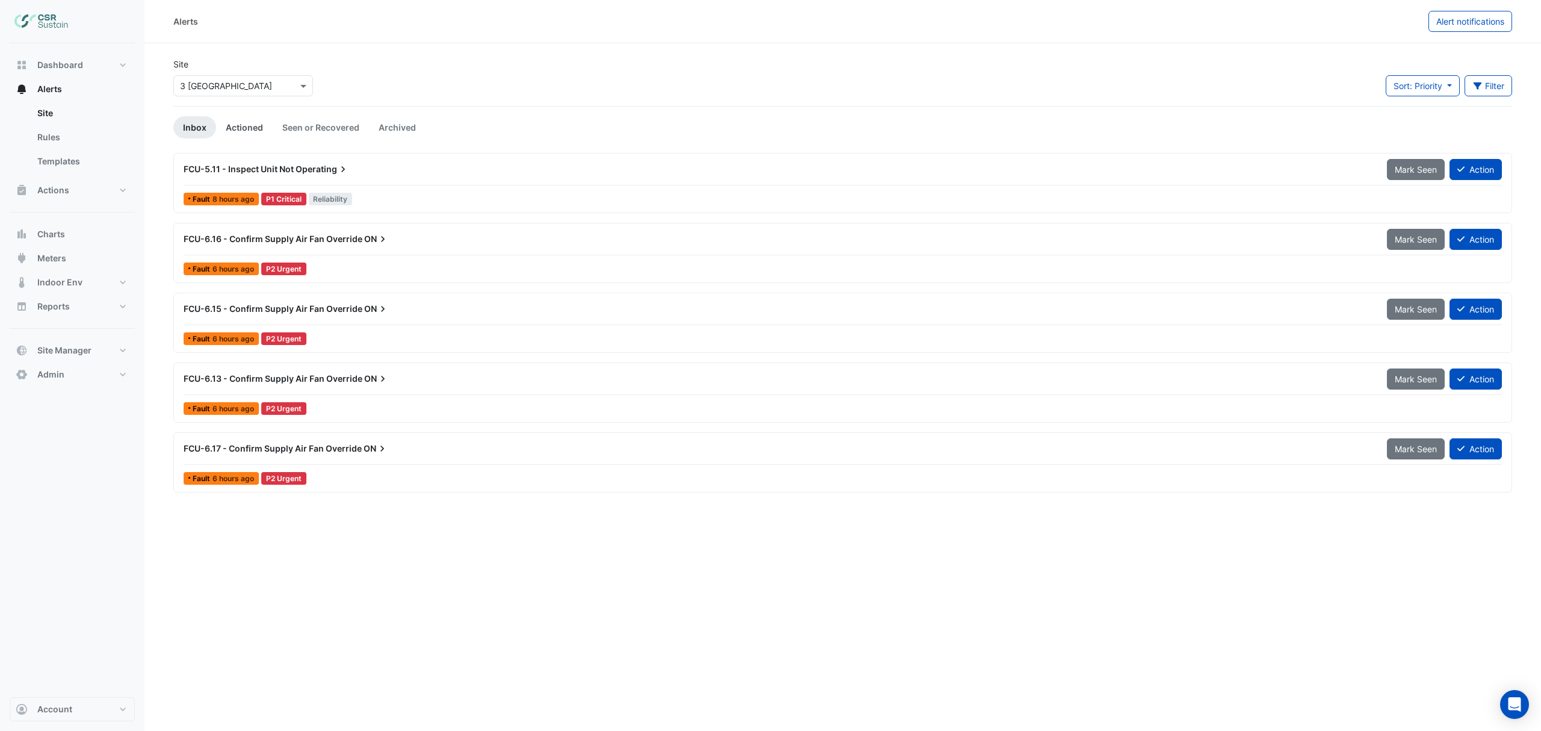
click at [248, 123] on link "Actioned" at bounding box center [244, 127] width 57 height 22
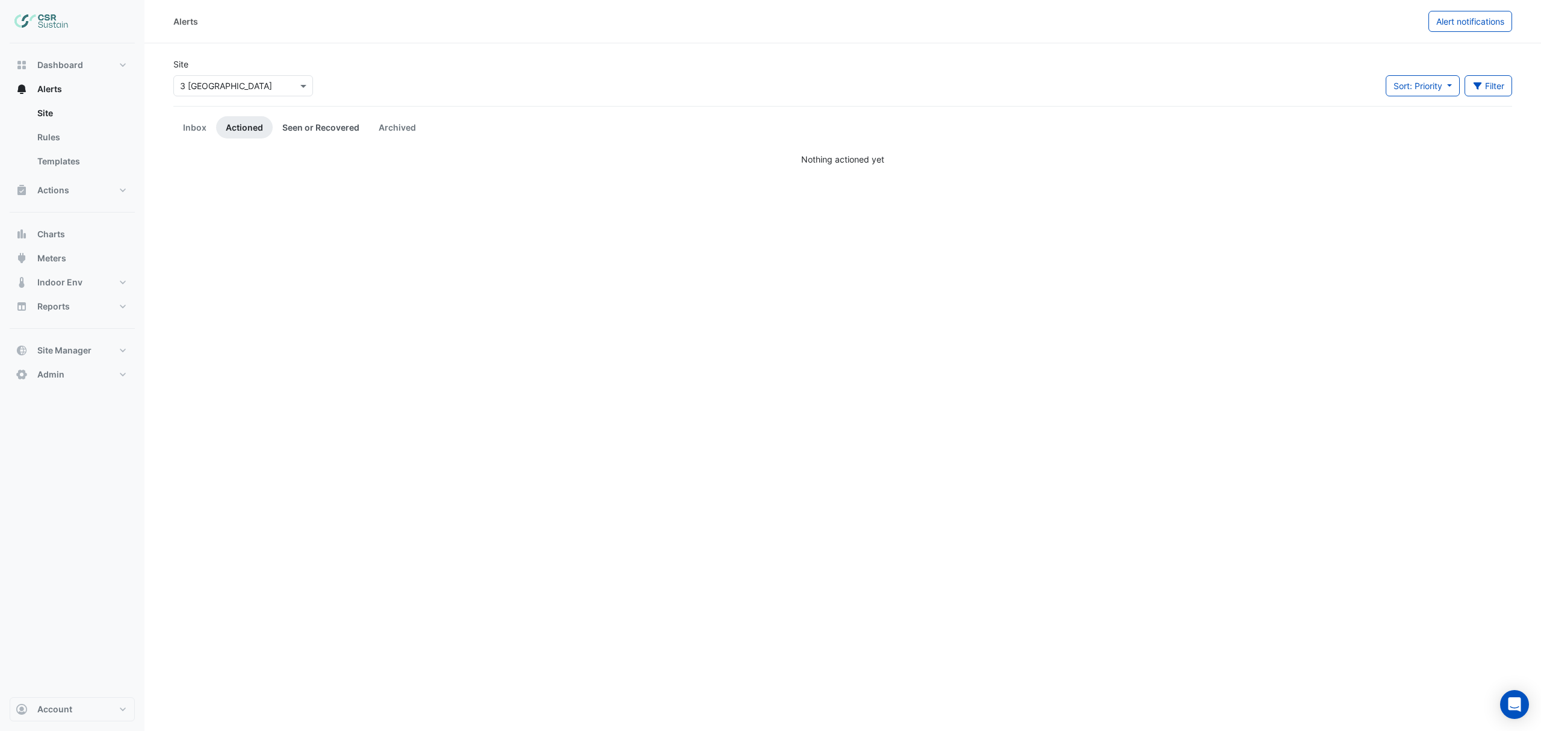
click at [311, 123] on link "Seen or Recovered" at bounding box center [321, 127] width 96 height 22
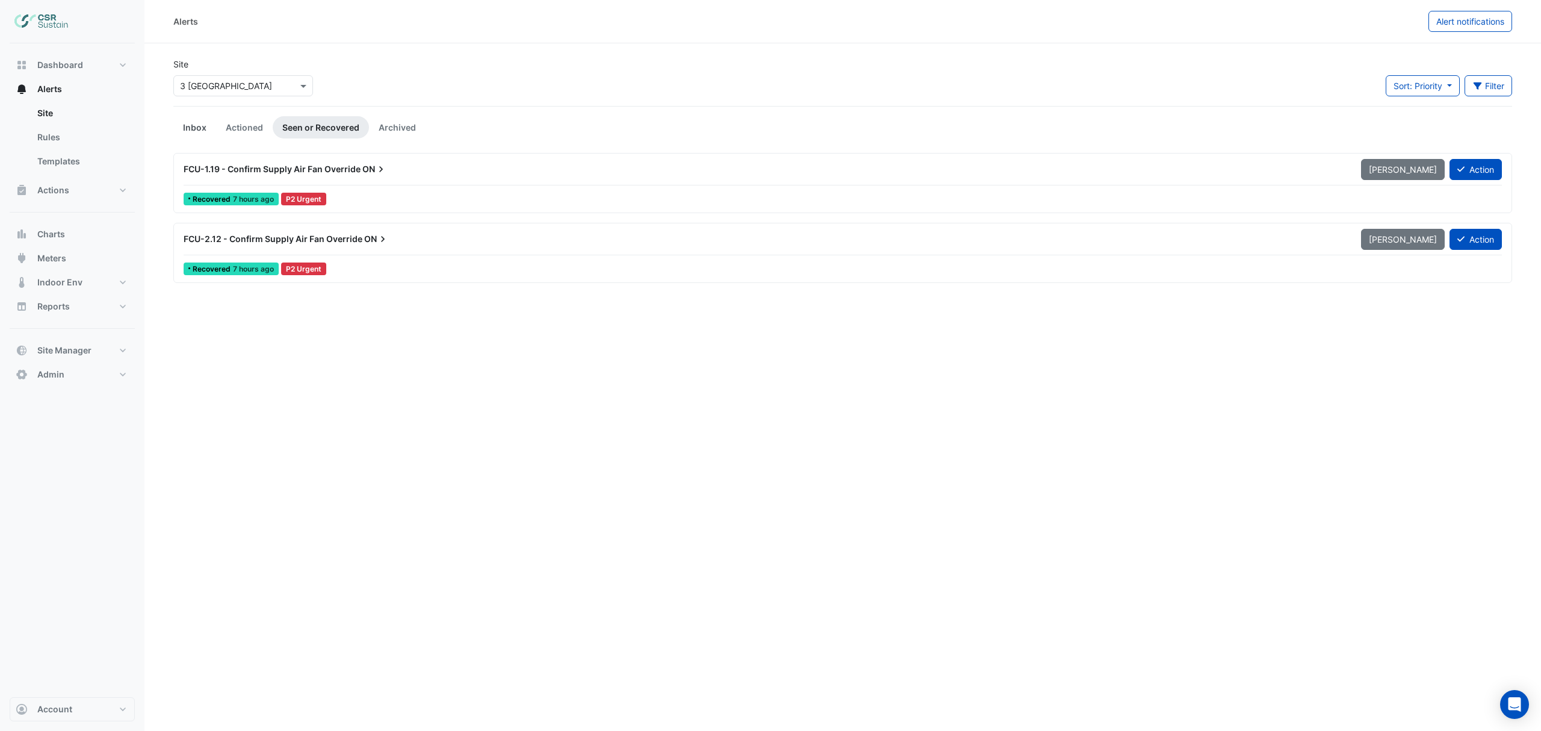
click at [191, 128] on link "Inbox" at bounding box center [194, 127] width 43 height 22
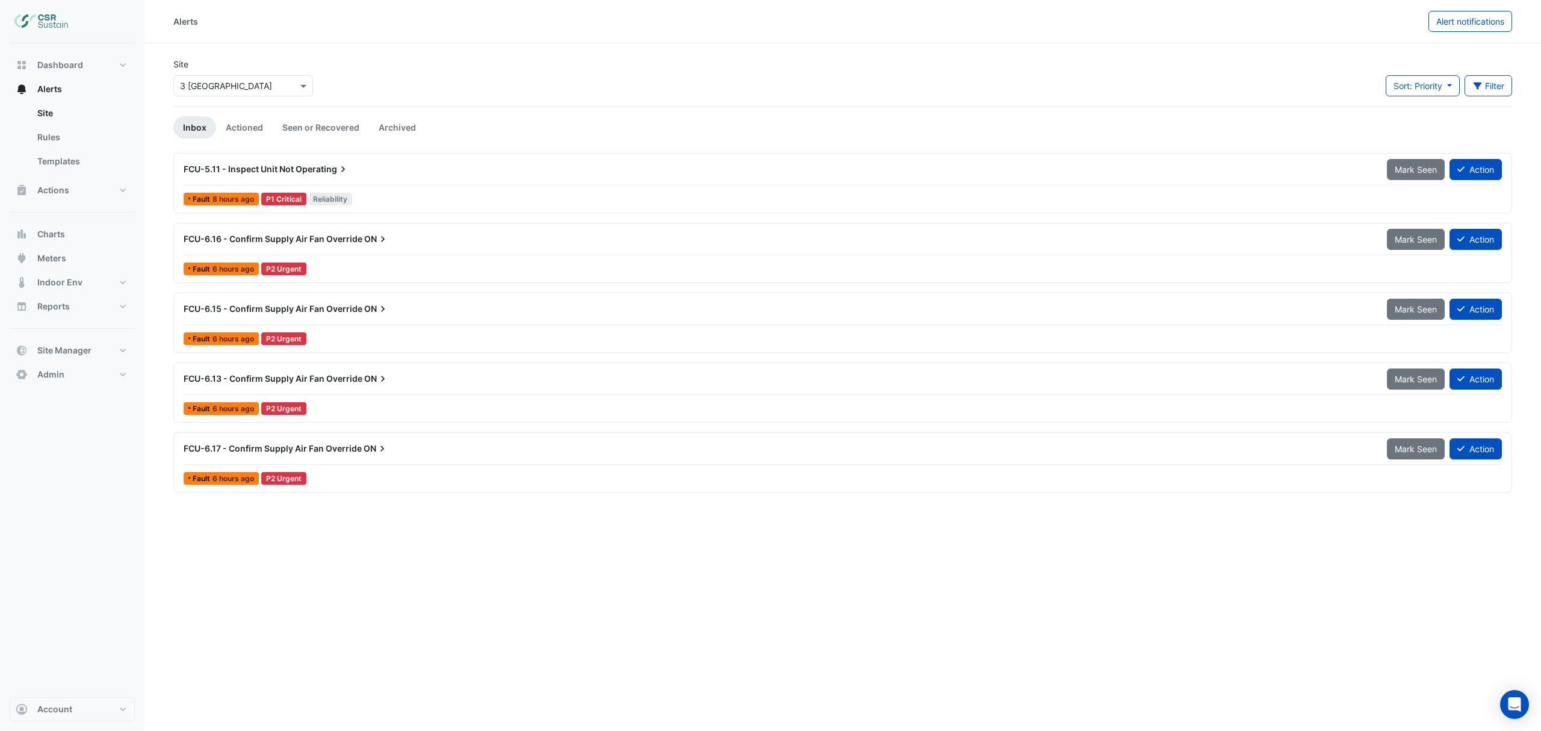
click at [292, 447] on span "FCU-6.17 - Confirm Supply Air Fan Override" at bounding box center [273, 448] width 178 height 10
click at [264, 442] on div "FCU-6.17 - Confirm Supply Air Fan Override ON" at bounding box center [778, 449] width 1204 height 22
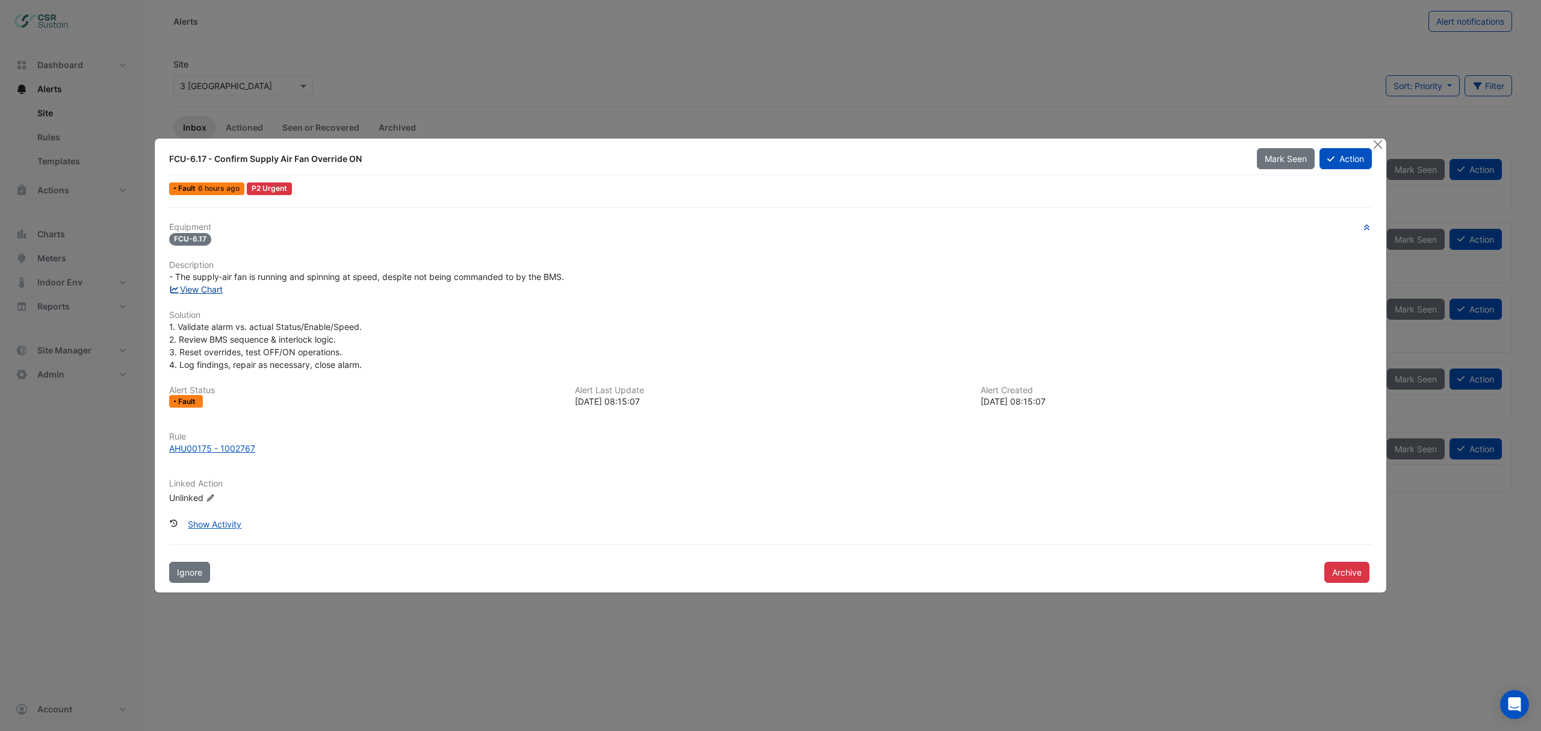
click at [203, 287] on link "View Chart" at bounding box center [196, 289] width 54 height 10
click at [1376, 142] on button "Close" at bounding box center [1377, 144] width 13 height 13
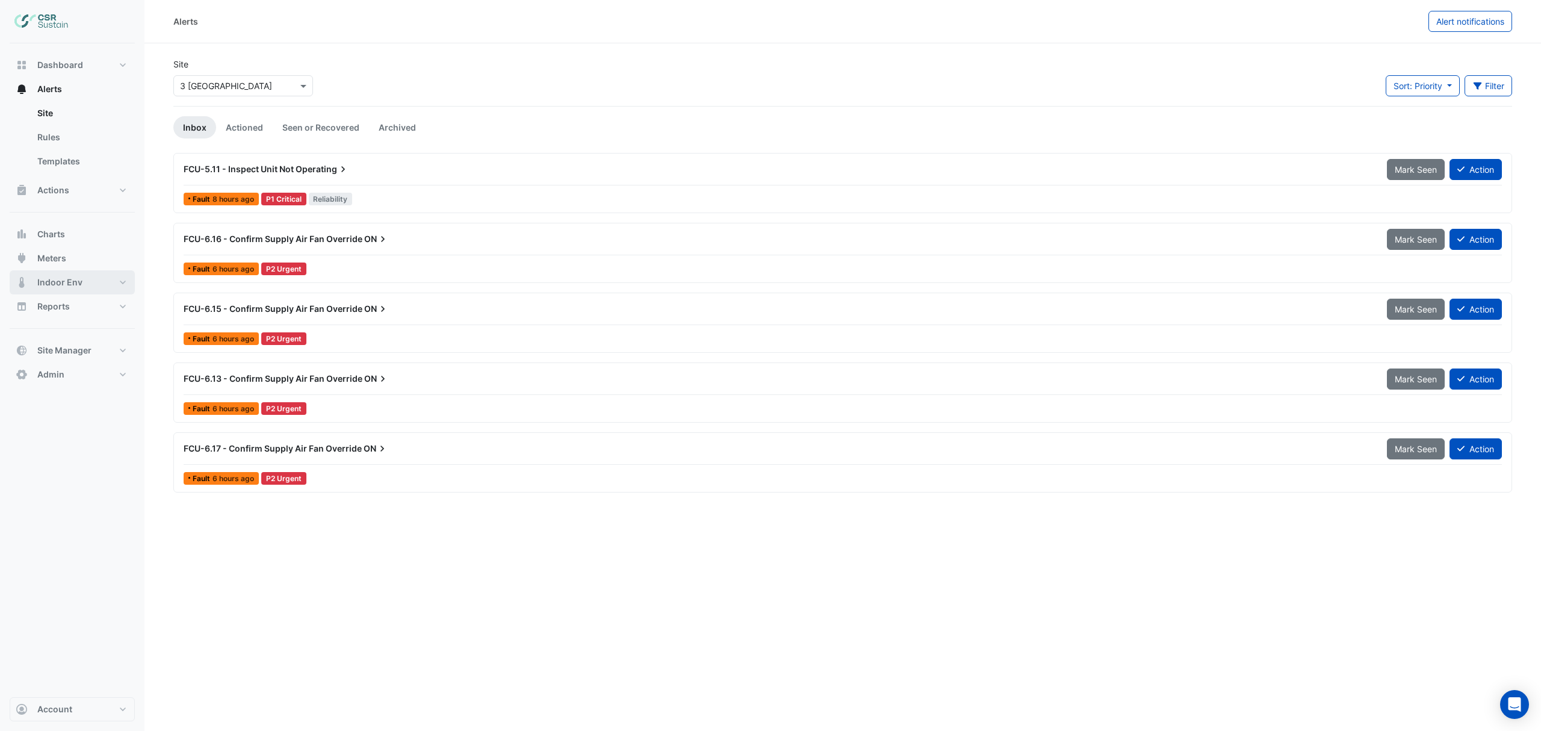
click at [55, 281] on span "Indoor Env" at bounding box center [59, 282] width 45 height 12
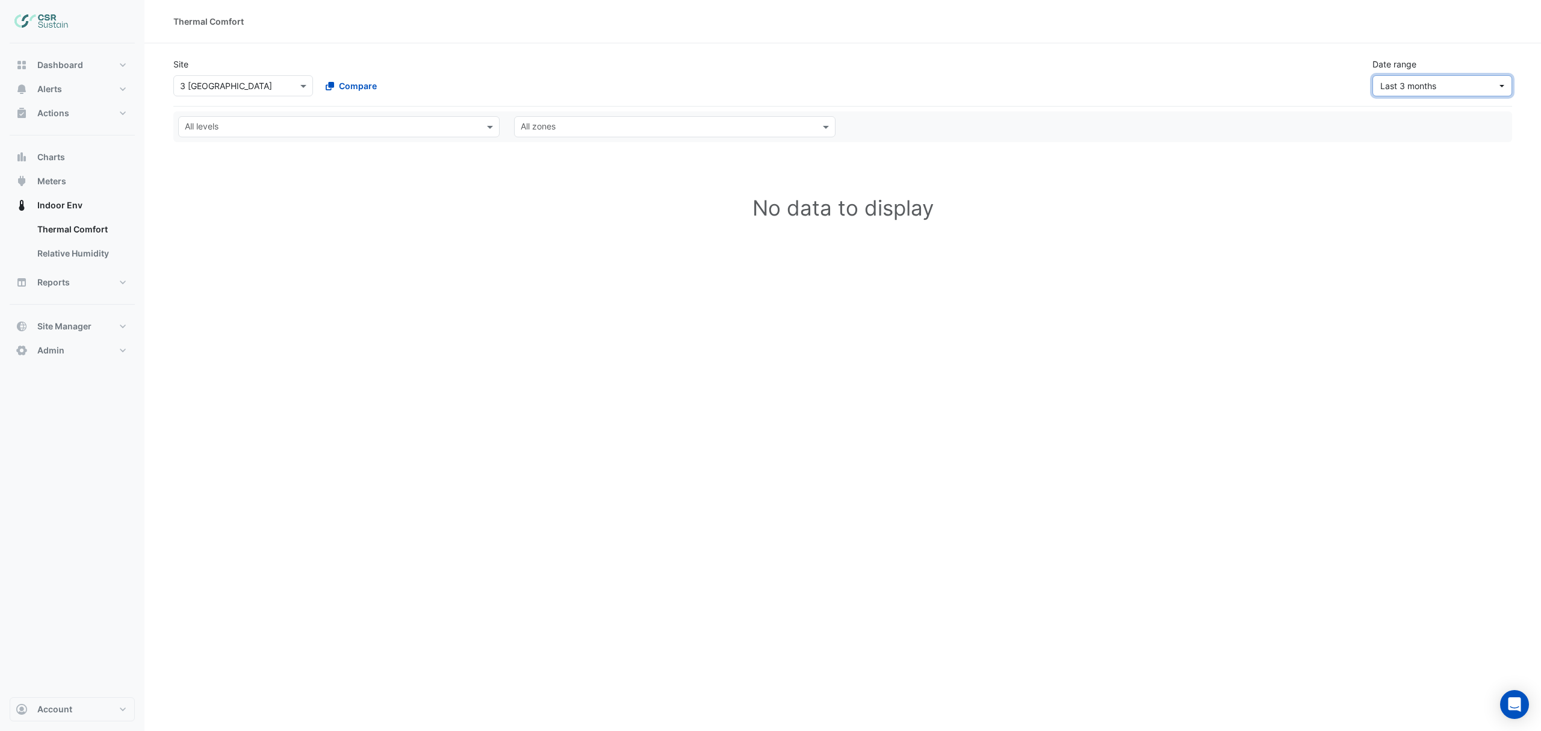
click at [1395, 88] on span "Last 3 months" at bounding box center [1409, 86] width 56 height 10
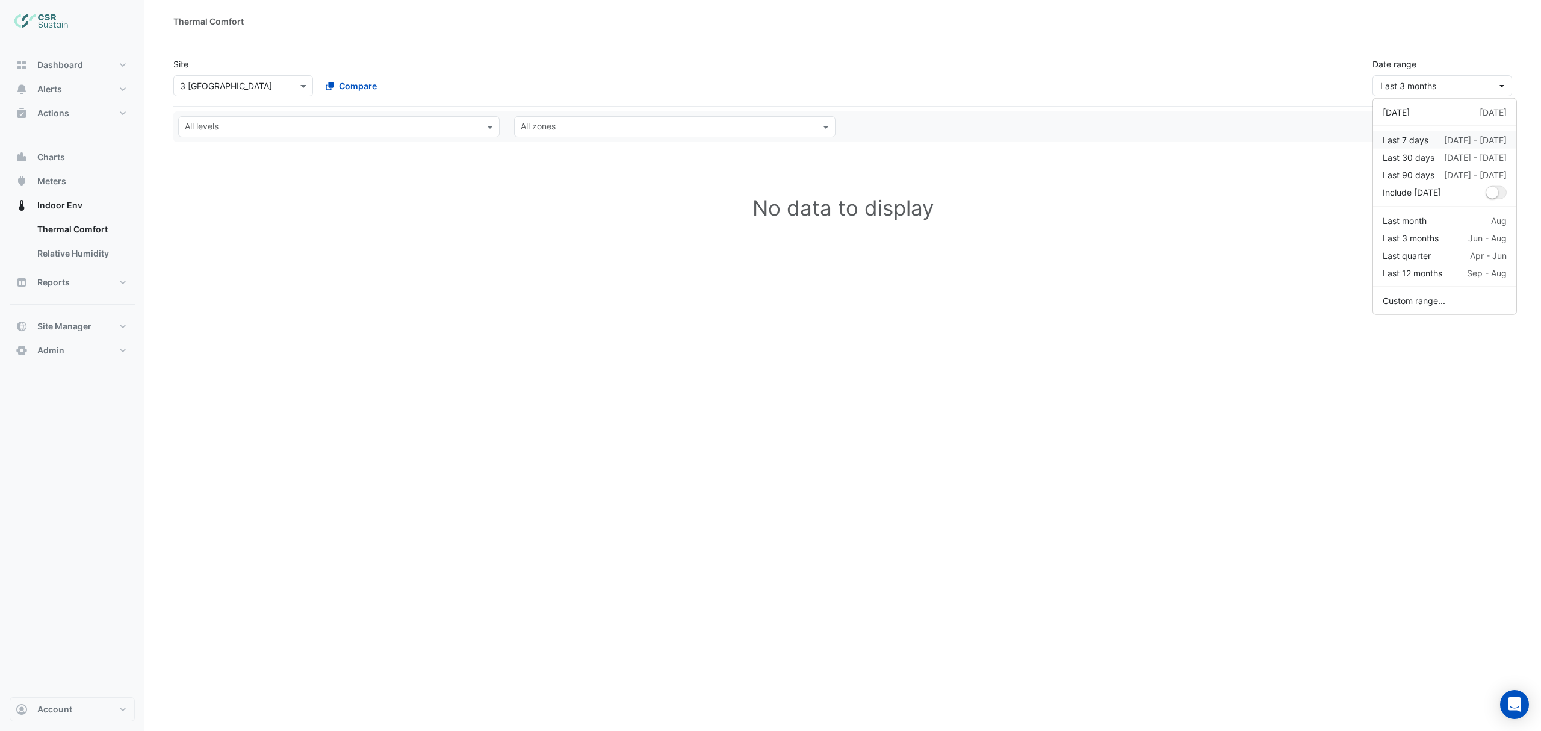
click at [1412, 138] on div "Last 7 days" at bounding box center [1406, 140] width 46 height 13
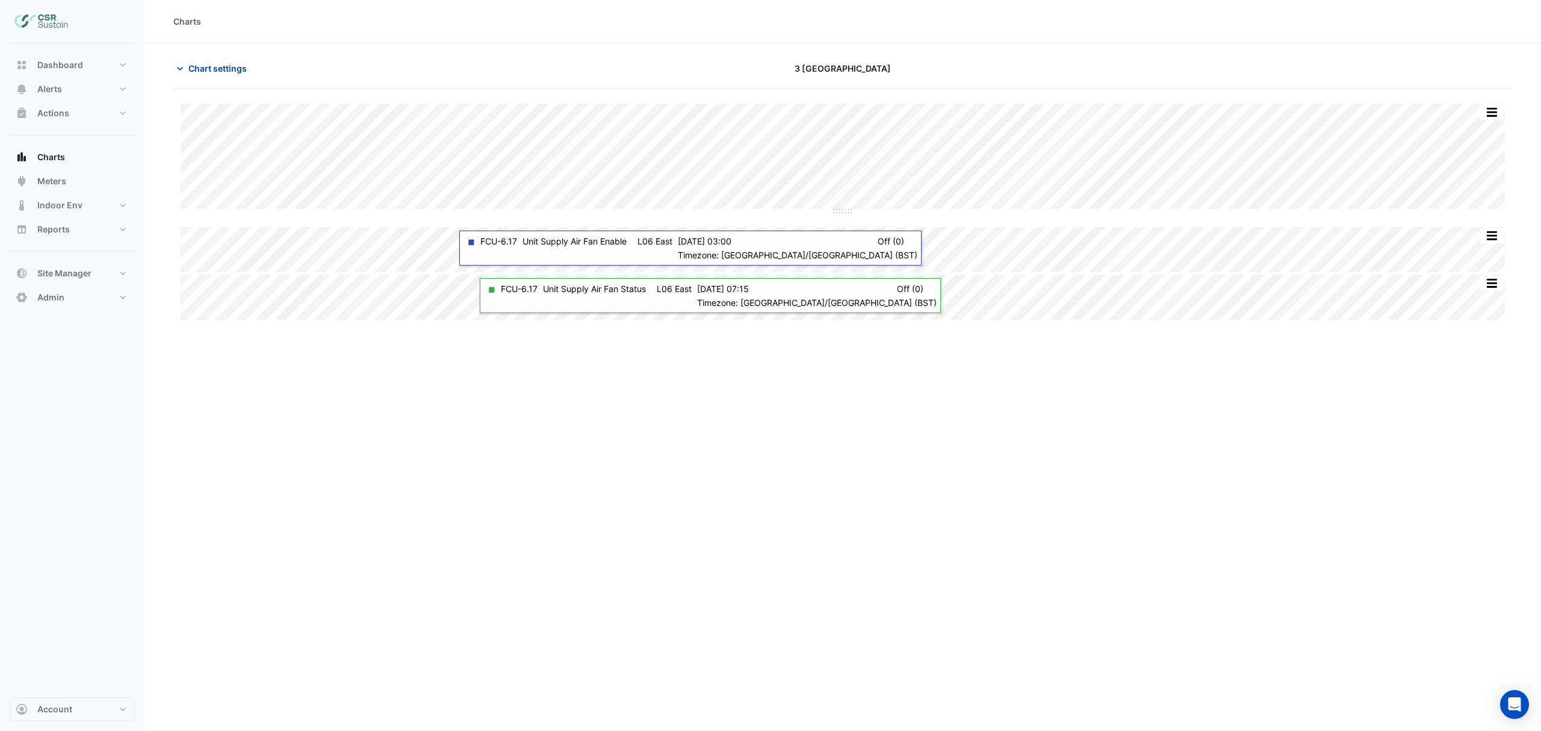
click at [217, 66] on span "Chart settings" at bounding box center [217, 68] width 58 height 13
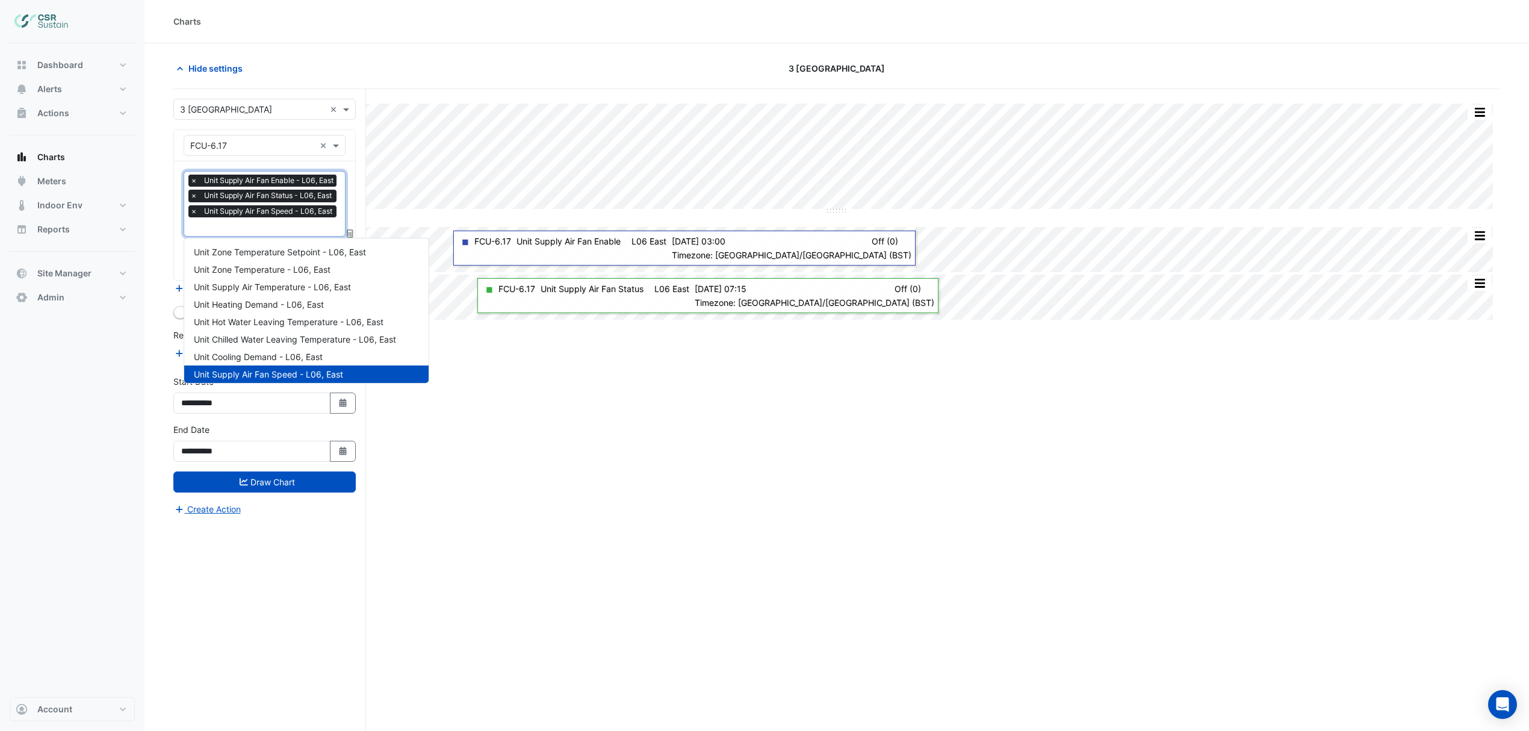
click at [254, 226] on input "text" at bounding box center [264, 228] width 149 height 13
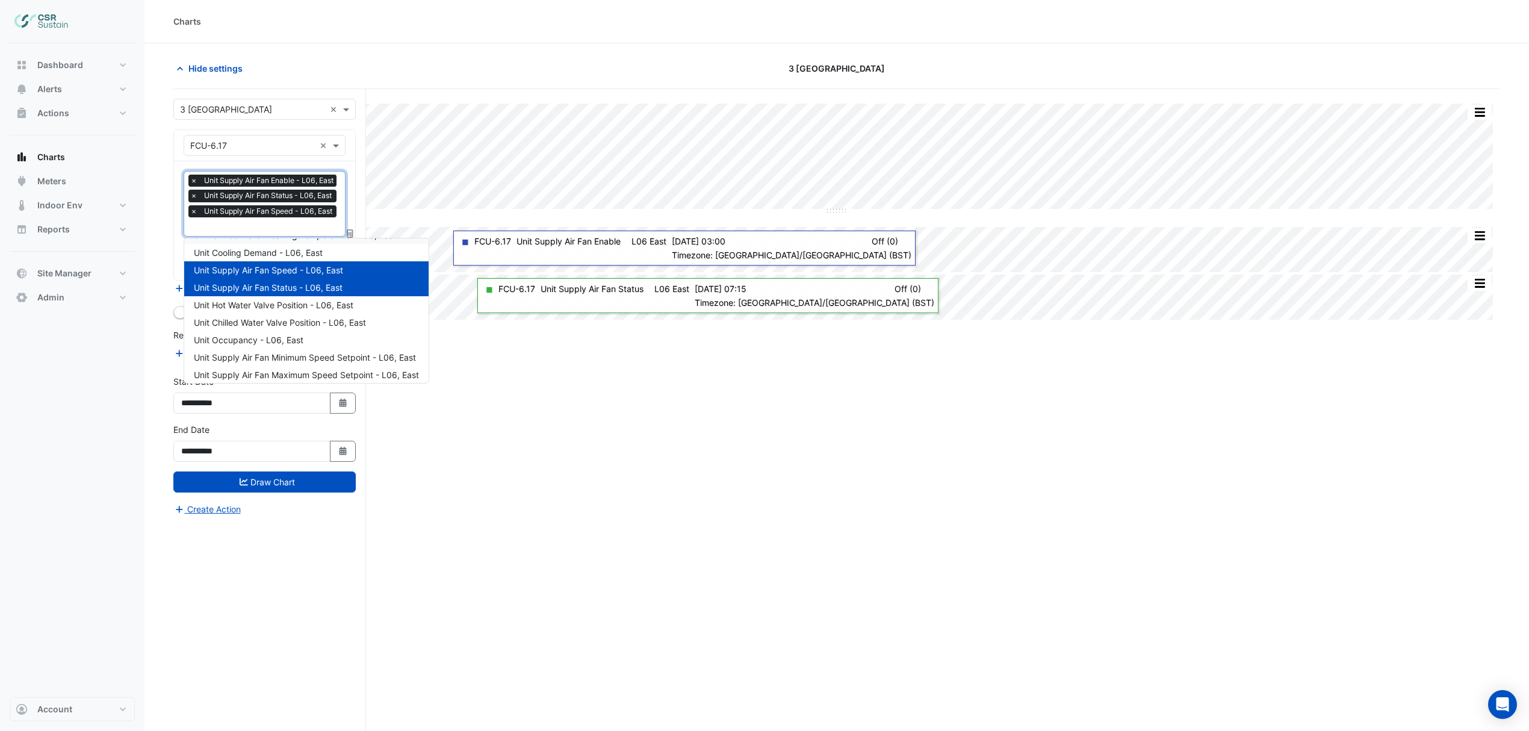
scroll to position [144, 0]
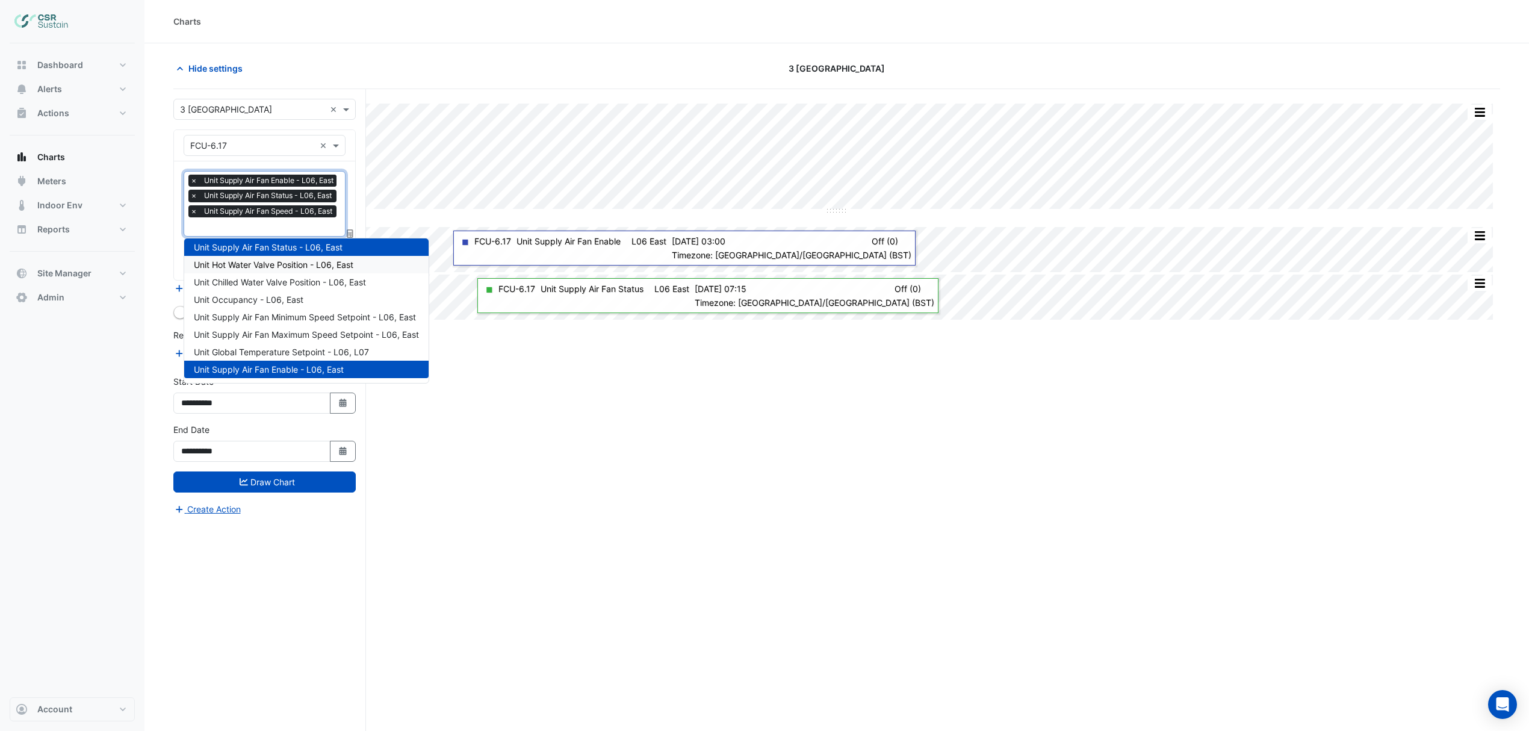
click at [250, 262] on span "Unit Hot Water Valve Position - L06, East" at bounding box center [274, 264] width 160 height 10
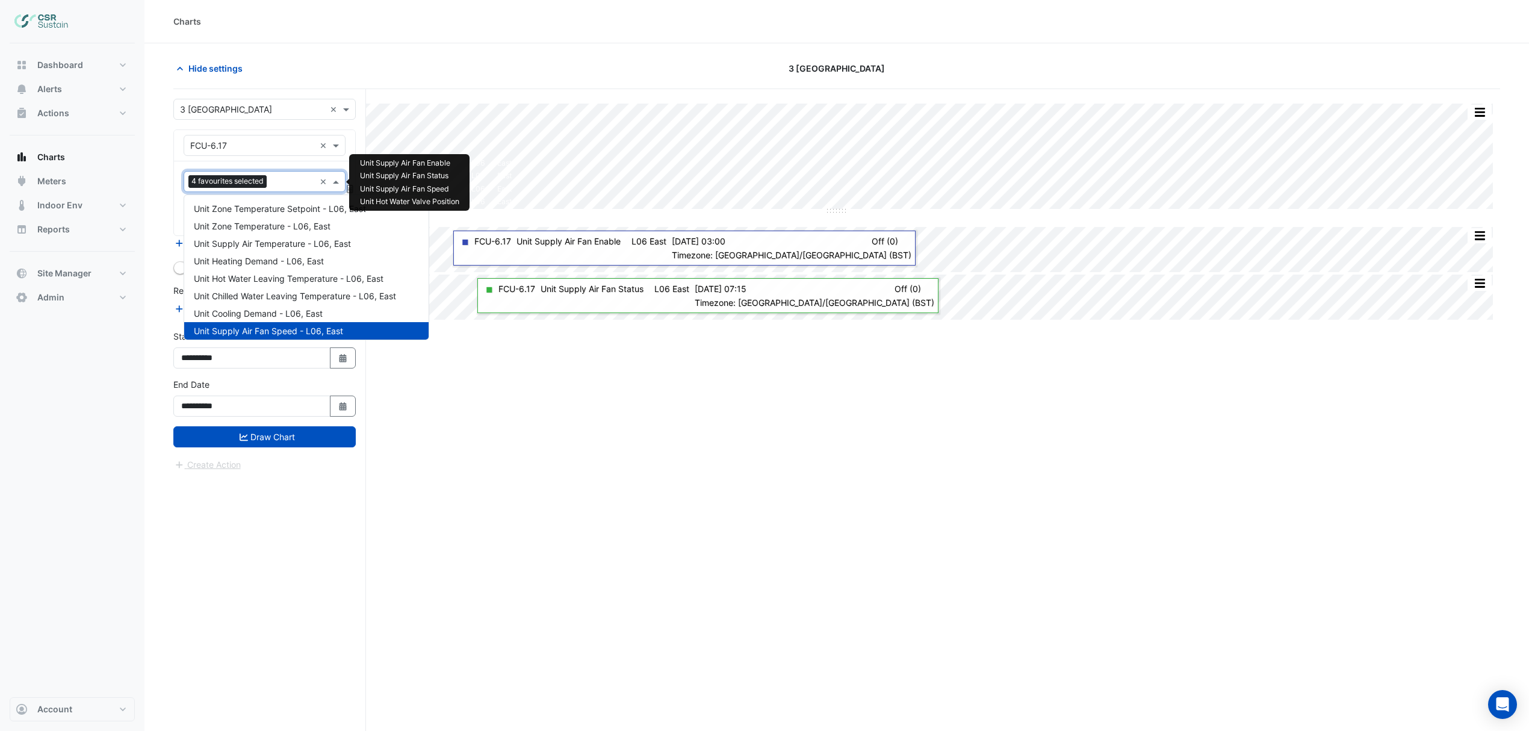
click at [276, 181] on input "text" at bounding box center [293, 182] width 43 height 13
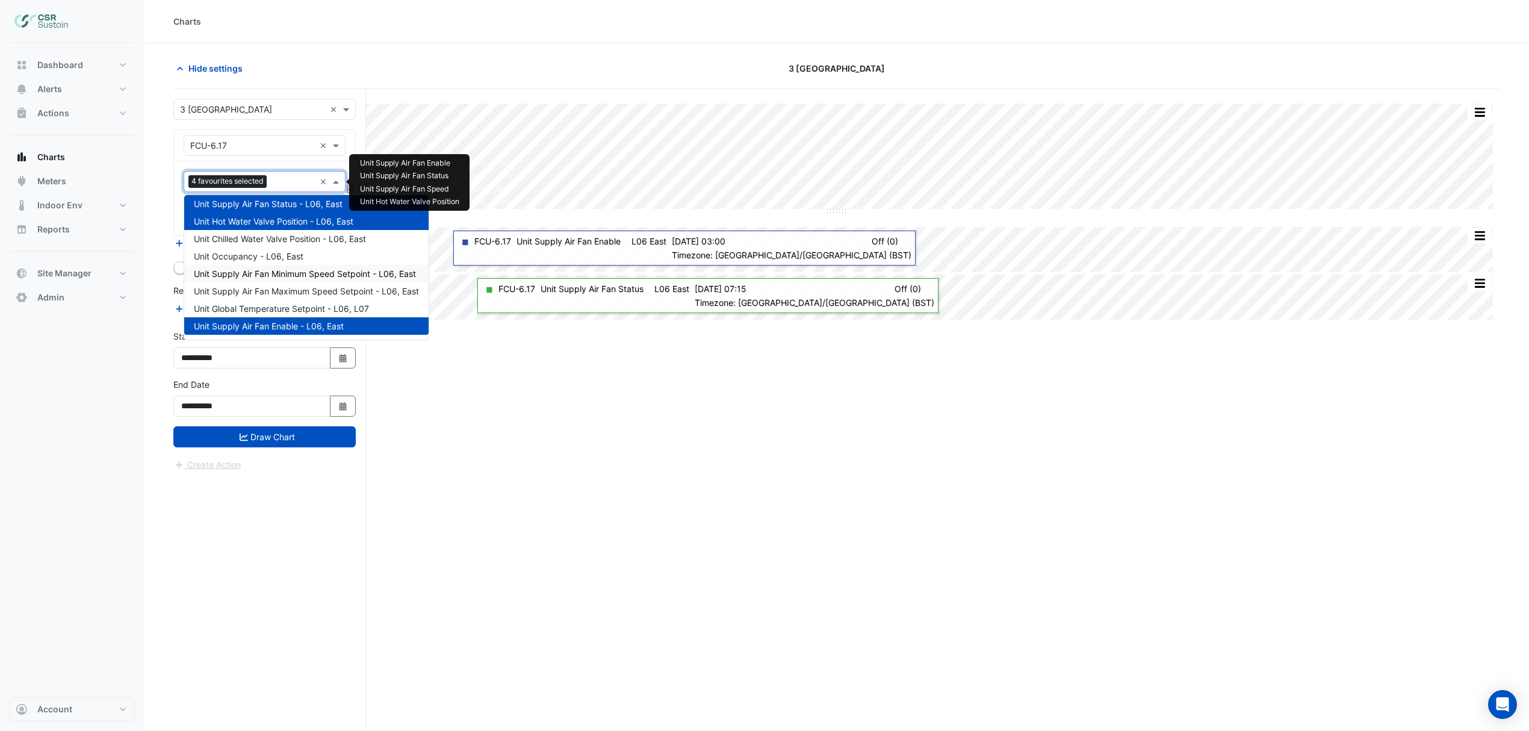
scroll to position [46, 0]
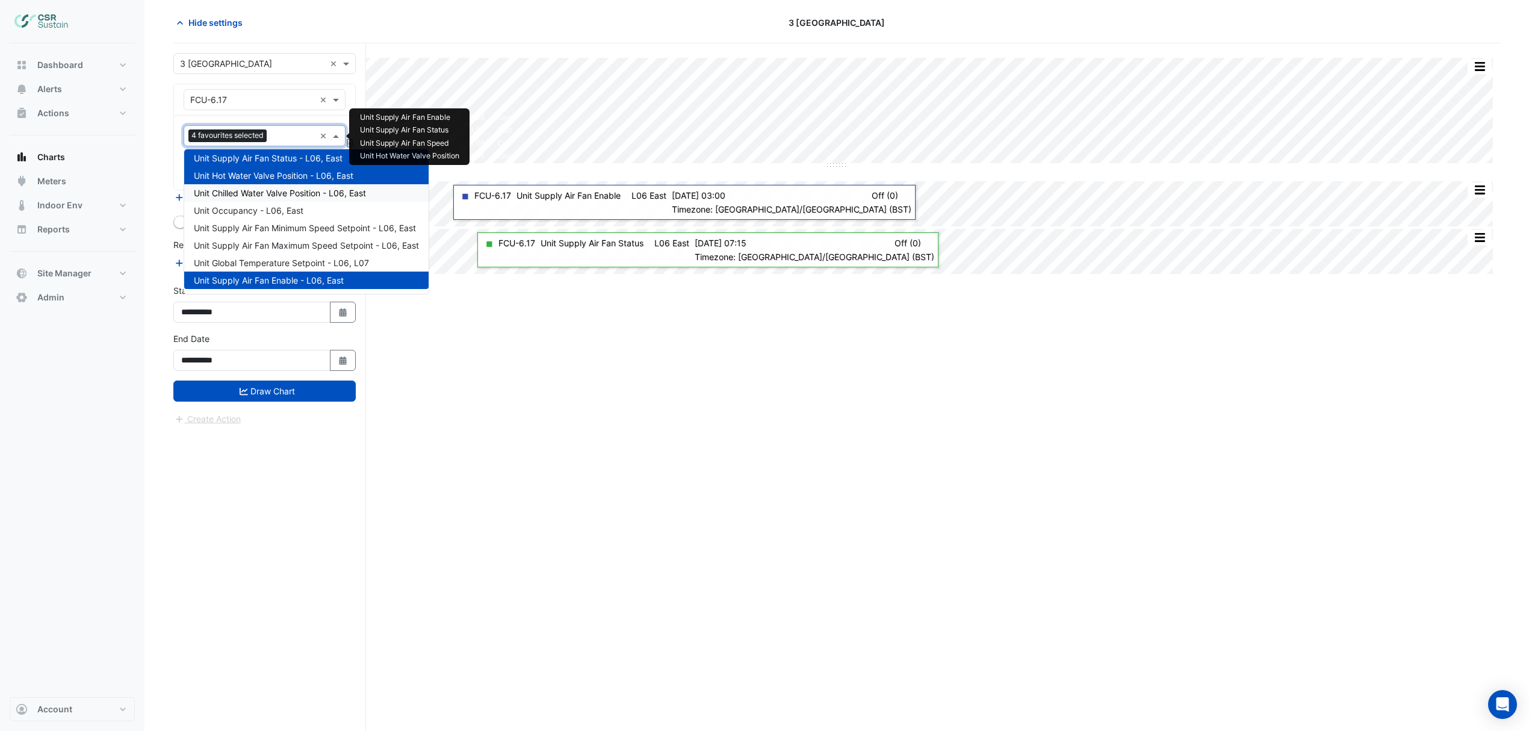
click at [261, 189] on span "Unit Chilled Water Valve Position - L06, East" at bounding box center [280, 193] width 172 height 10
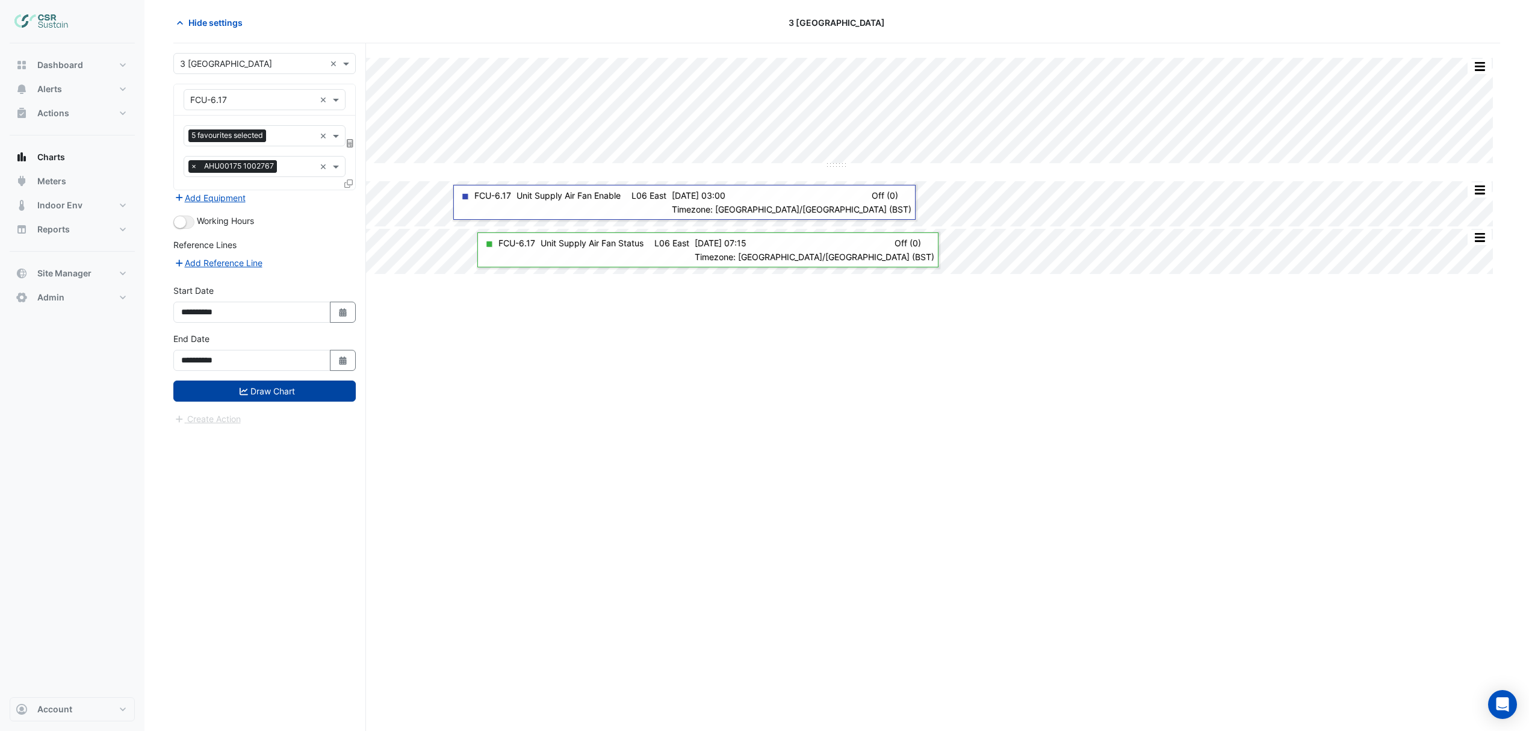
click at [287, 395] on button "Draw Chart" at bounding box center [264, 390] width 182 height 21
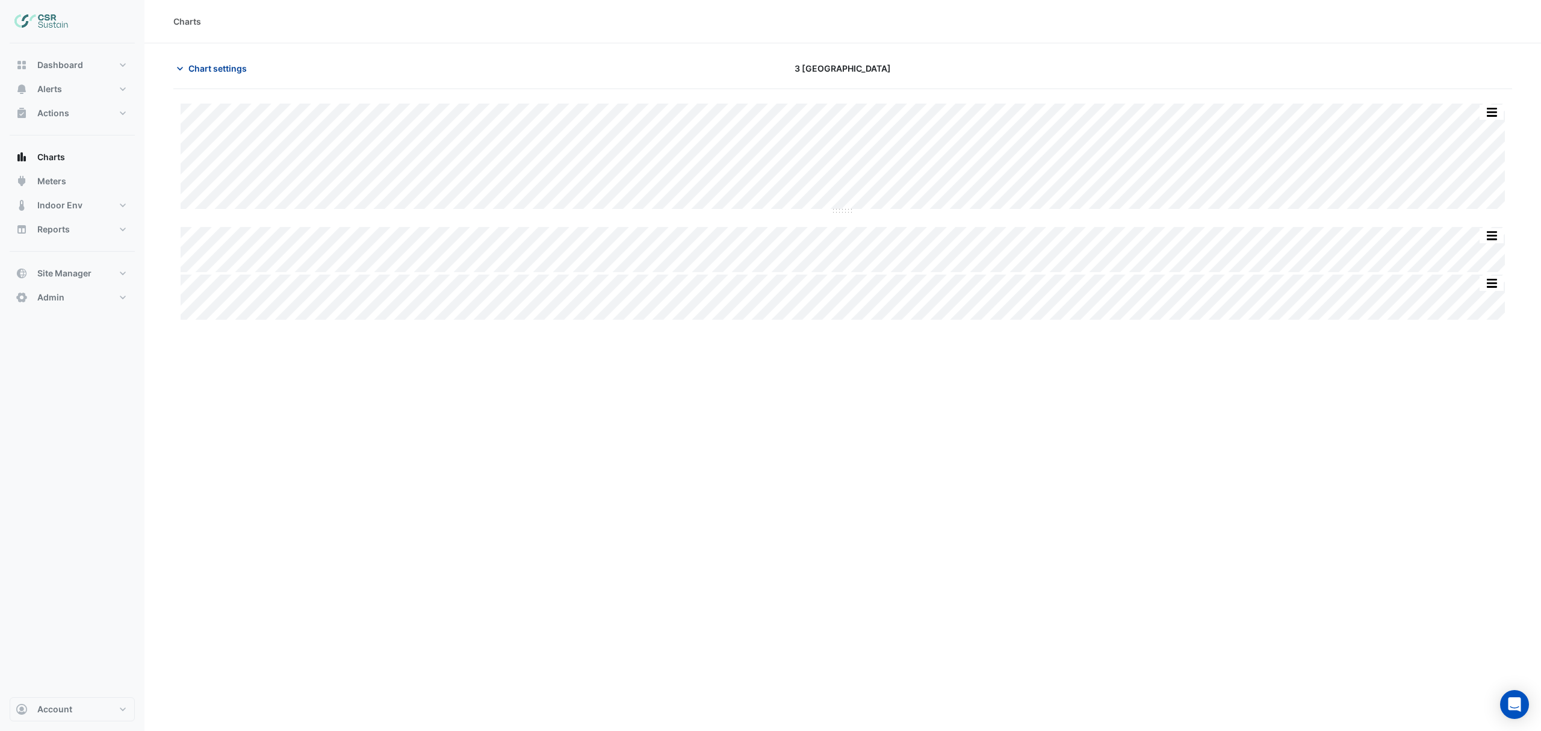
click at [222, 67] on span "Chart settings" at bounding box center [217, 68] width 58 height 13
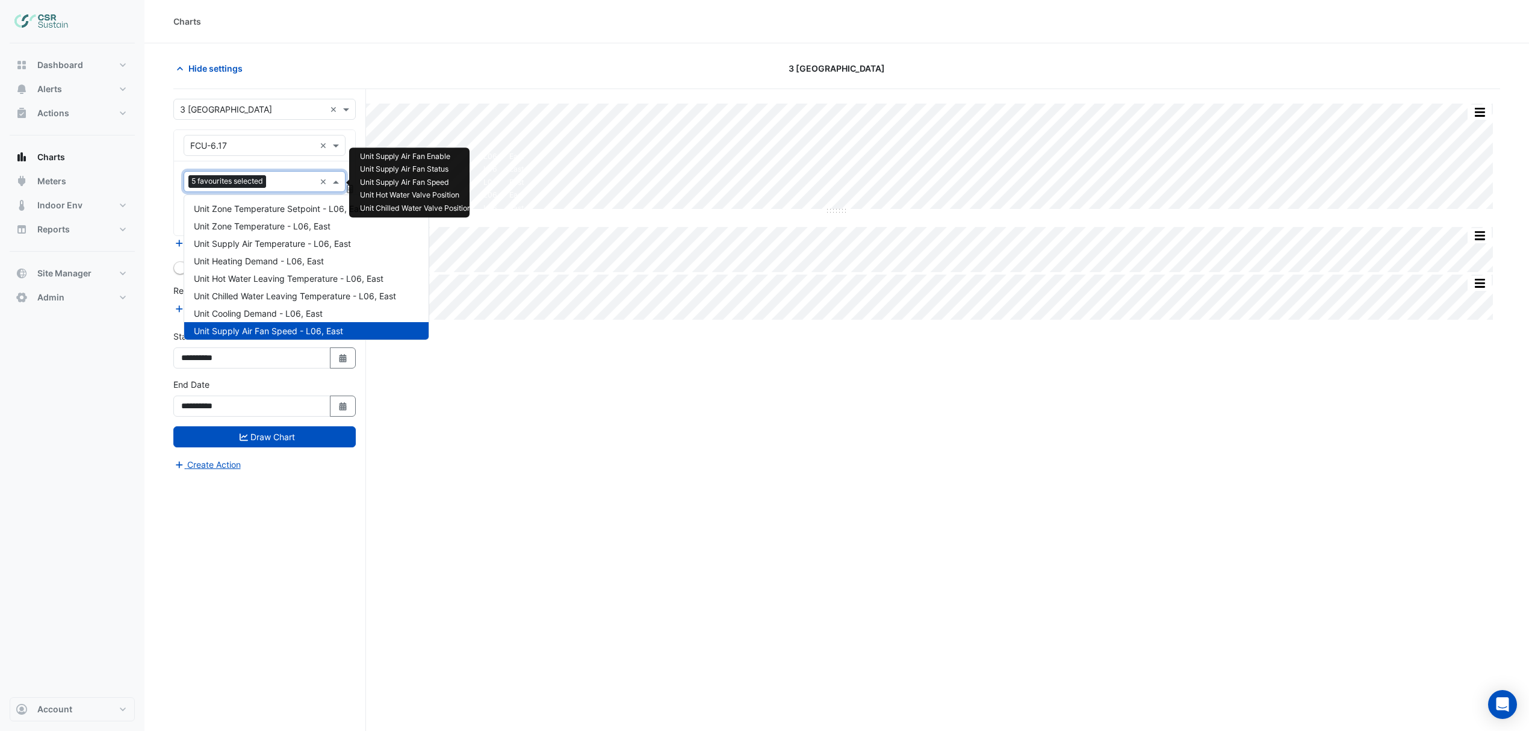
click at [300, 184] on input "text" at bounding box center [293, 182] width 44 height 13
type input "****"
click at [272, 206] on span "Unit Zone Temperature Setpoint - L06, East" at bounding box center [280, 208] width 172 height 10
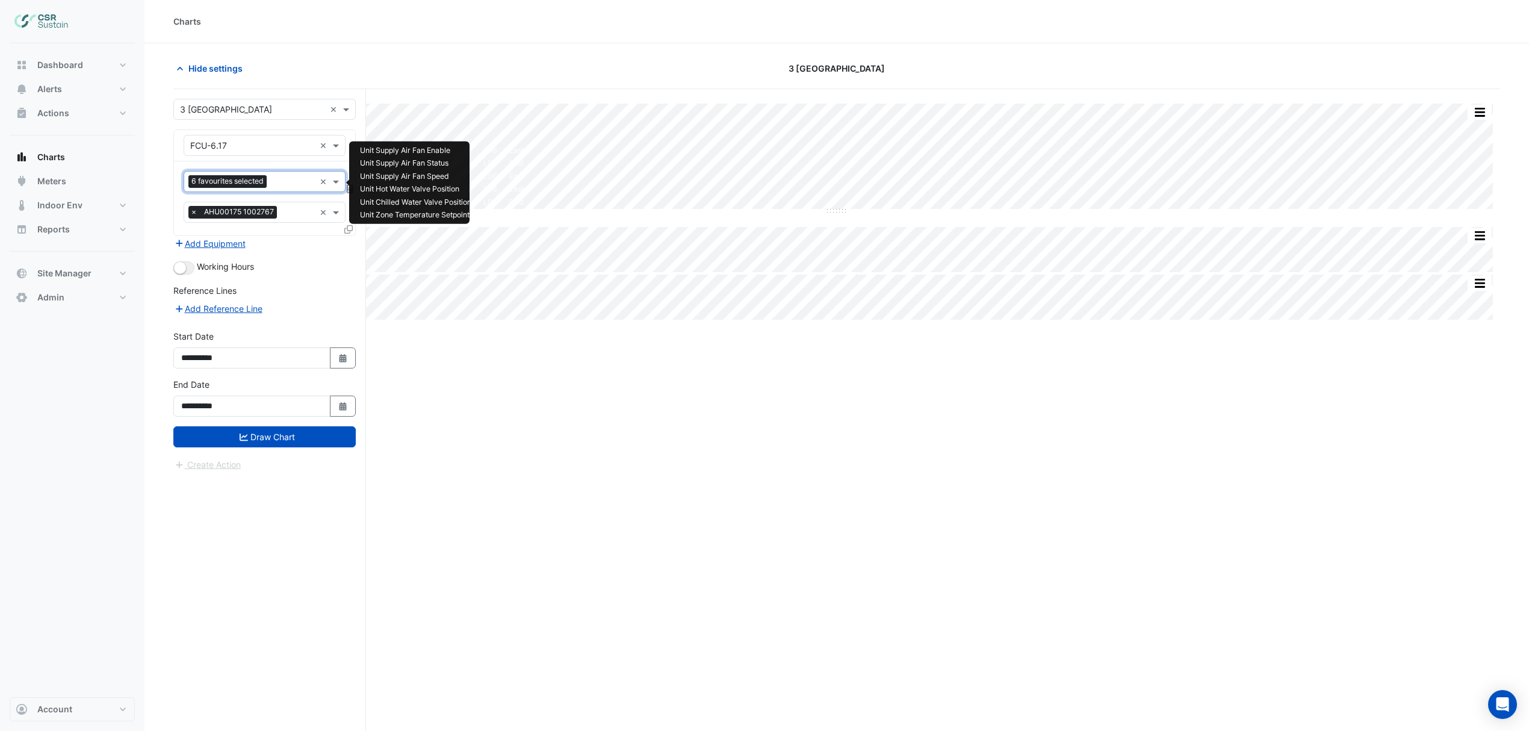
click at [282, 182] on input "text" at bounding box center [293, 182] width 43 height 13
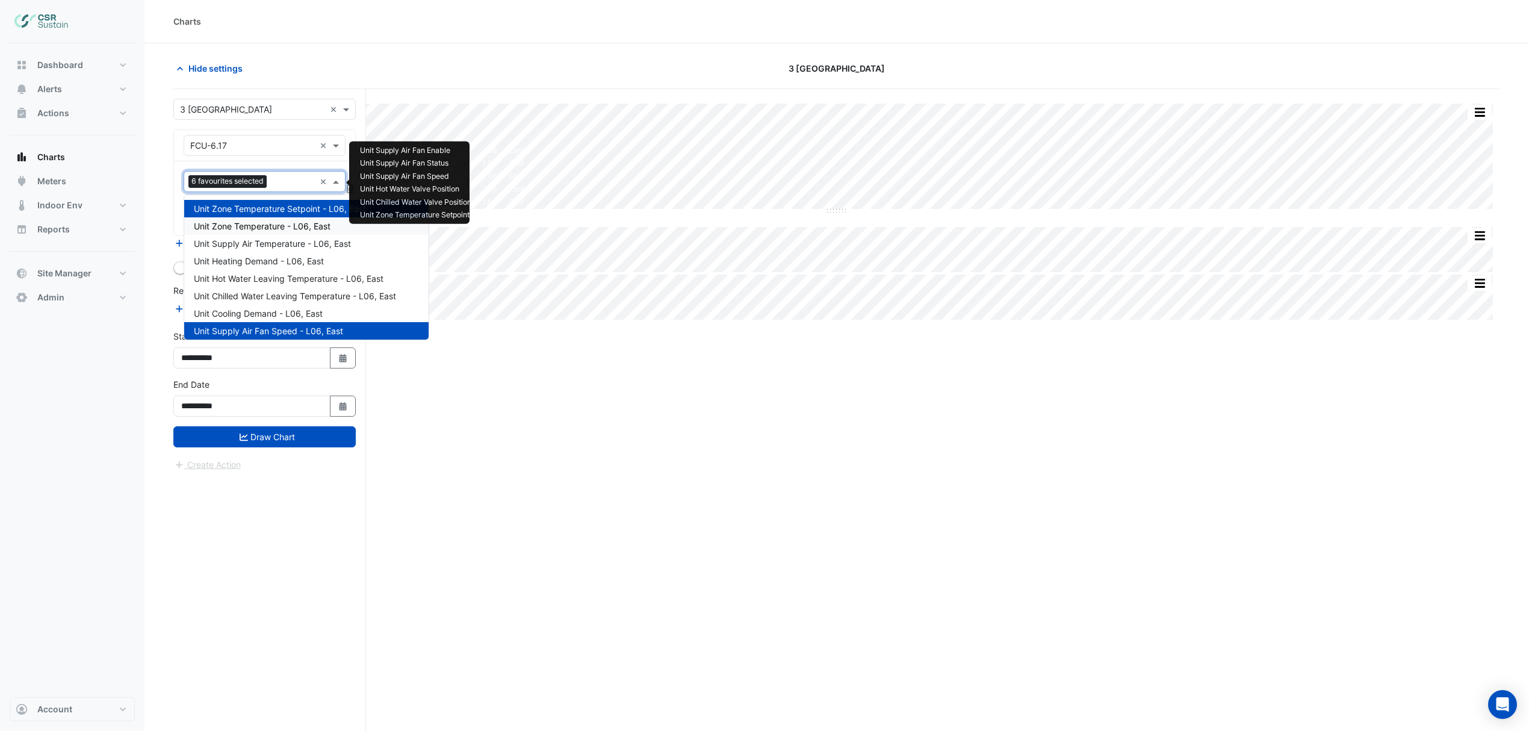
click at [277, 225] on span "Unit Zone Temperature - L06, East" at bounding box center [262, 226] width 137 height 10
click at [293, 181] on input "text" at bounding box center [293, 182] width 44 height 13
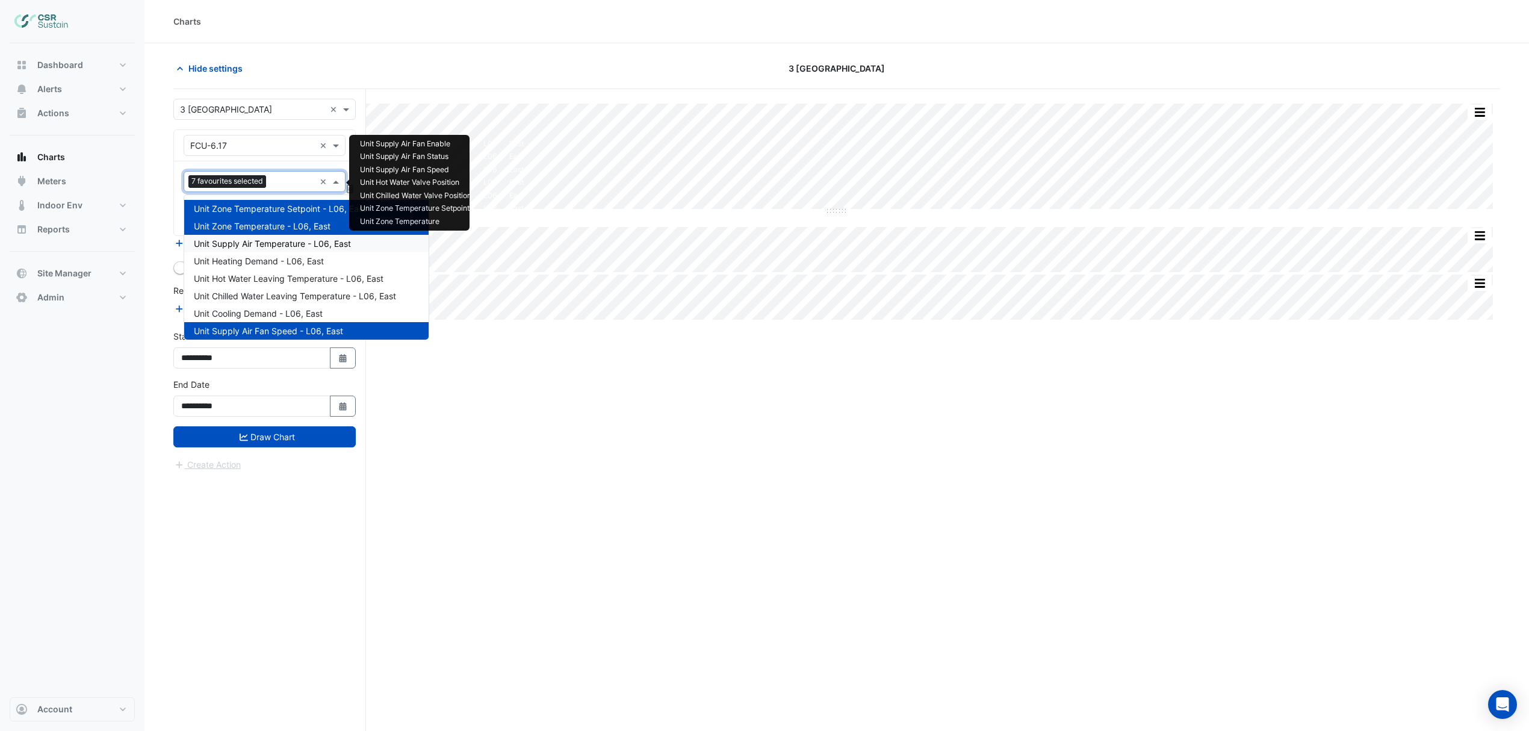
click at [278, 238] on span "Unit Supply Air Temperature - L06, East" at bounding box center [272, 243] width 157 height 10
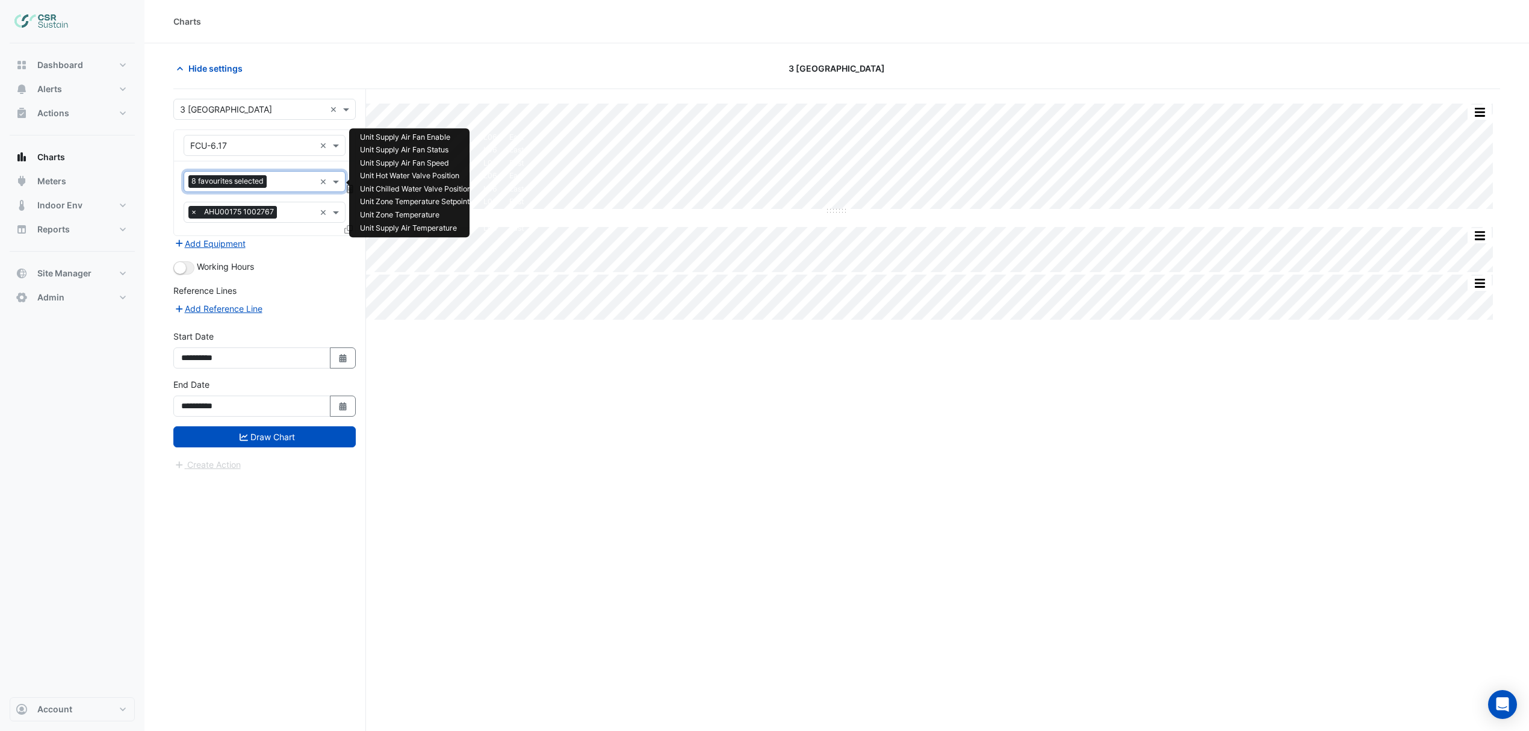
click at [287, 181] on input "text" at bounding box center [293, 182] width 43 height 13
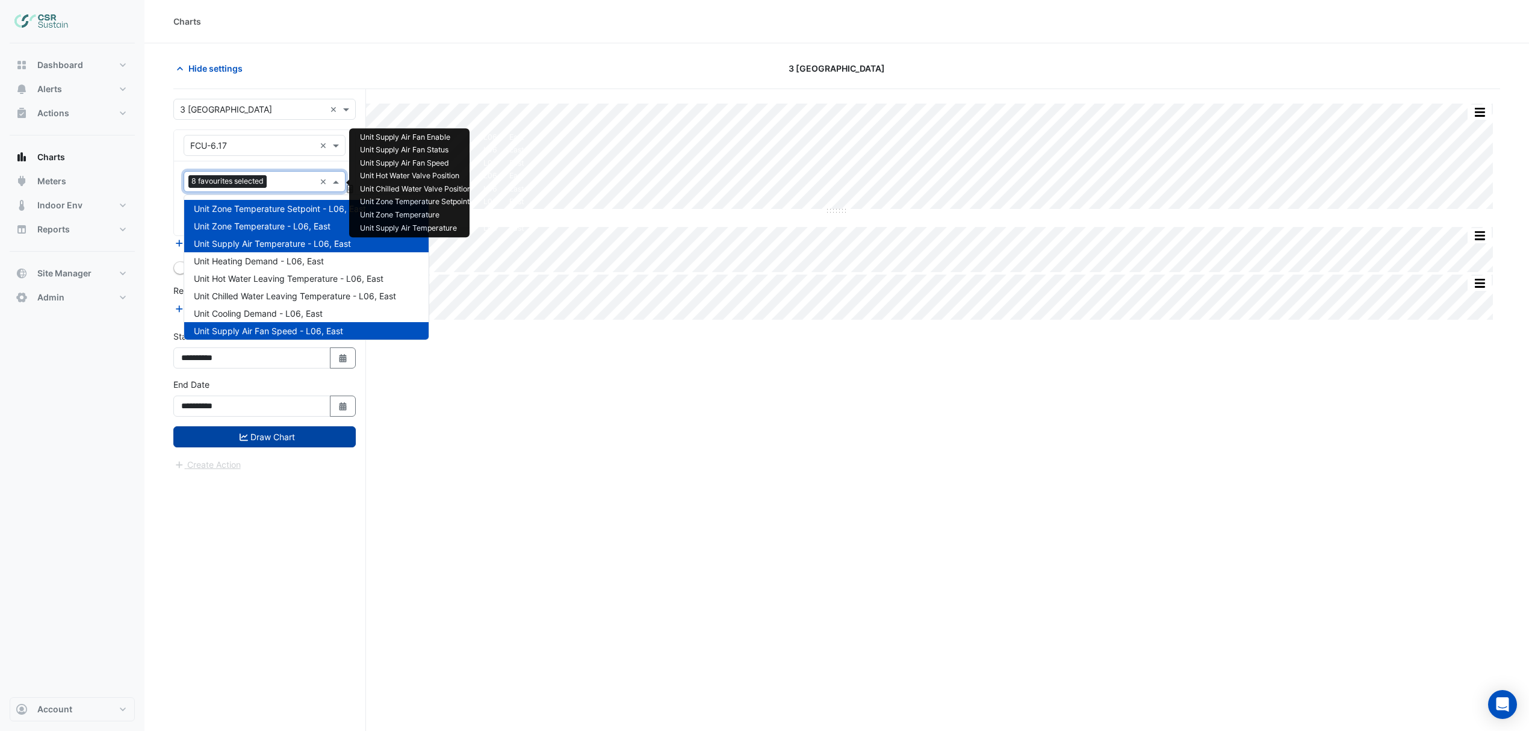
click at [256, 441] on button "Draw Chart" at bounding box center [264, 436] width 182 height 21
